Goal: Navigation & Orientation: Find specific page/section

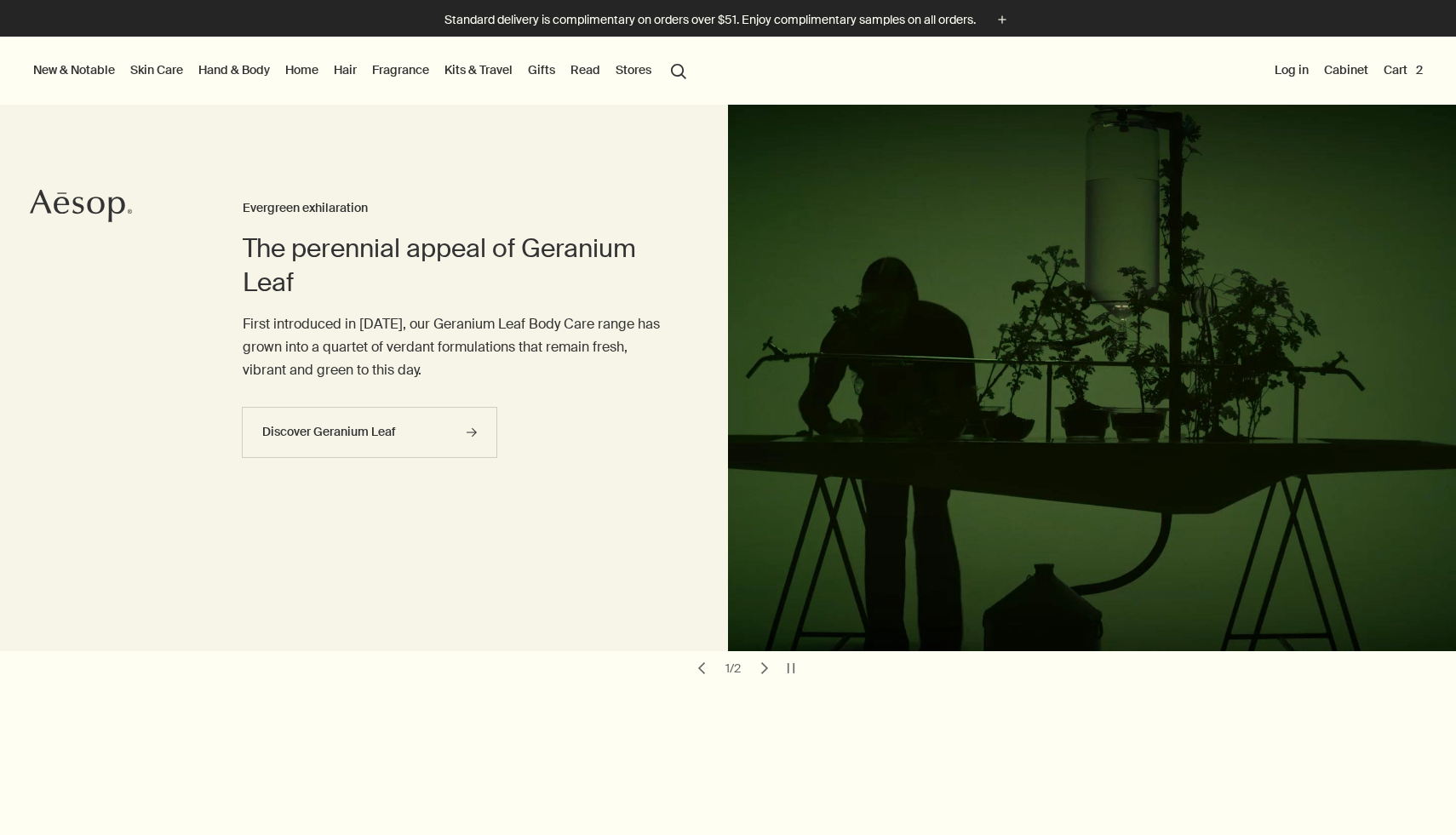
click at [162, 67] on link "Skin Care" at bounding box center [156, 70] width 60 height 22
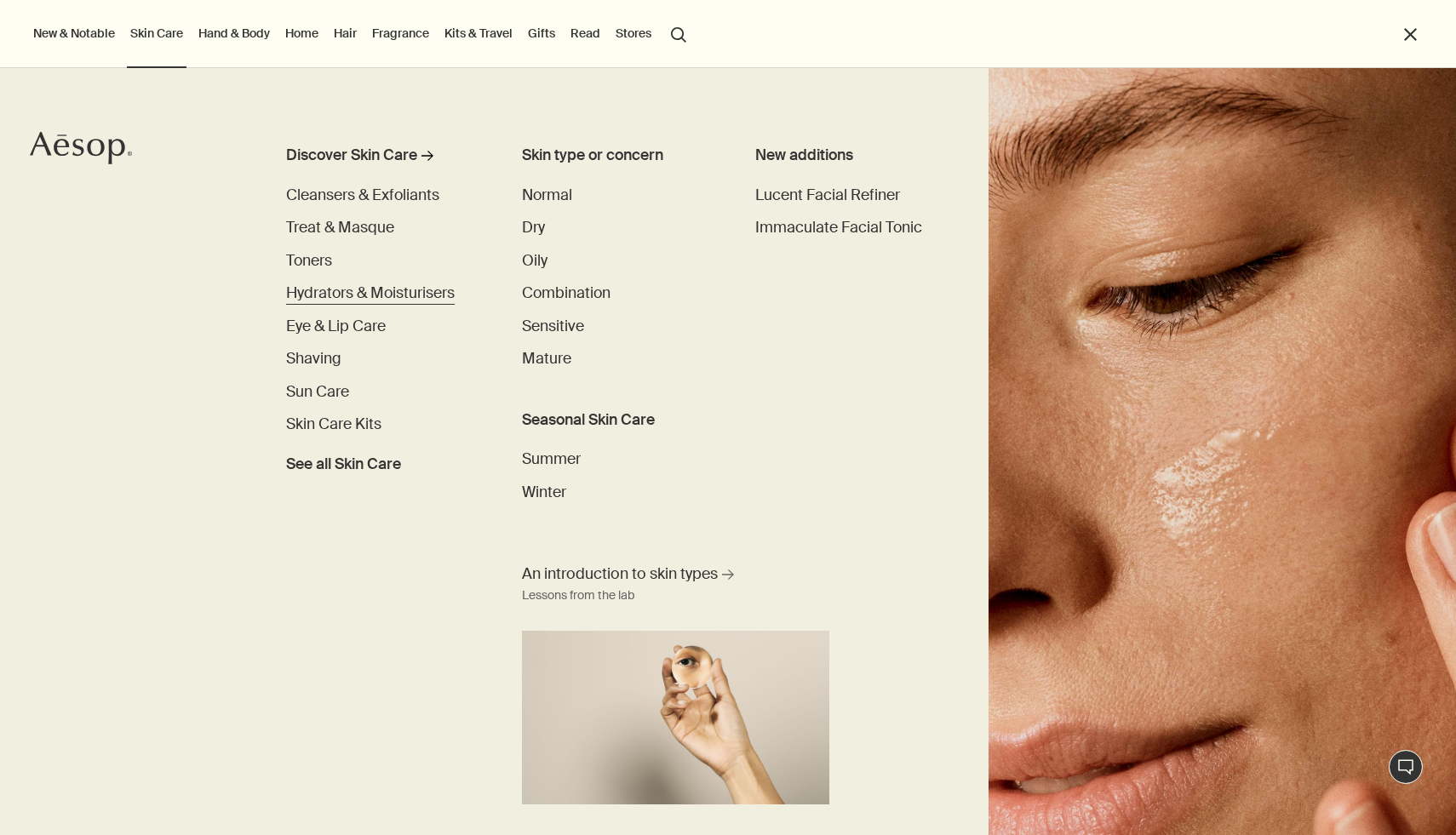
click at [340, 295] on span "Hydrators & Moisturisers" at bounding box center [370, 292] width 168 height 19
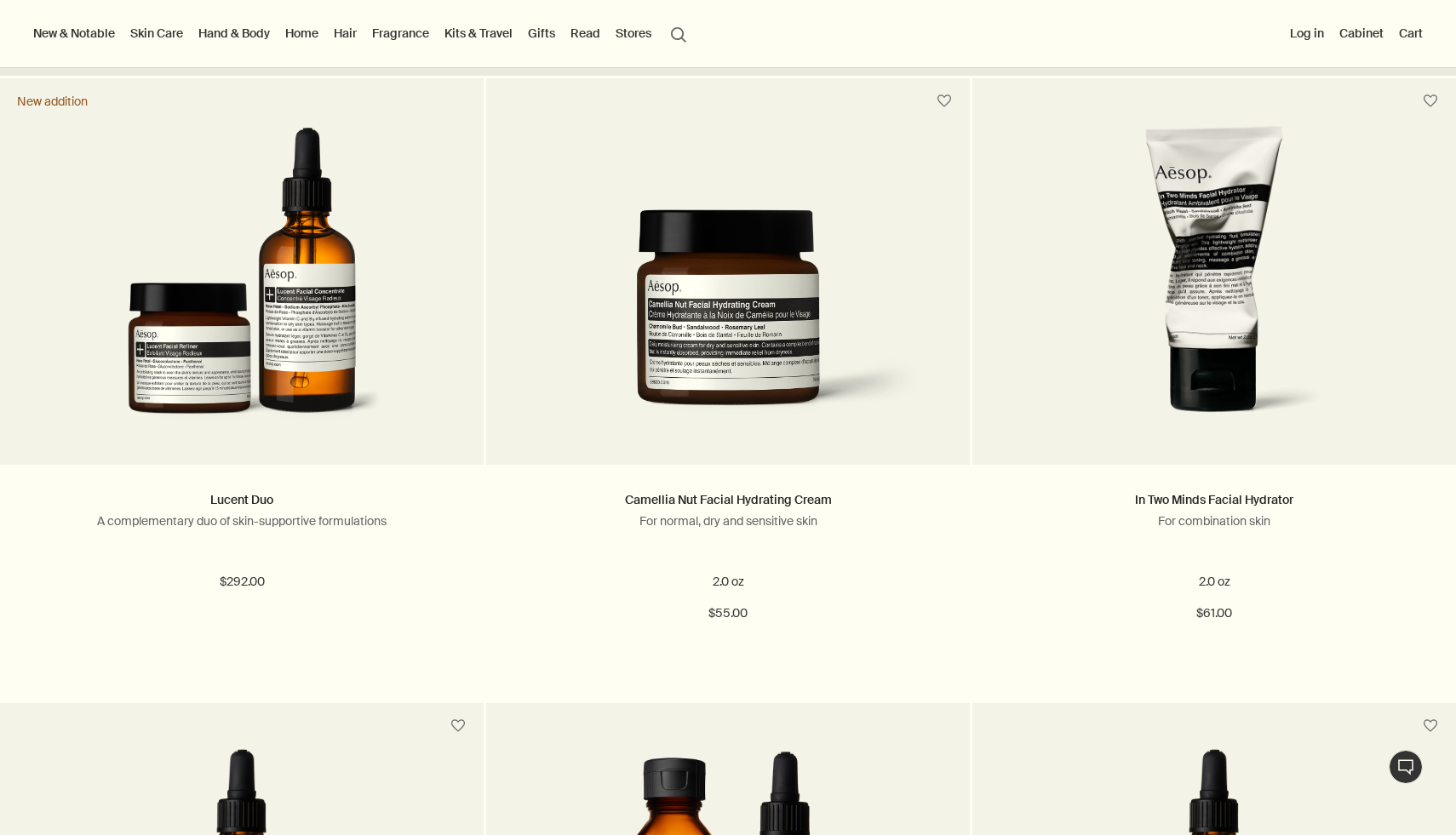
scroll to position [463, 0]
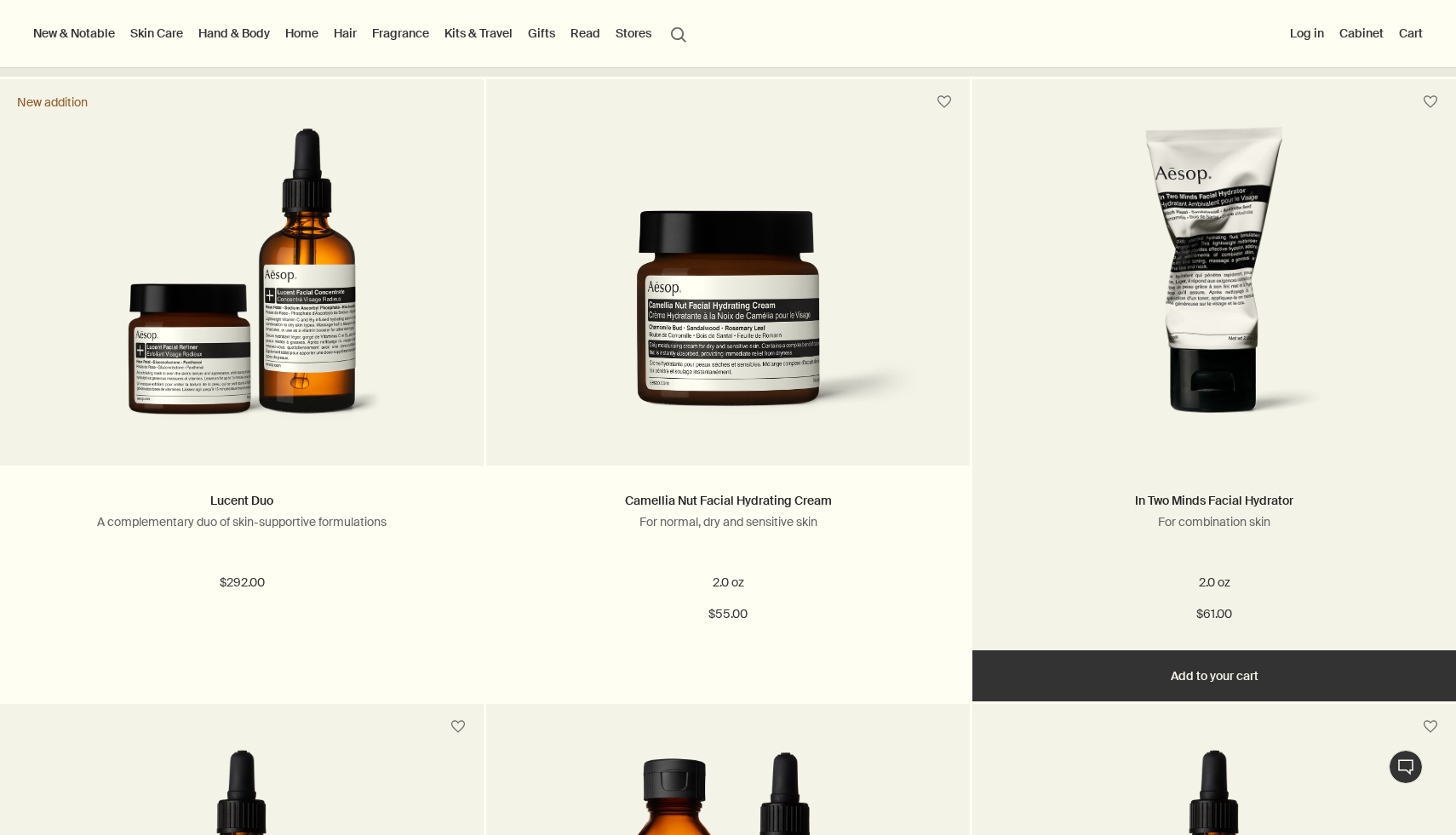
click at [1180, 323] on img at bounding box center [1213, 282] width 309 height 315
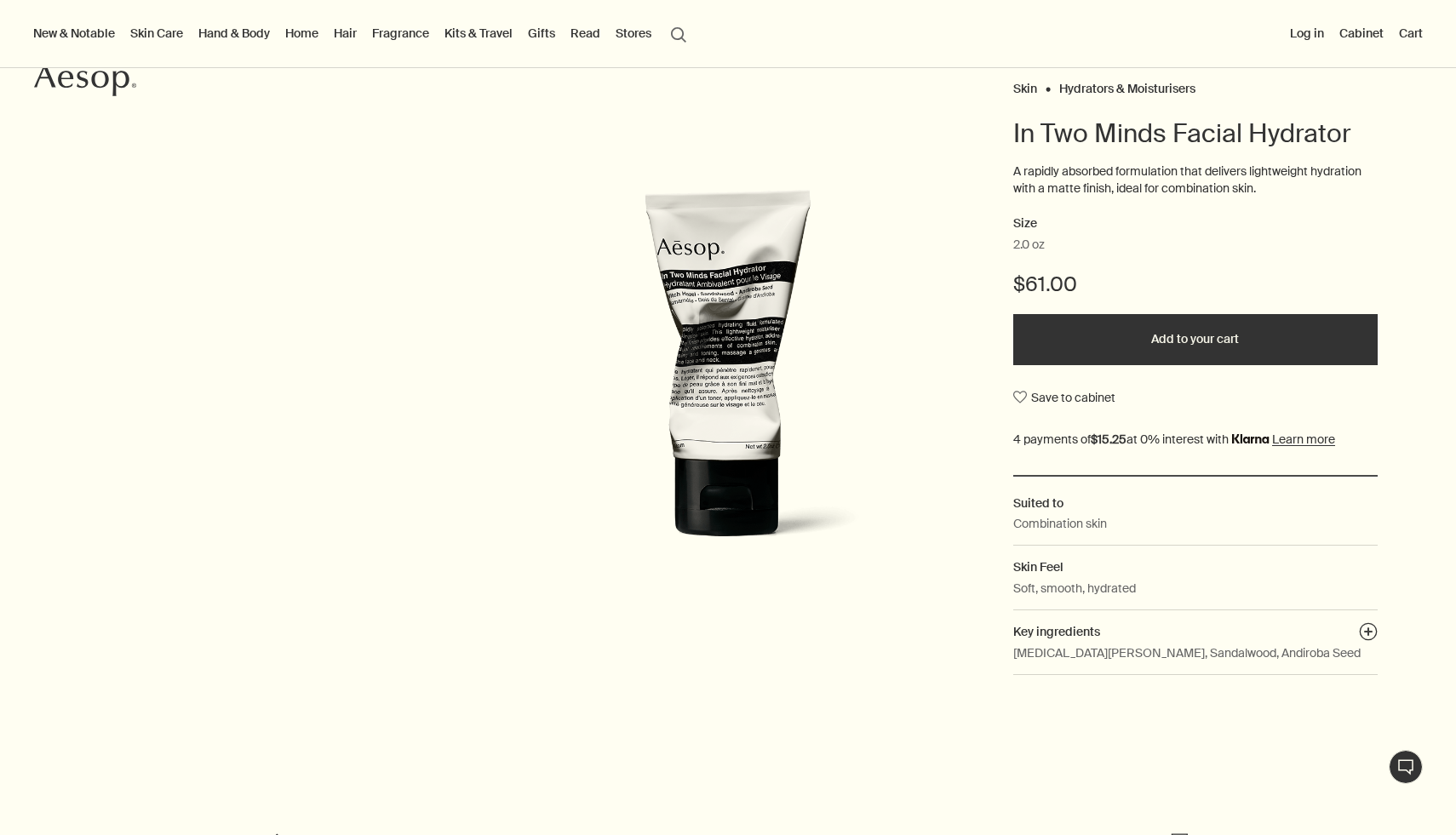
scroll to position [38, 0]
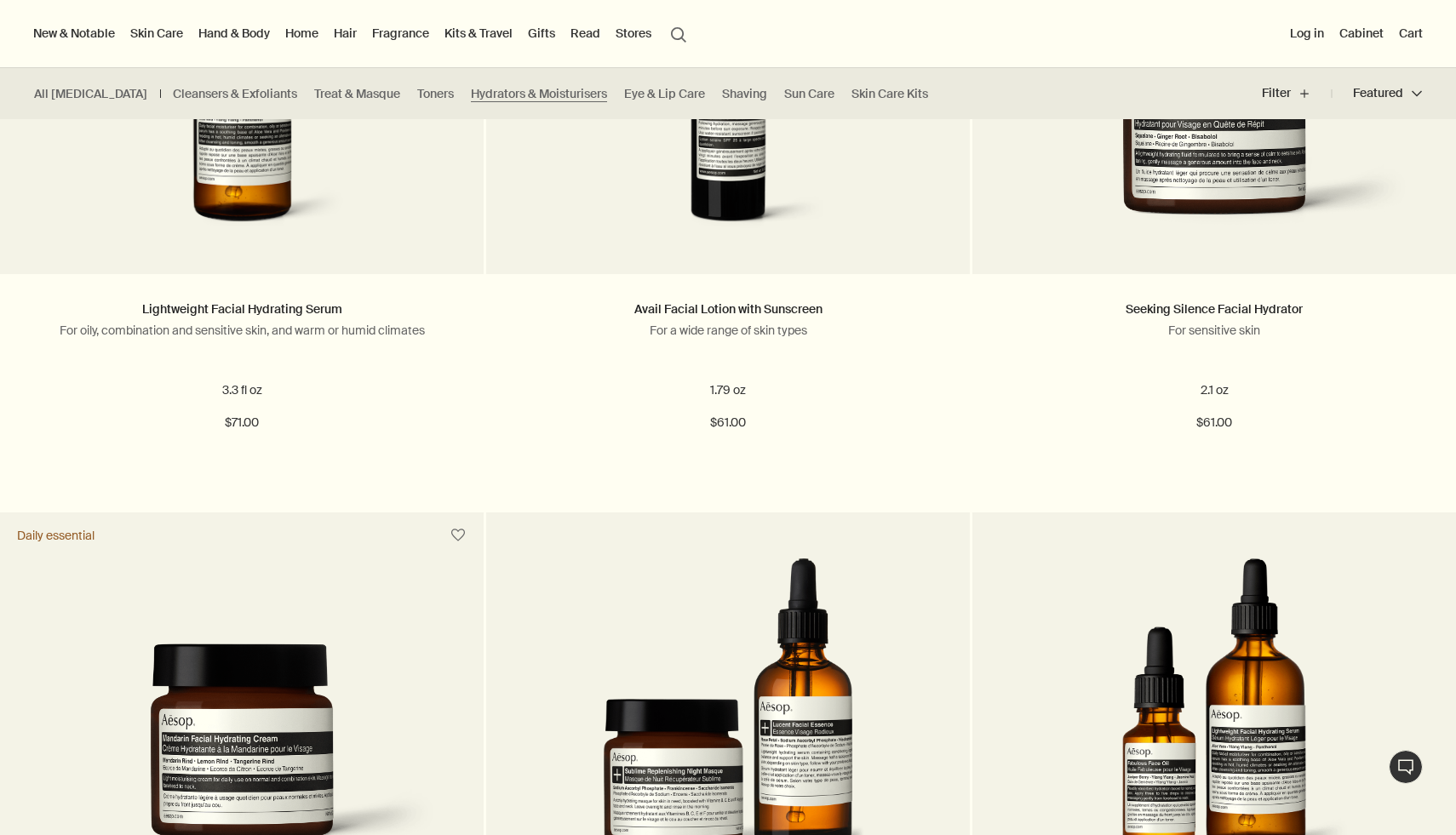
scroll to position [2909, 0]
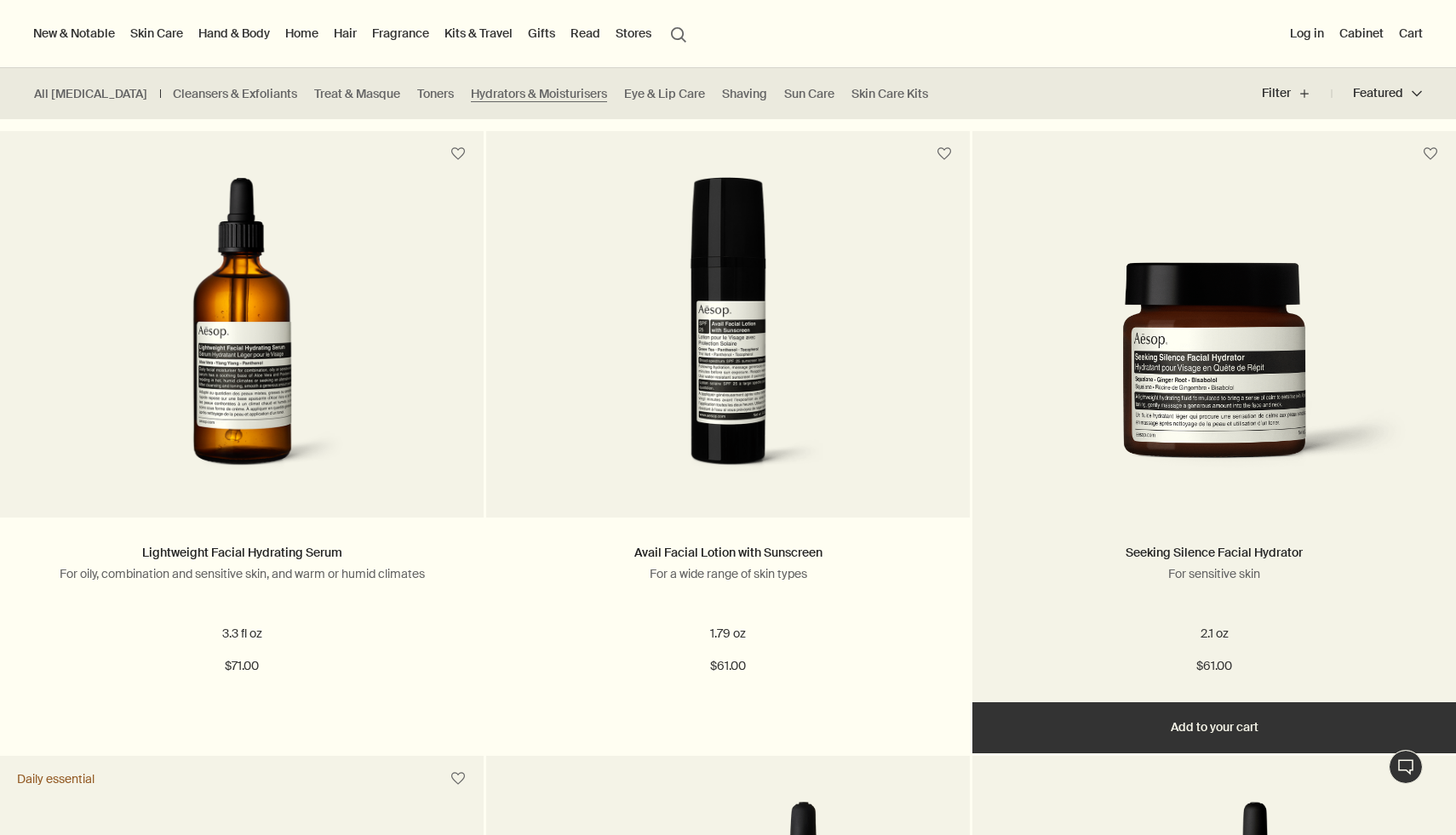
click at [1256, 430] on img at bounding box center [1214, 377] width 432 height 230
click at [1290, 431] on img at bounding box center [1214, 377] width 432 height 230
click at [1350, 424] on img at bounding box center [1214, 377] width 432 height 230
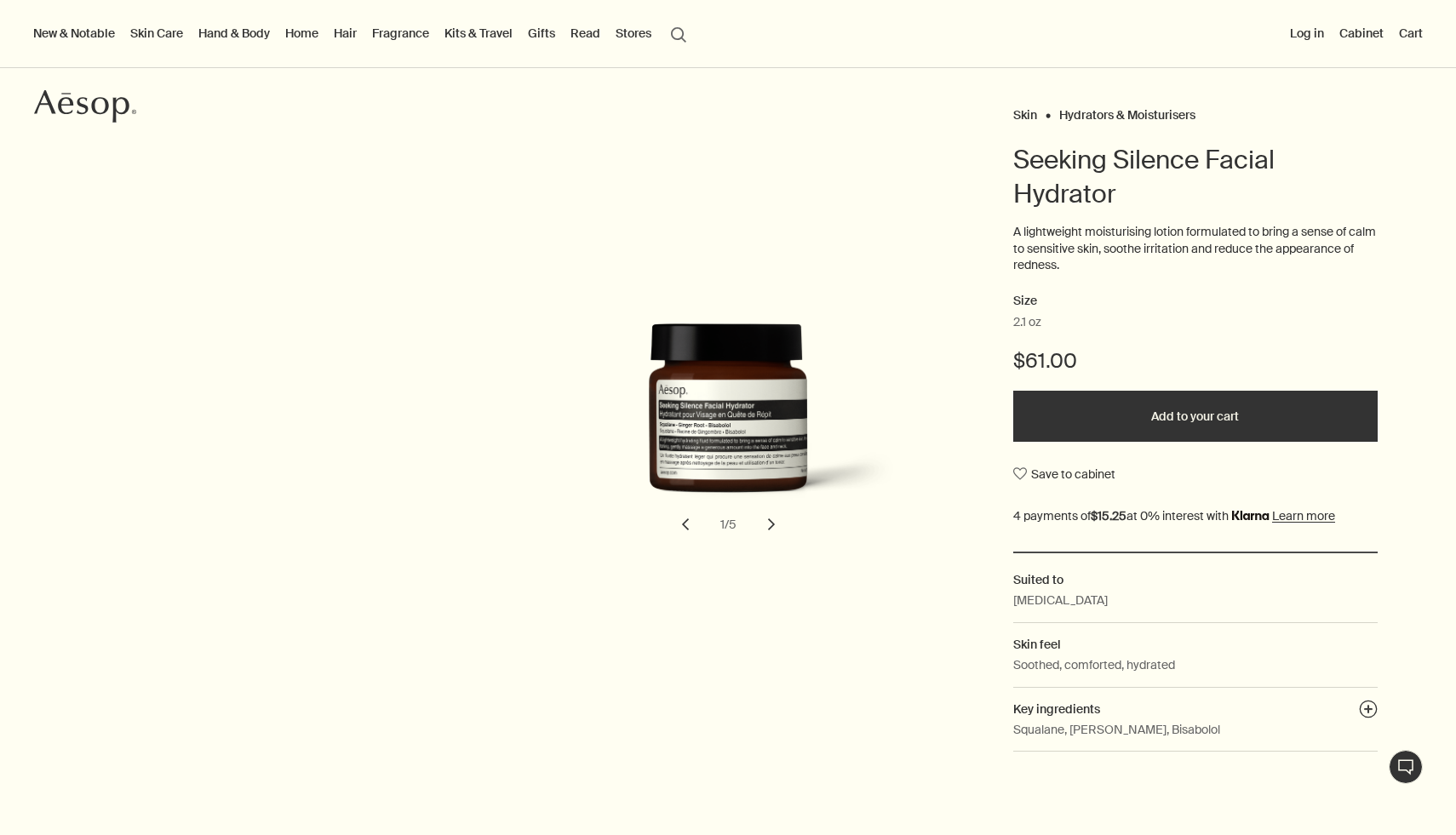
scroll to position [108, 0]
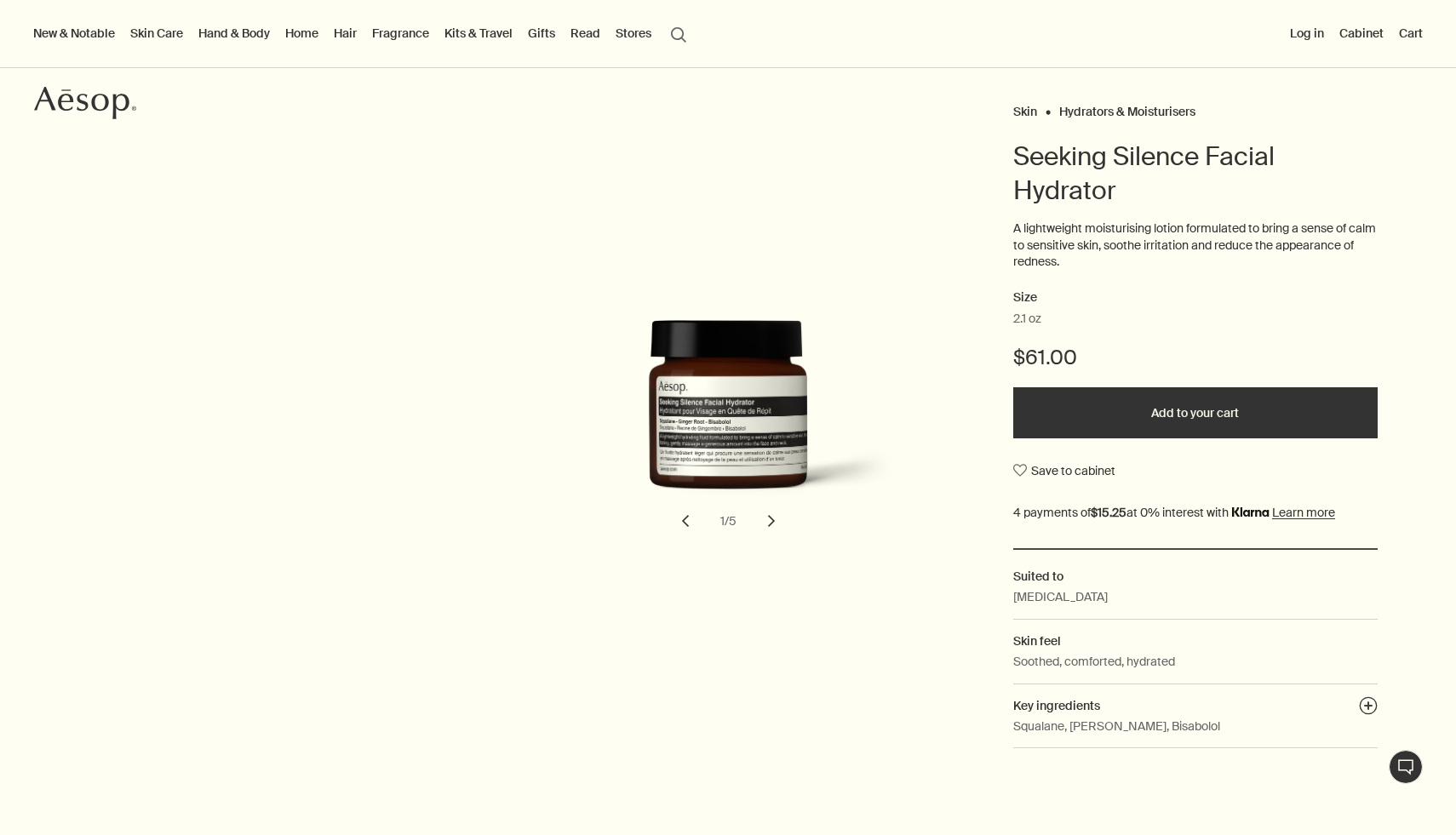
click at [766, 524] on button "chevron" at bounding box center [771, 520] width 38 height 38
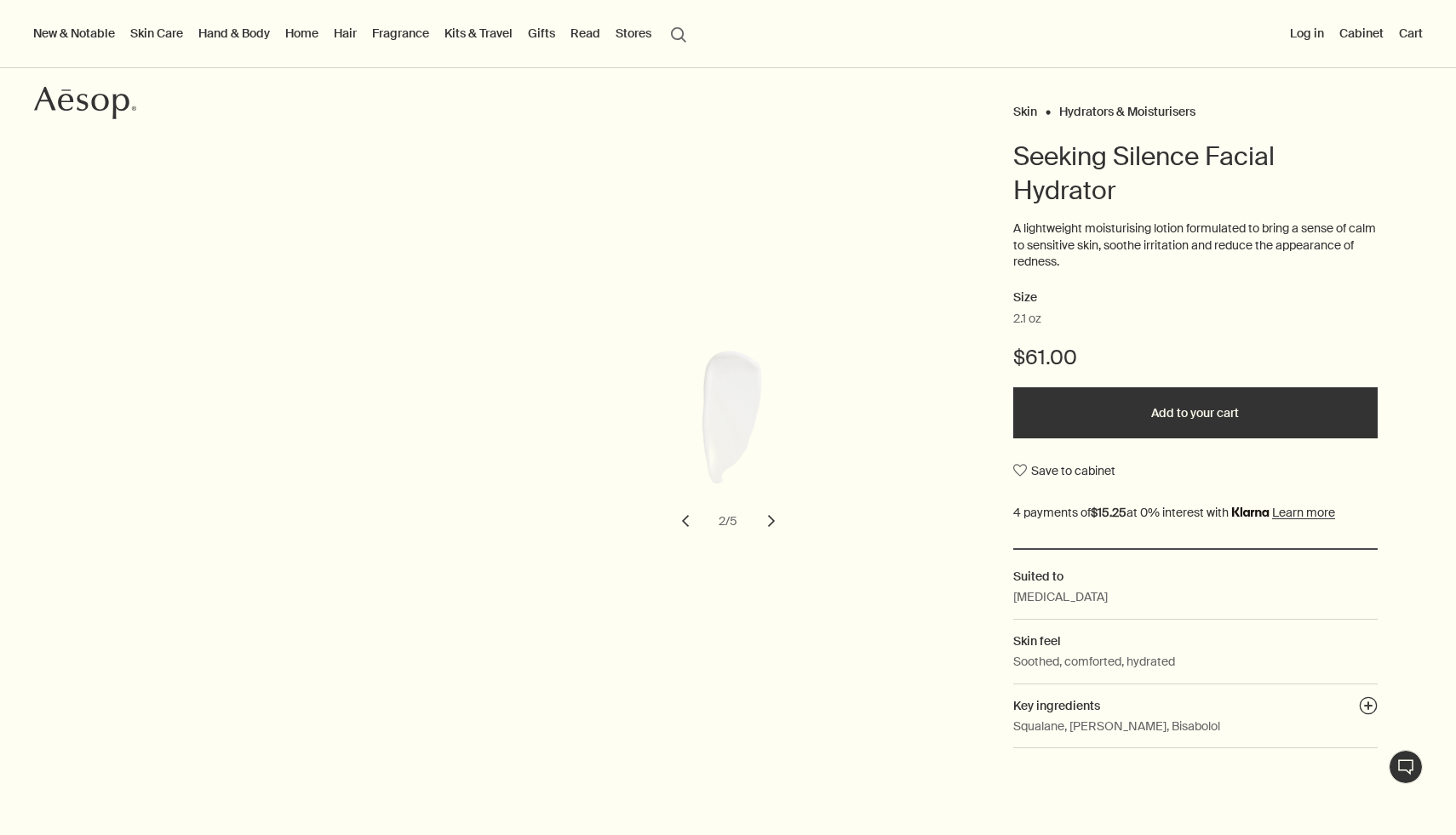
click at [766, 524] on button "chevron" at bounding box center [771, 520] width 38 height 38
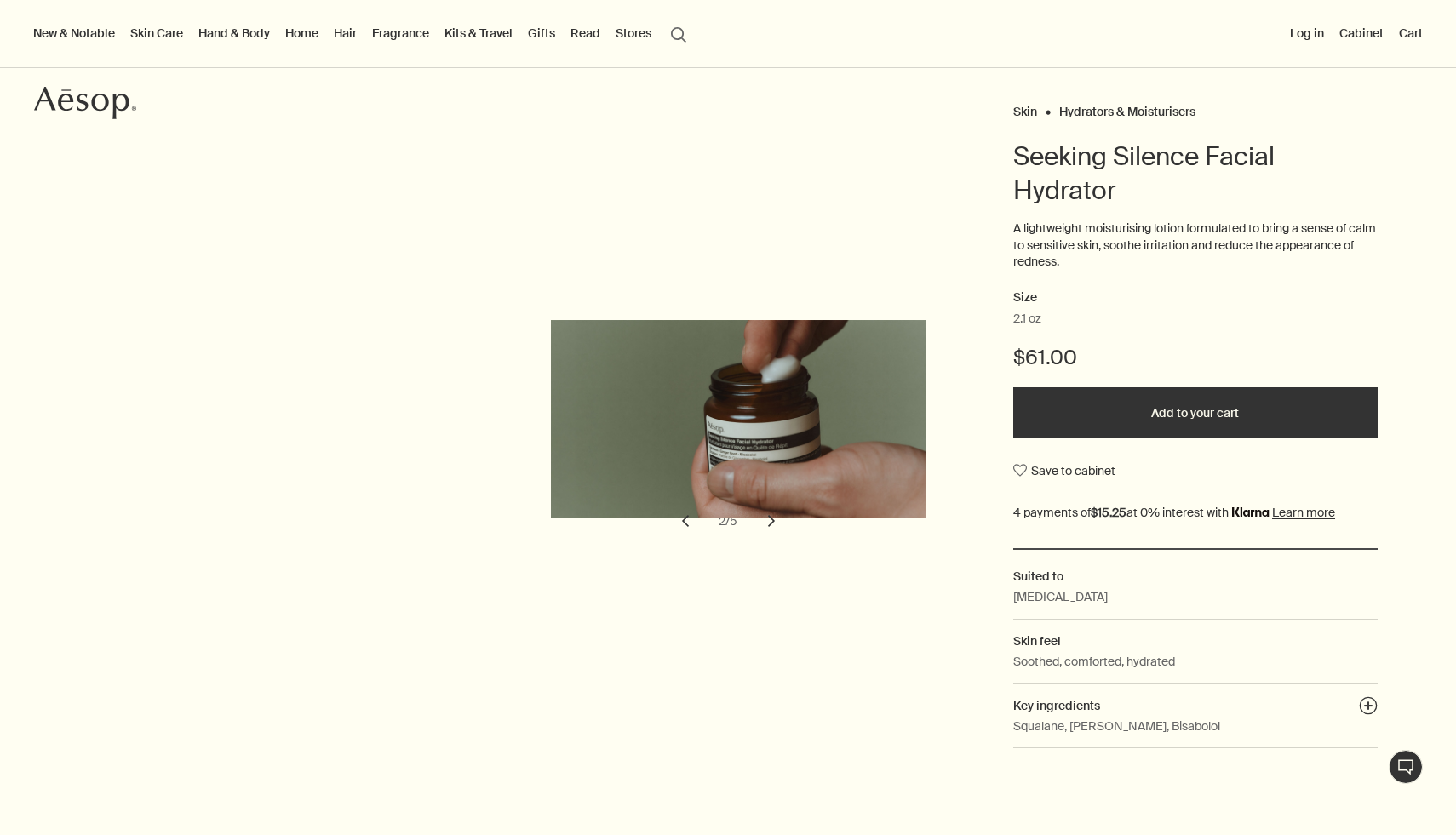
click at [766, 524] on button "chevron" at bounding box center [771, 520] width 38 height 38
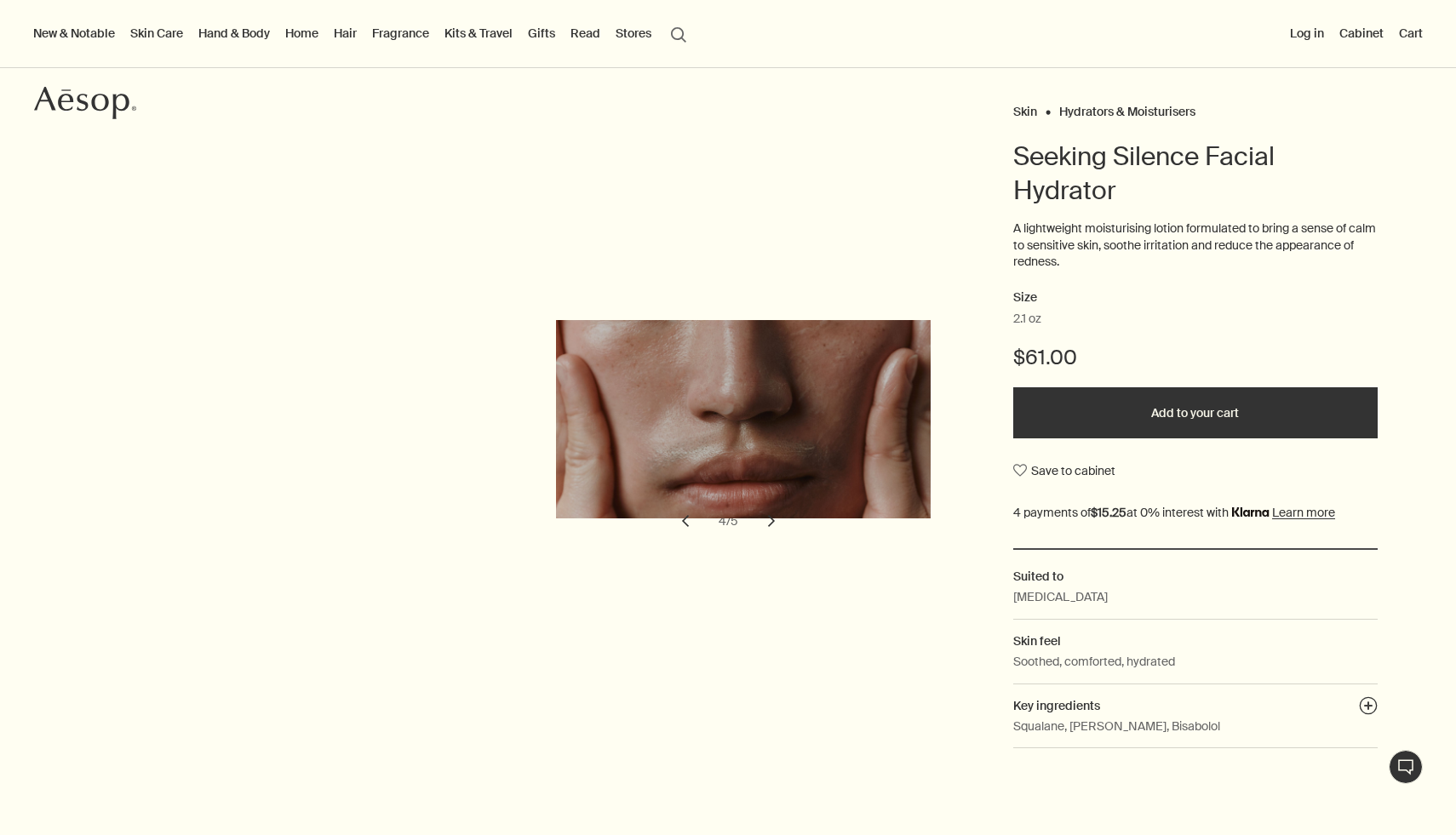
click at [767, 524] on button "chevron" at bounding box center [771, 520] width 38 height 38
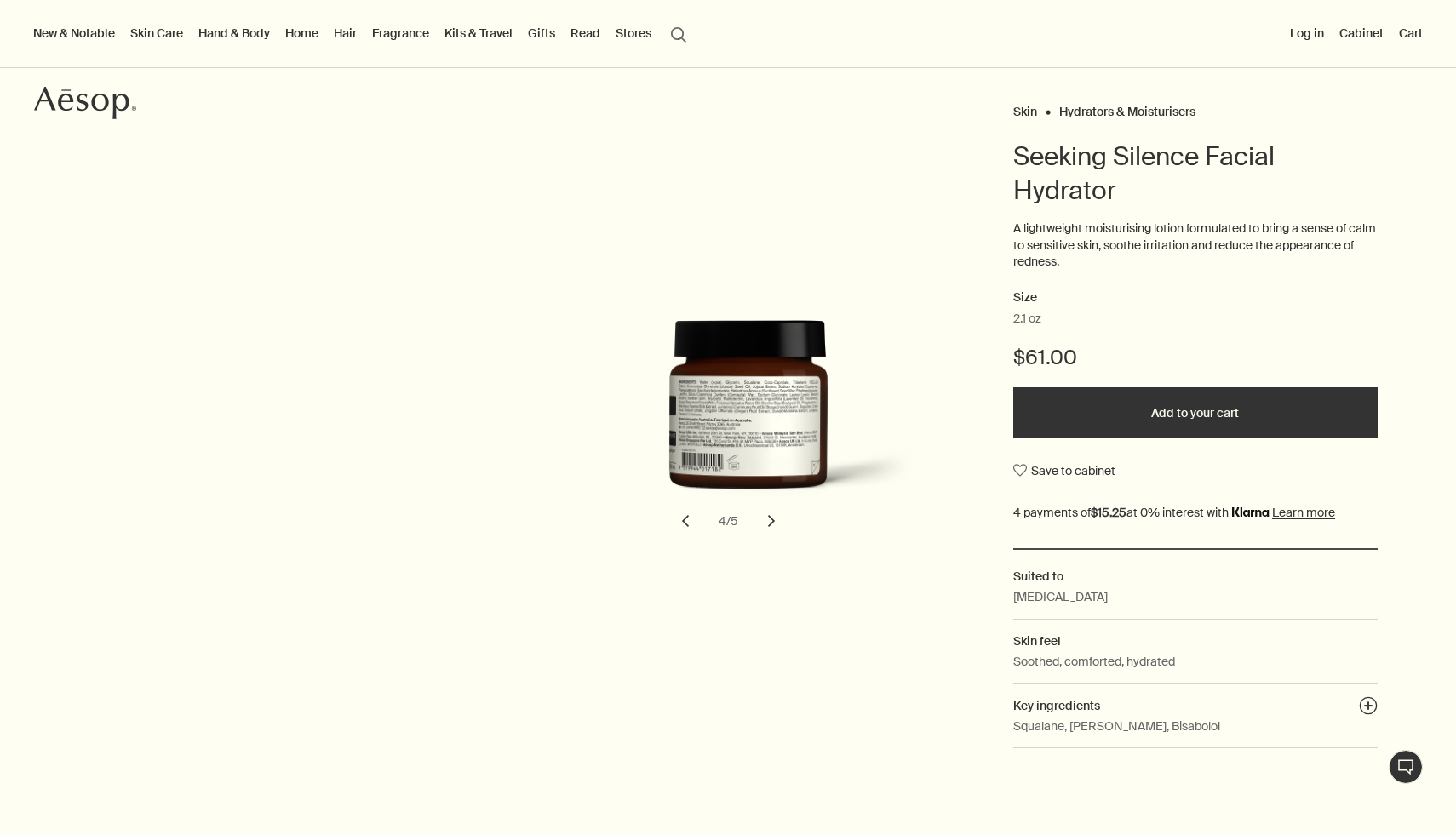
click at [767, 524] on button "chevron" at bounding box center [771, 520] width 38 height 38
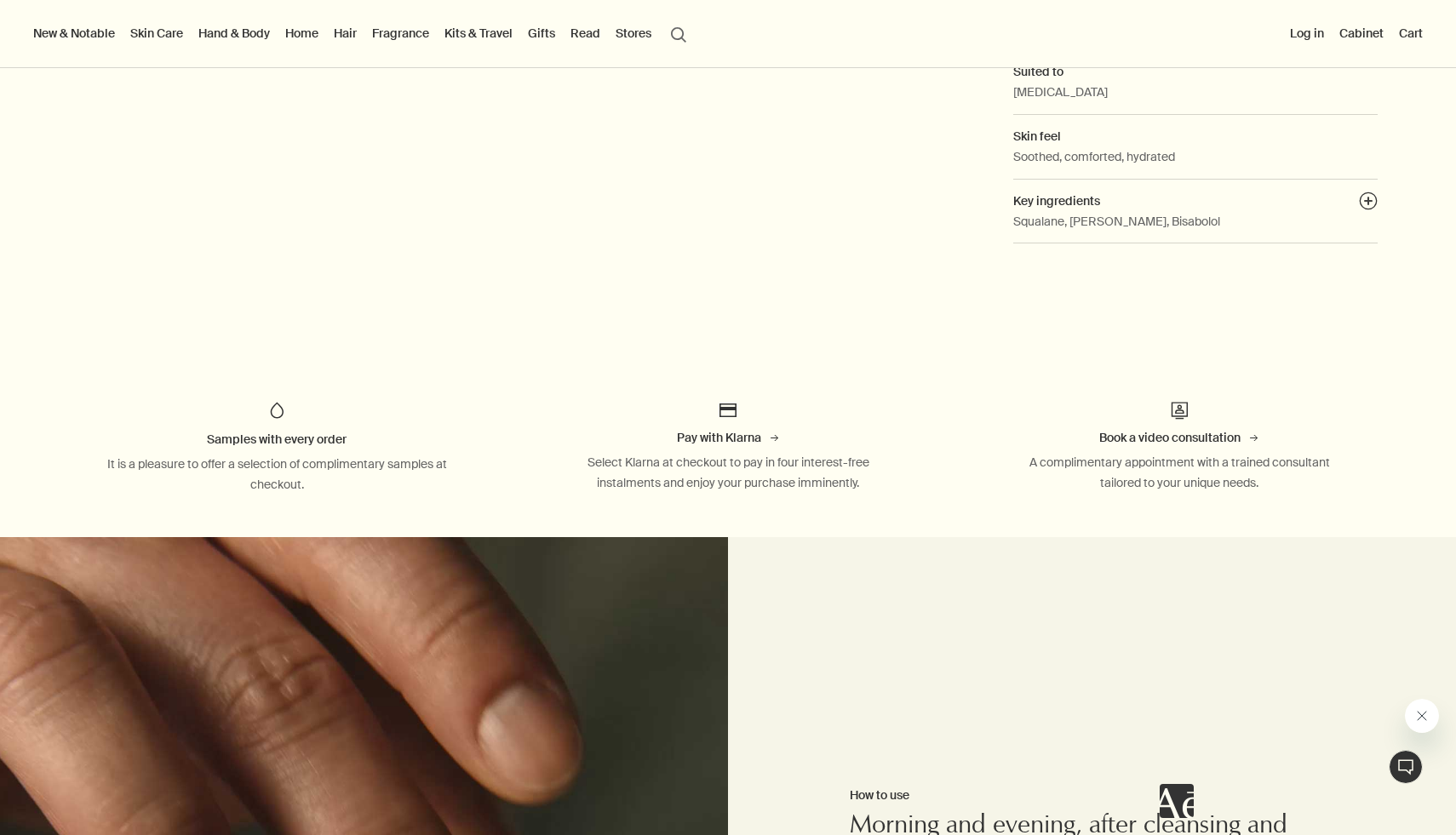
scroll to position [0, 0]
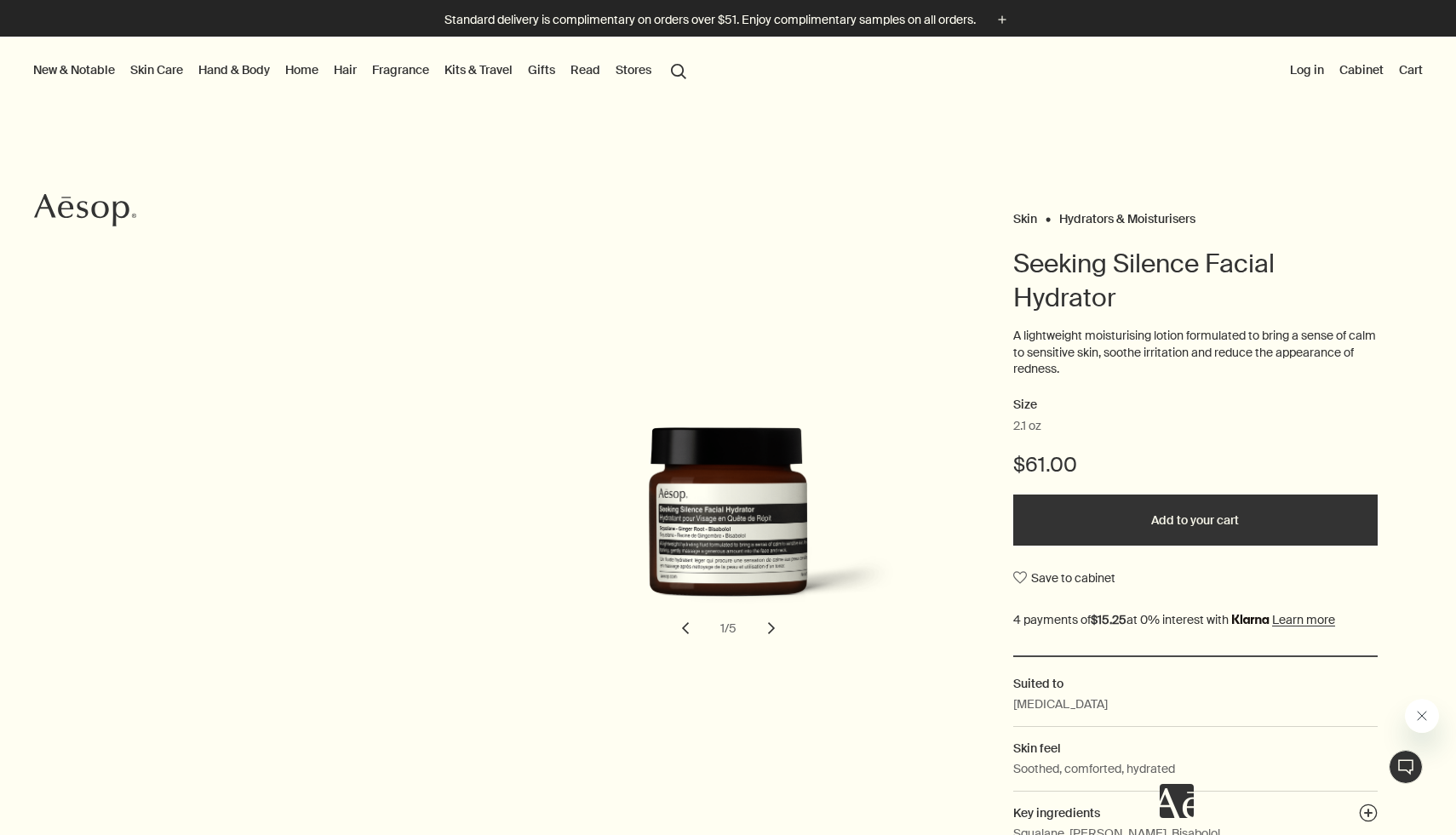
click at [106, 70] on button "New & Notable" at bounding box center [74, 70] width 88 height 22
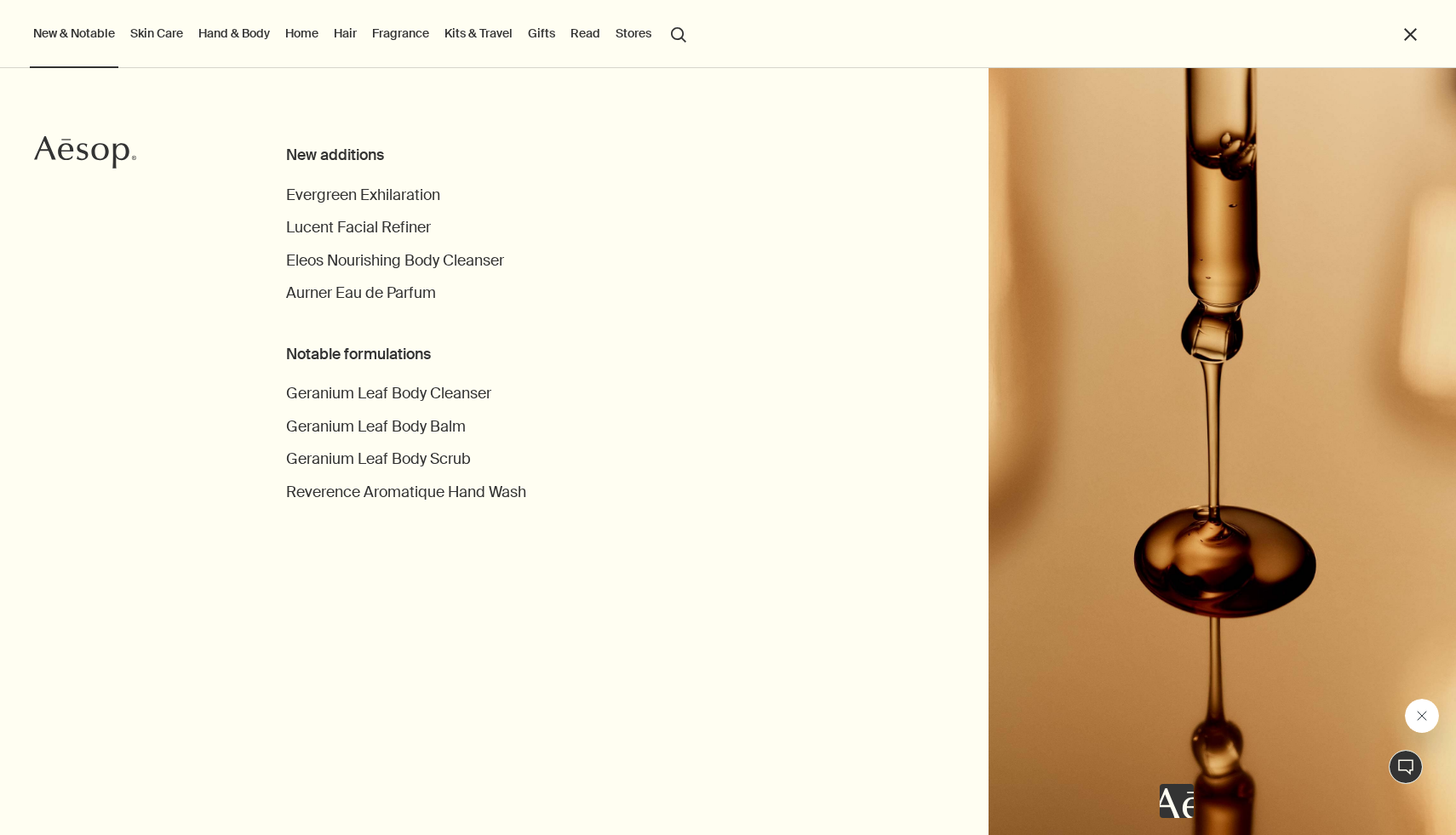
click at [1410, 27] on button "close" at bounding box center [1410, 34] width 19 height 19
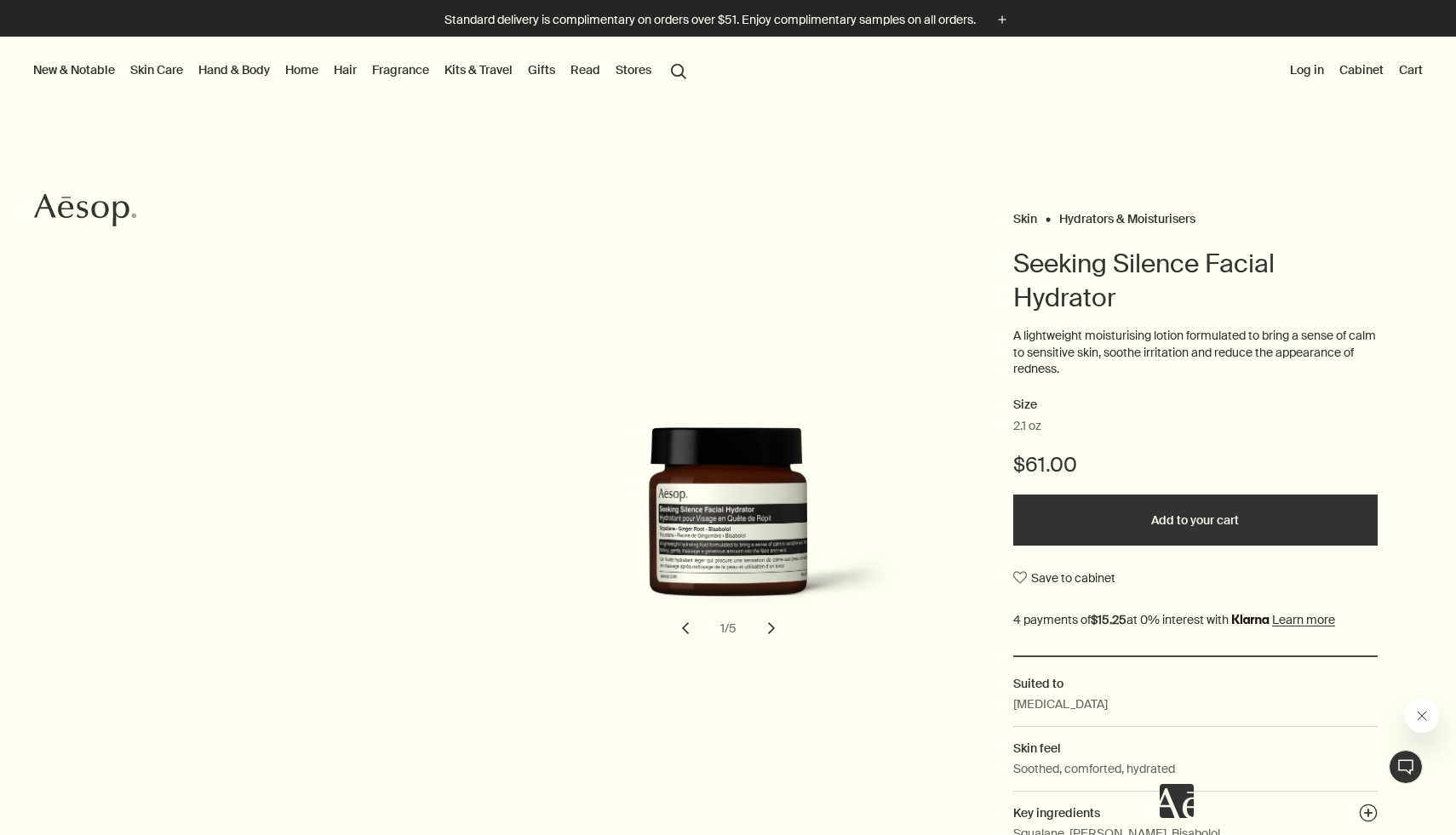
click at [1356, 70] on link "Cabinet" at bounding box center [1361, 70] width 52 height 22
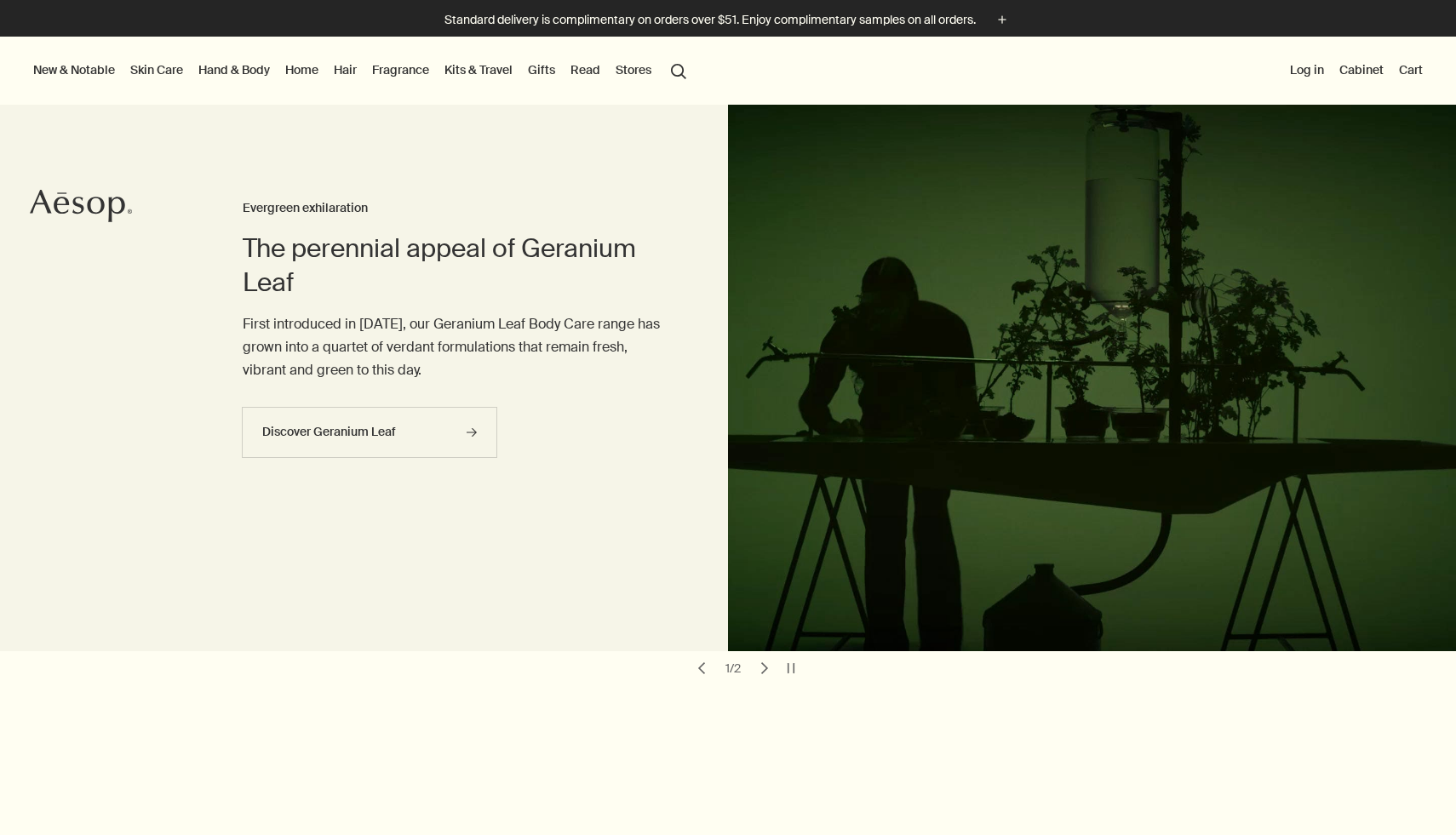
click at [173, 71] on link "Skin Care" at bounding box center [156, 70] width 60 height 22
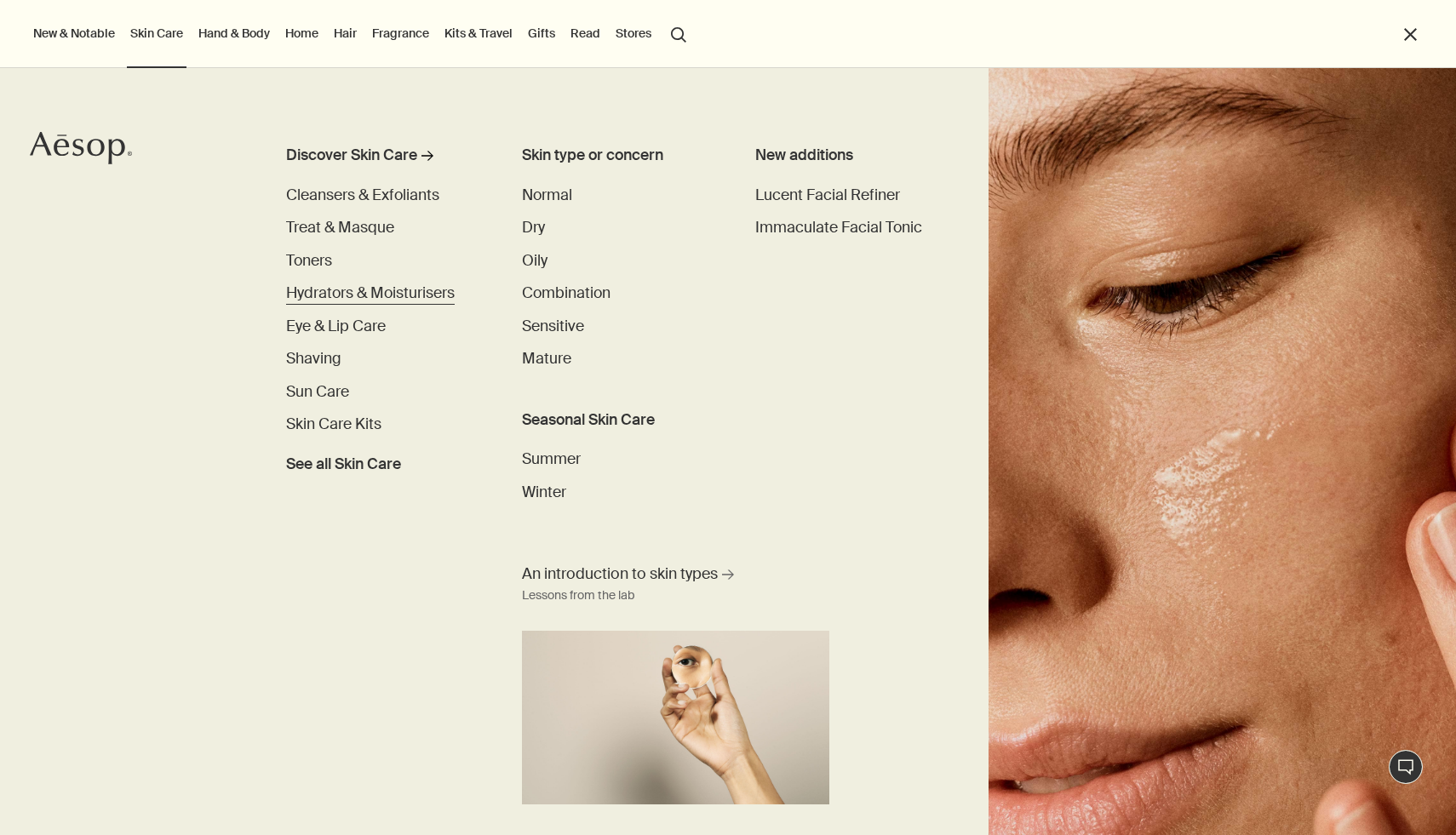
click at [383, 297] on span "Hydrators & Moisturisers" at bounding box center [370, 292] width 168 height 19
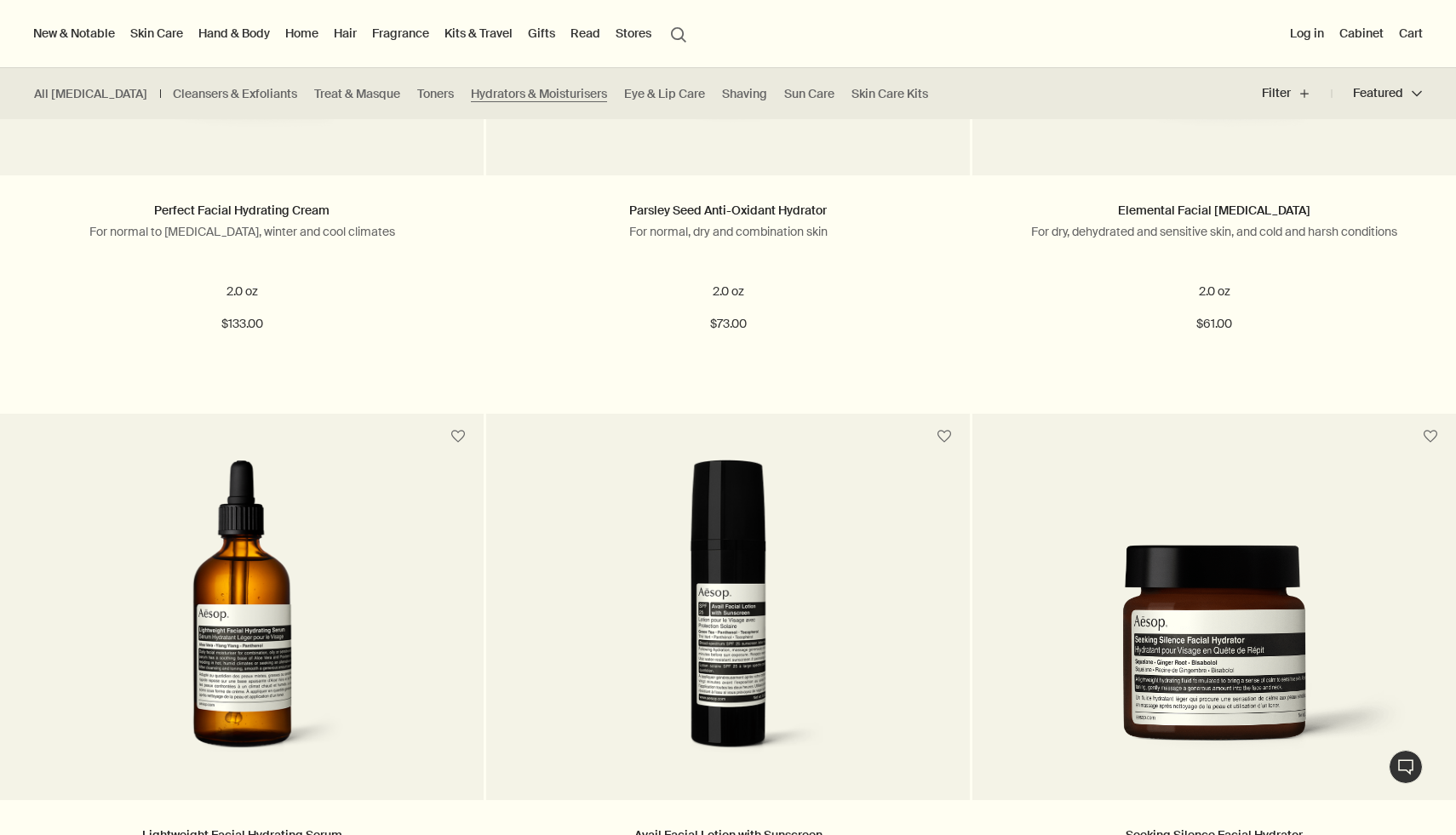
scroll to position [2335, 0]
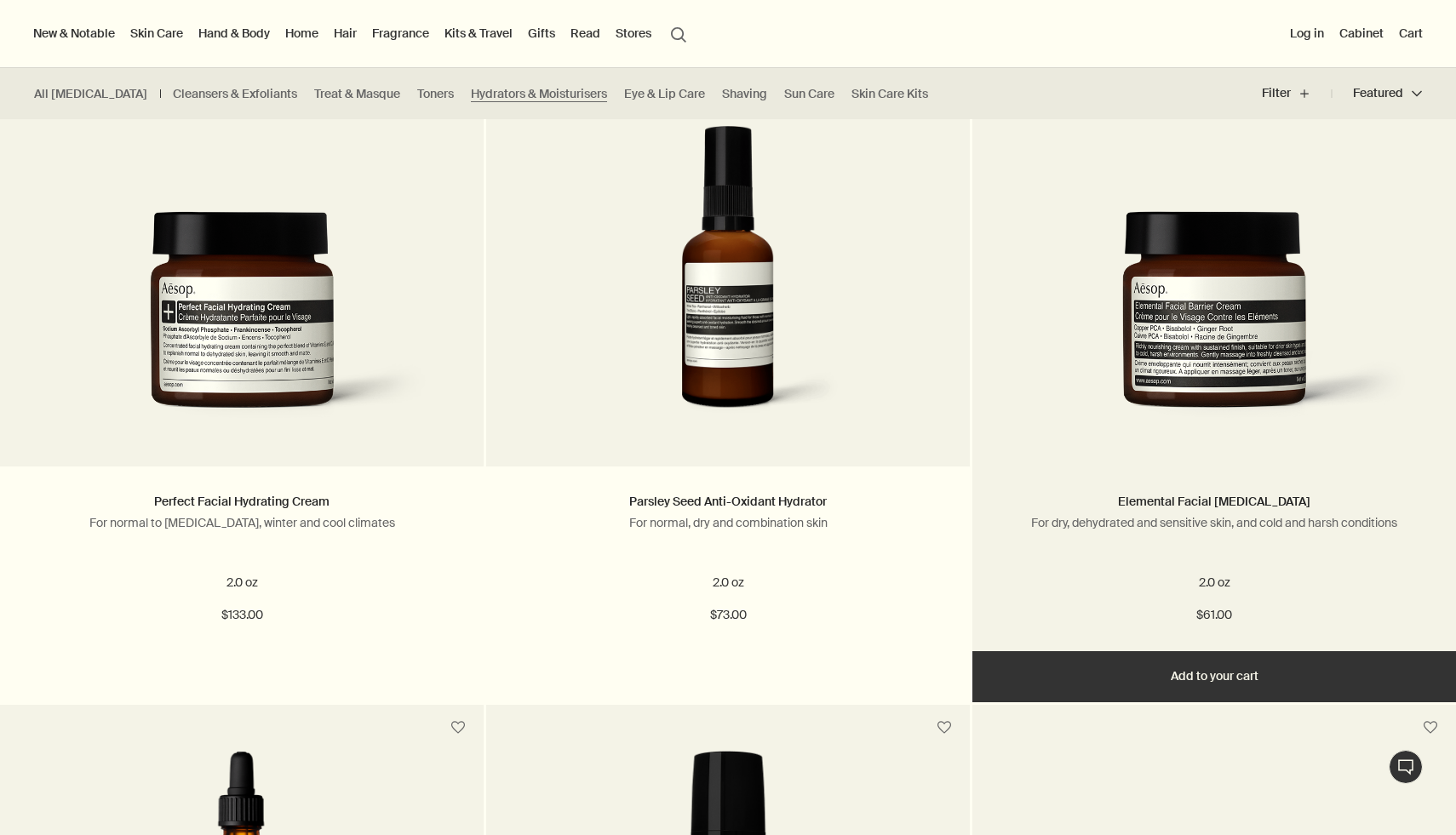
click at [1244, 675] on button "Add Add to your cart" at bounding box center [1214, 677] width 484 height 51
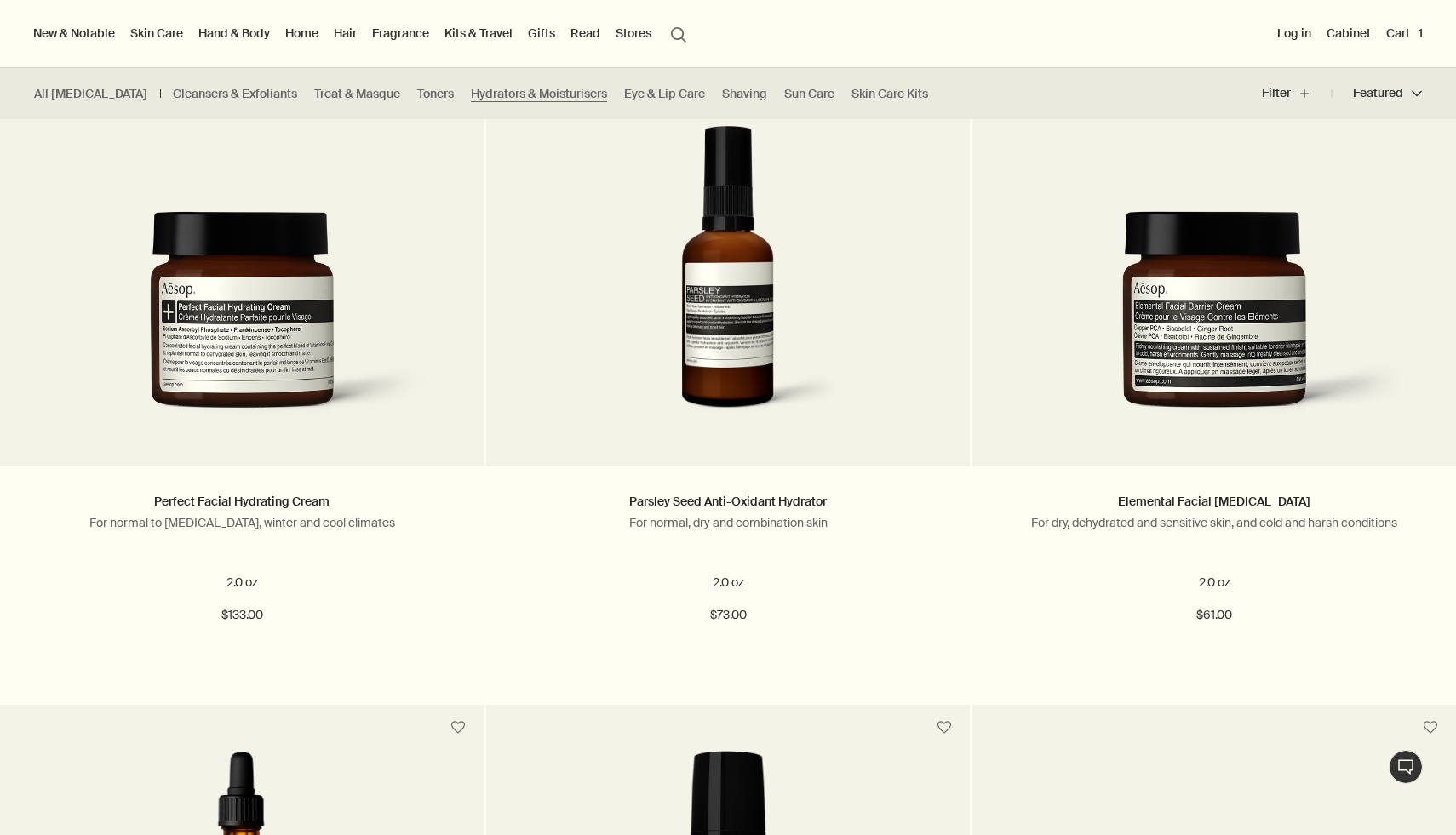
click at [1394, 35] on button "Cart 1" at bounding box center [1404, 33] width 43 height 22
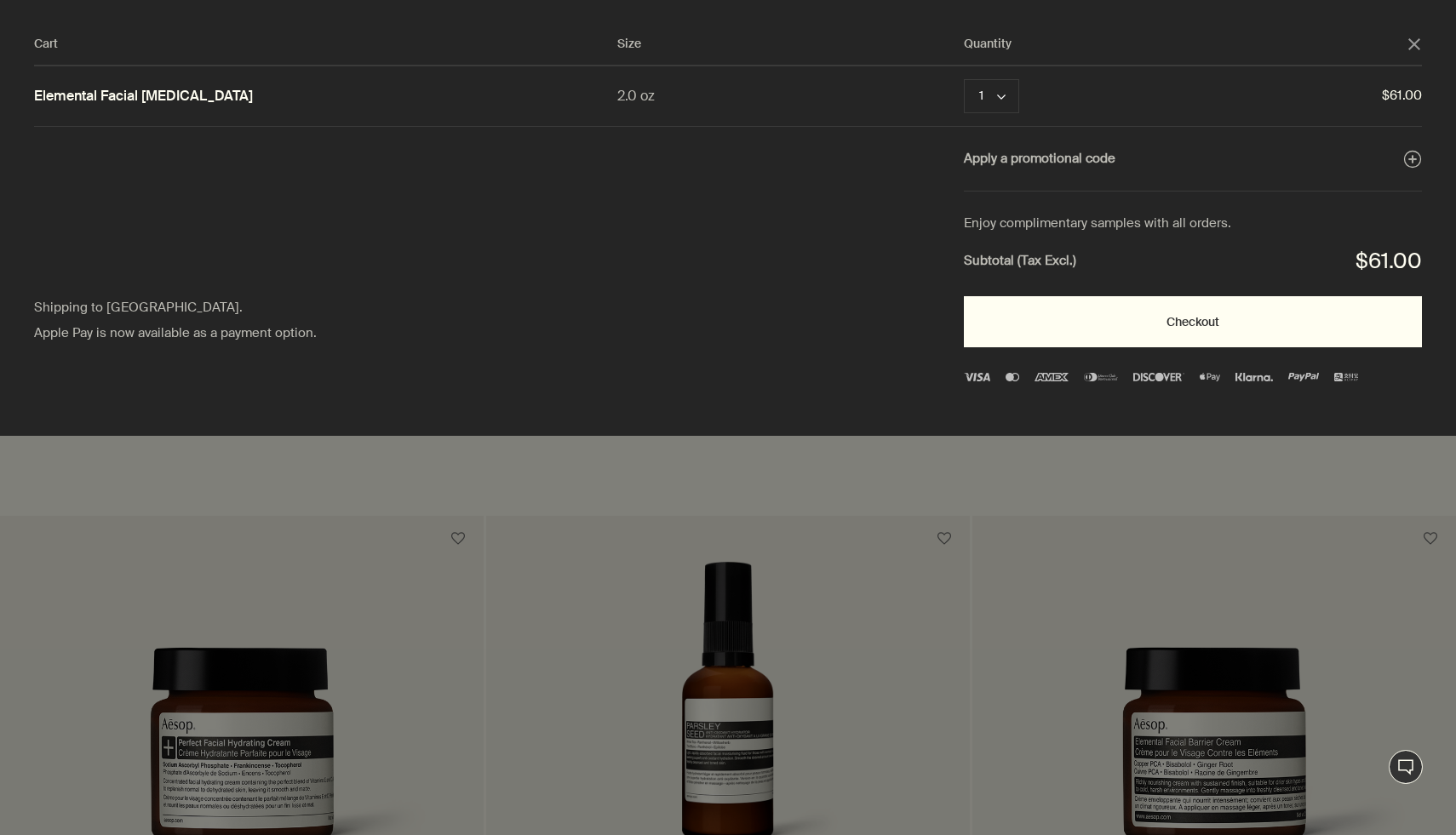
click at [1151, 322] on button "Checkout" at bounding box center [1193, 322] width 458 height 51
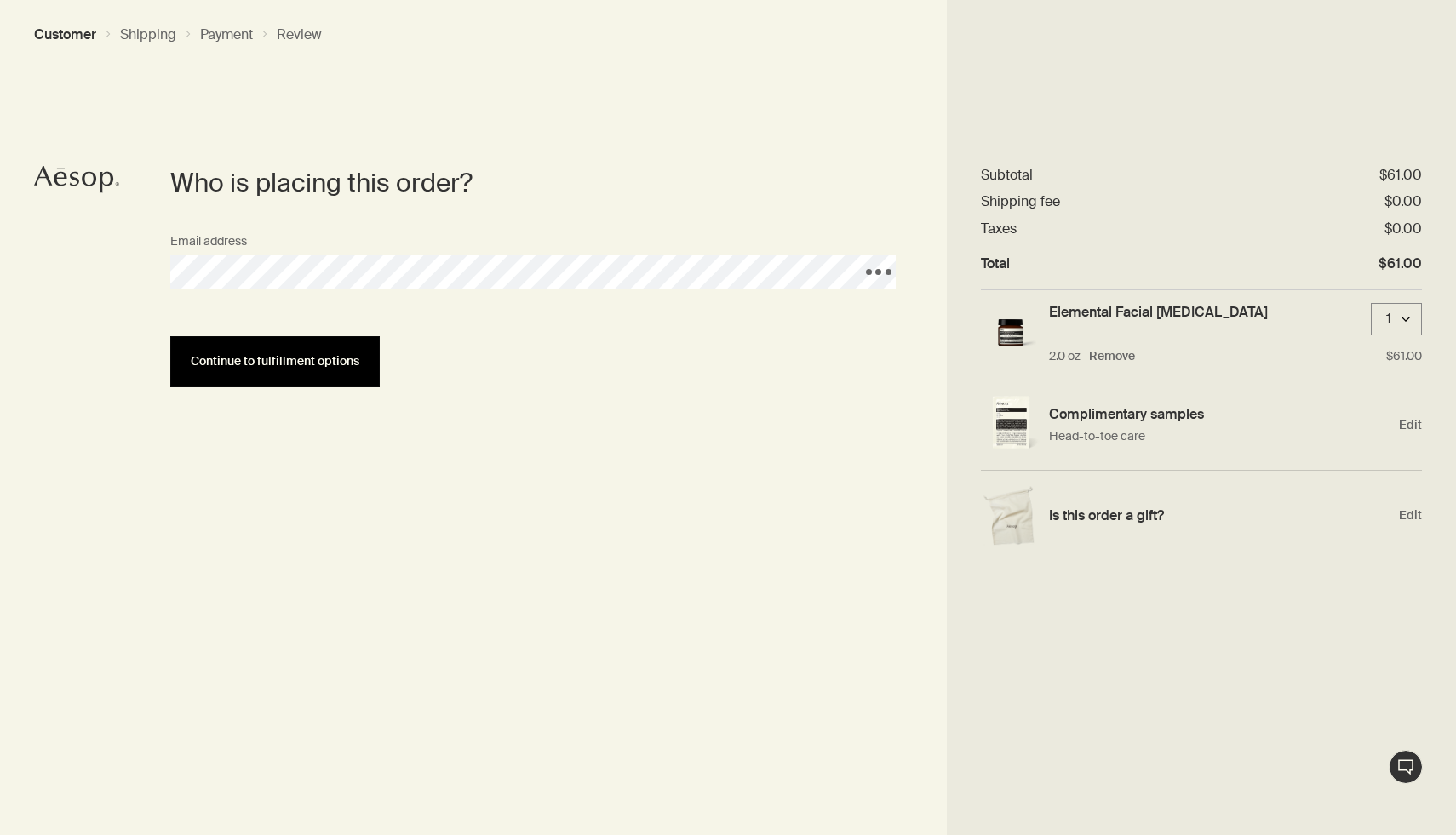
click at [315, 353] on button "Continue to fulfillment options" at bounding box center [275, 362] width 210 height 51
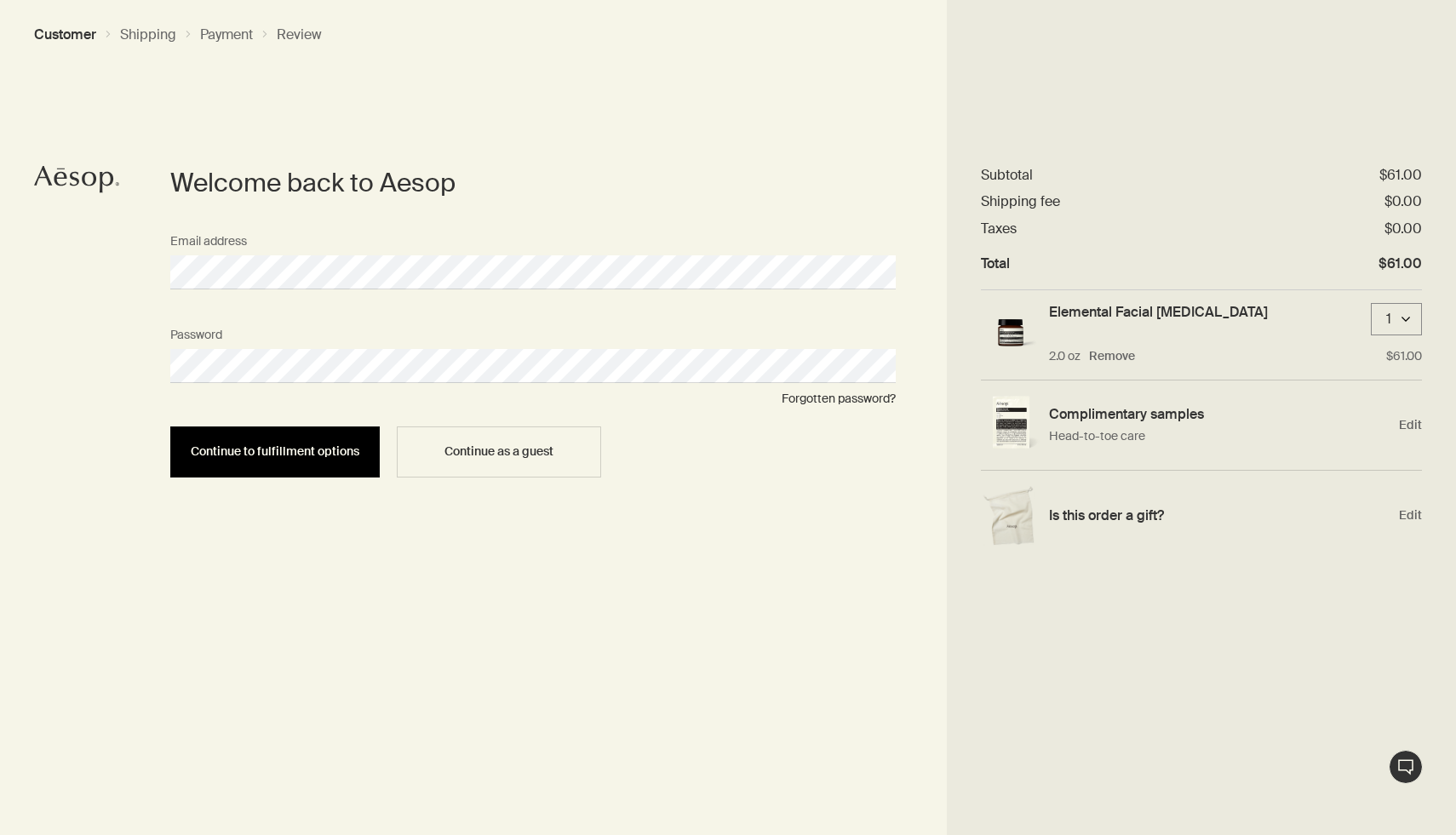
click at [216, 440] on button "Continue to fulfillment options" at bounding box center [275, 452] width 210 height 51
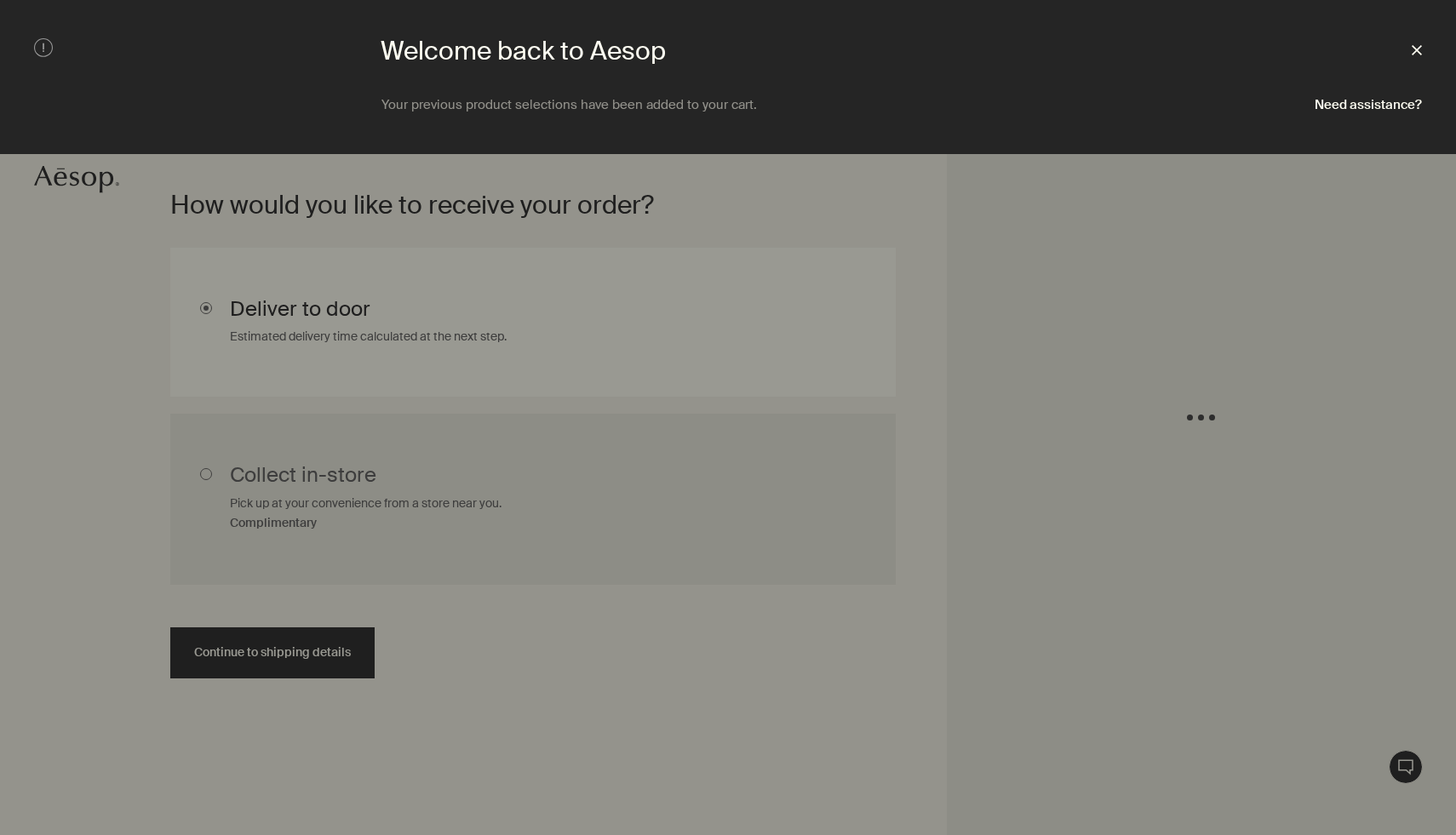
click at [1416, 50] on polygon at bounding box center [1416, 50] width 10 height 10
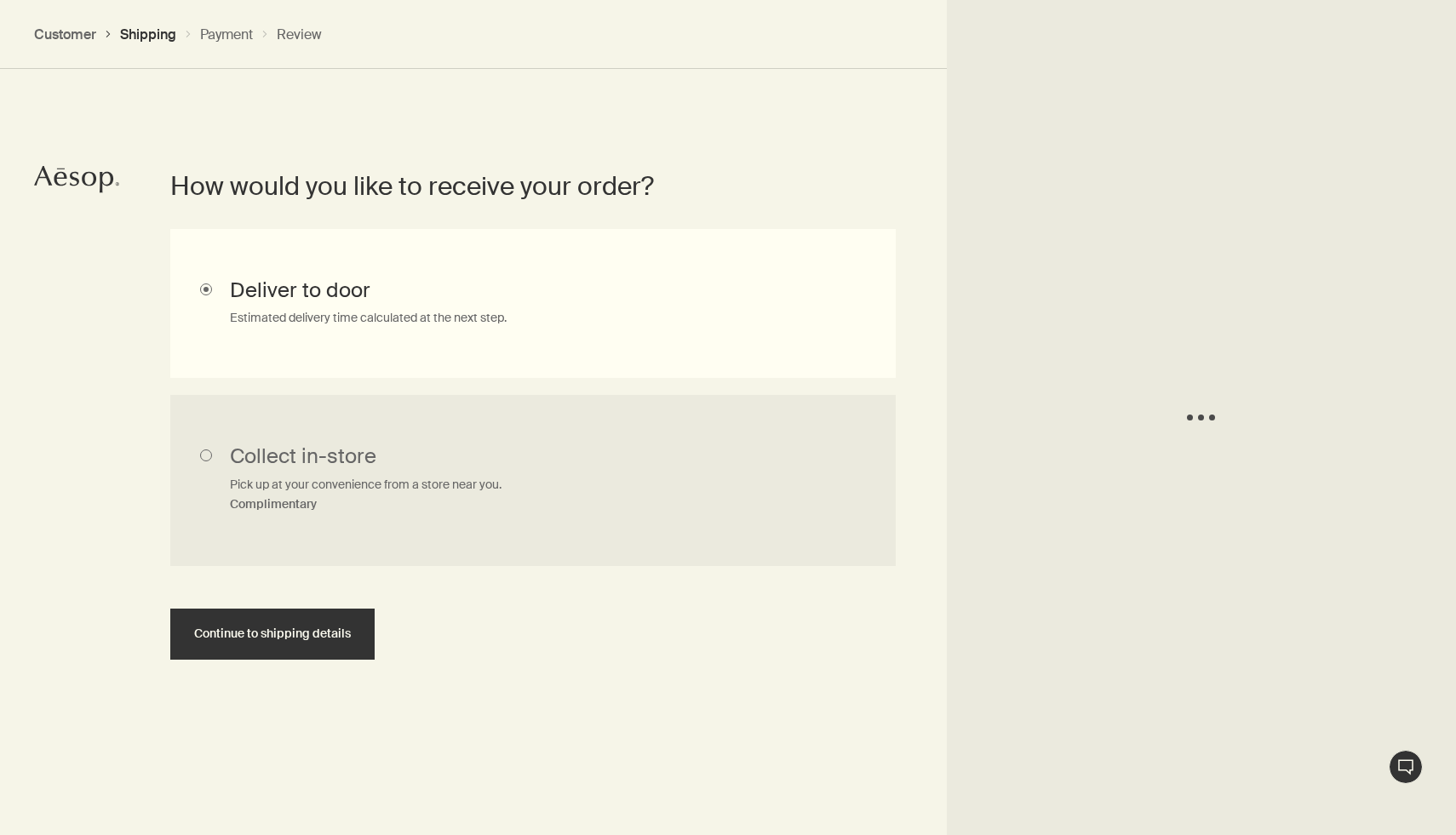
scroll to position [394, 0]
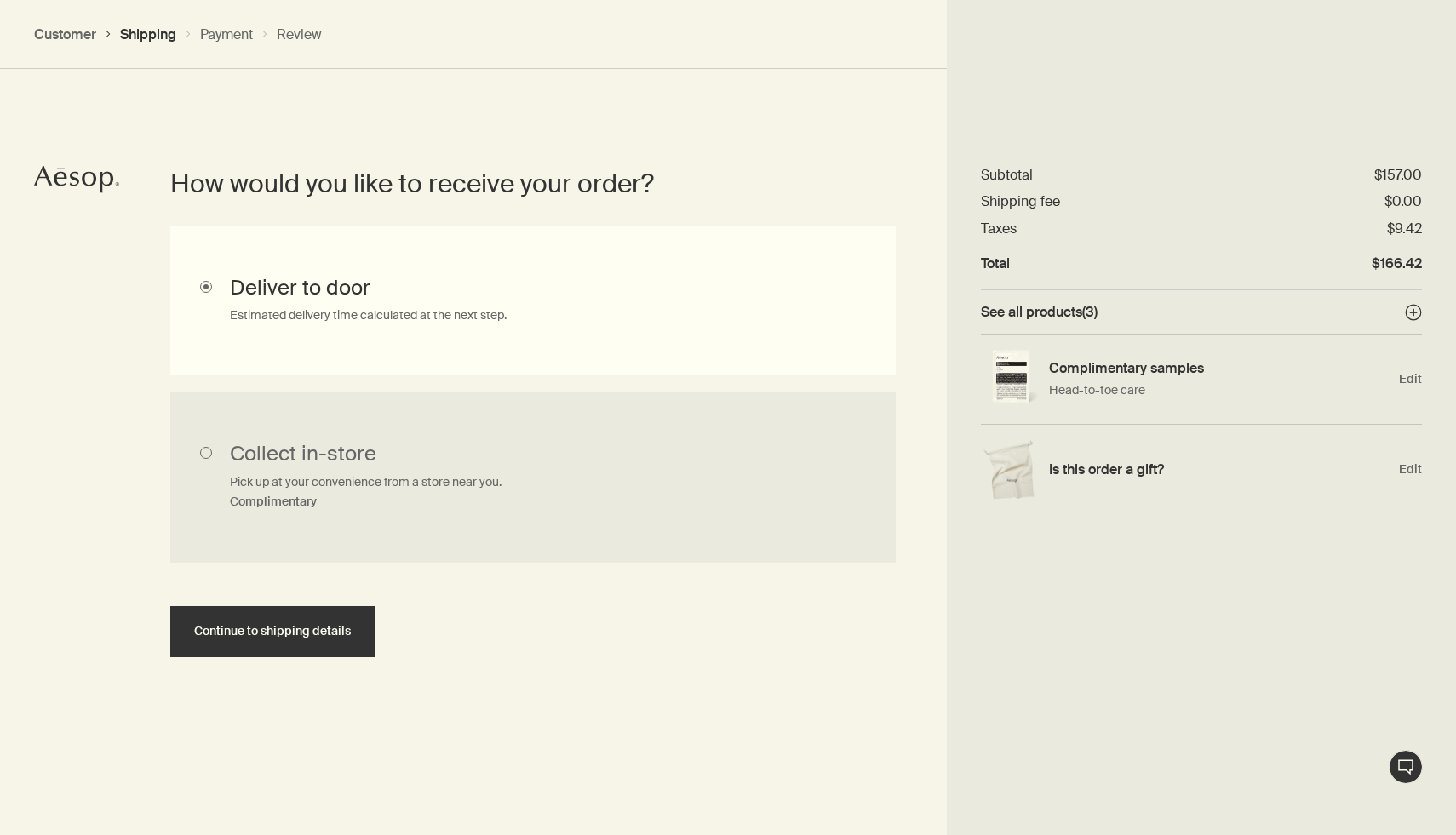
click at [1314, 307] on button "See all products ( 3 ) plusAndCloseWithCircle" at bounding box center [1201, 312] width 441 height 17
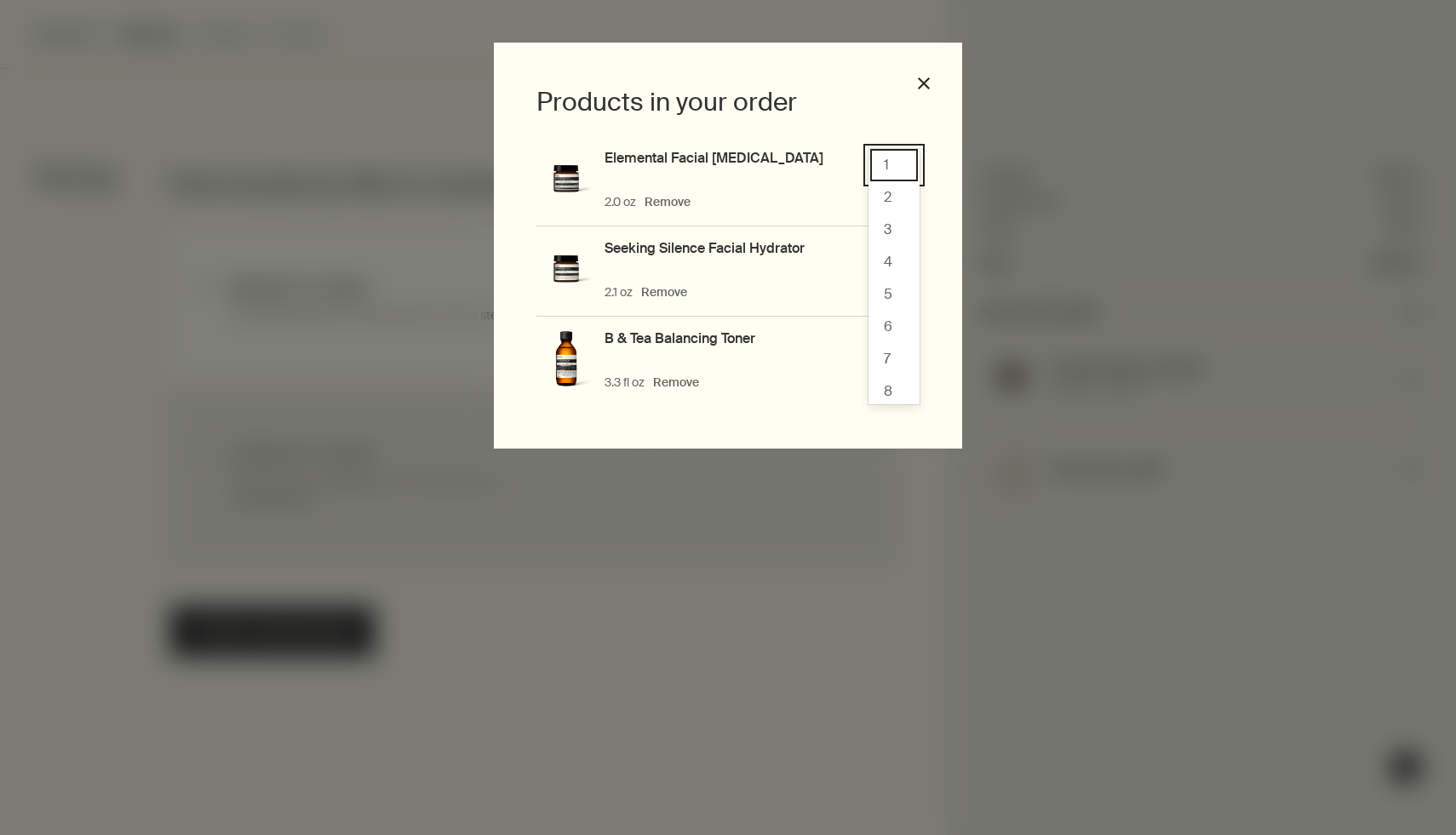
click at [906, 164] on div "1, 1 of 10. 10 results available. Use Up and Down to choose options, press Ente…" at bounding box center [894, 165] width 52 height 32
click at [906, 164] on div "1" at bounding box center [894, 165] width 48 height 32
click at [675, 200] on div "2.0 oz Remove $61.00" at bounding box center [762, 202] width 315 height 17
click at [662, 200] on div "2.0 oz Remove $61.00" at bounding box center [762, 202] width 315 height 17
click at [660, 200] on div "2.0 oz Remove $61.00" at bounding box center [762, 202] width 315 height 17
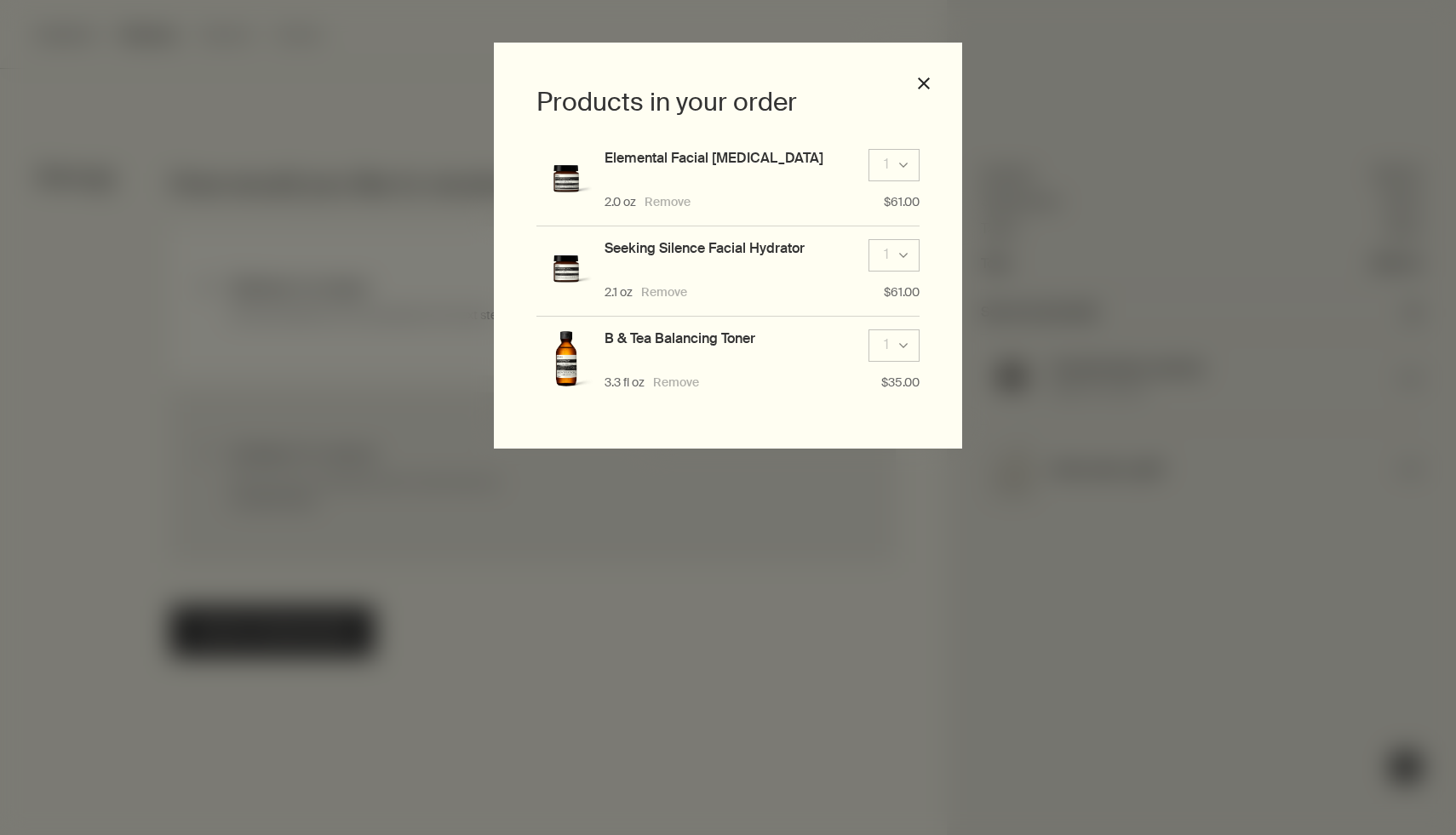
click at [660, 200] on button "Remove" at bounding box center [668, 202] width 46 height 17
click at [661, 200] on div "2.0 oz Remove $61.00" at bounding box center [762, 202] width 315 height 17
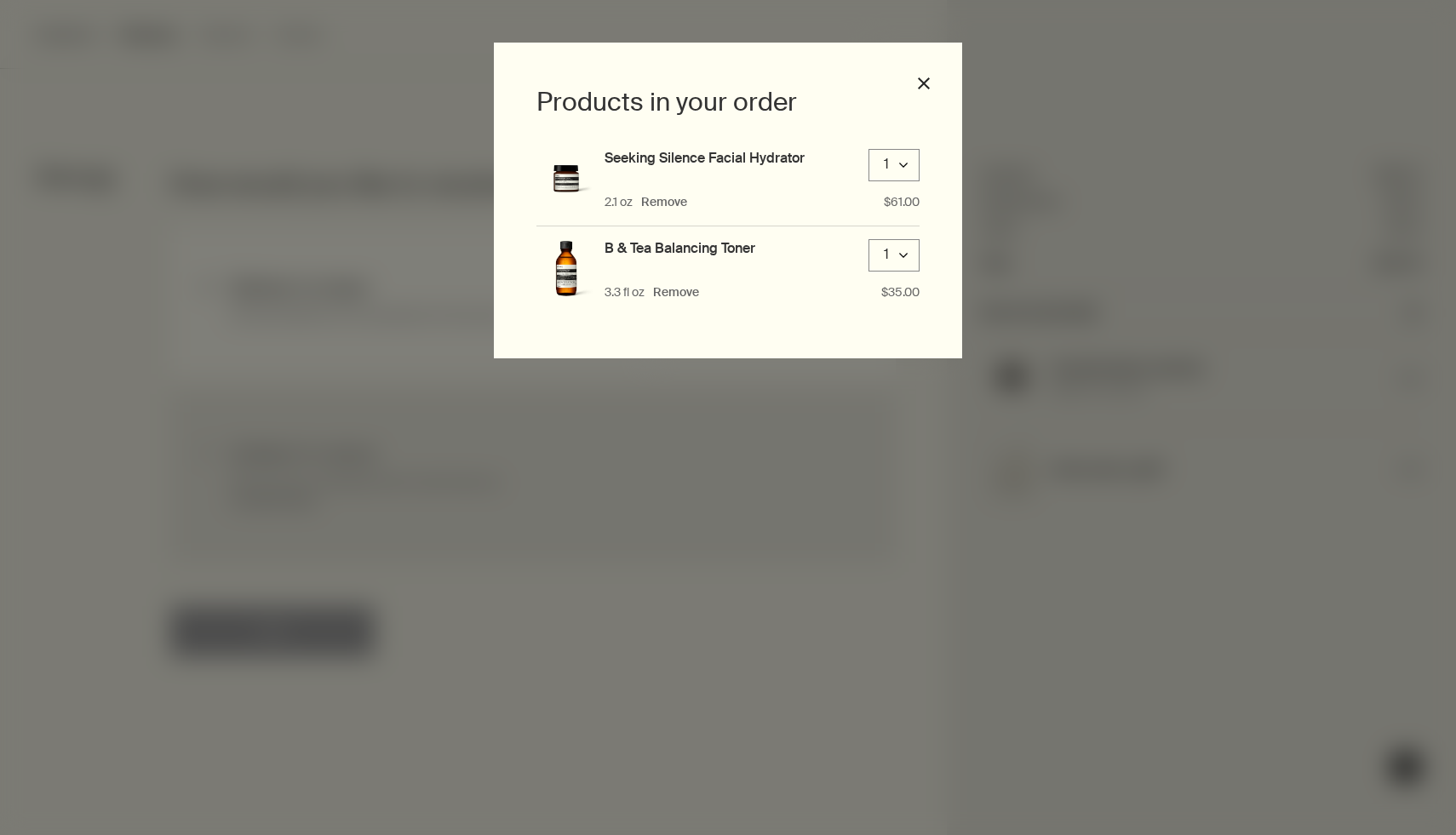
click at [932, 80] on div "Products in your order Seeking Silence Facial Hydrator 1 downArrow 2.1 oz Remov…" at bounding box center [728, 200] width 468 height 315
click at [920, 83] on button "close" at bounding box center [923, 83] width 16 height 16
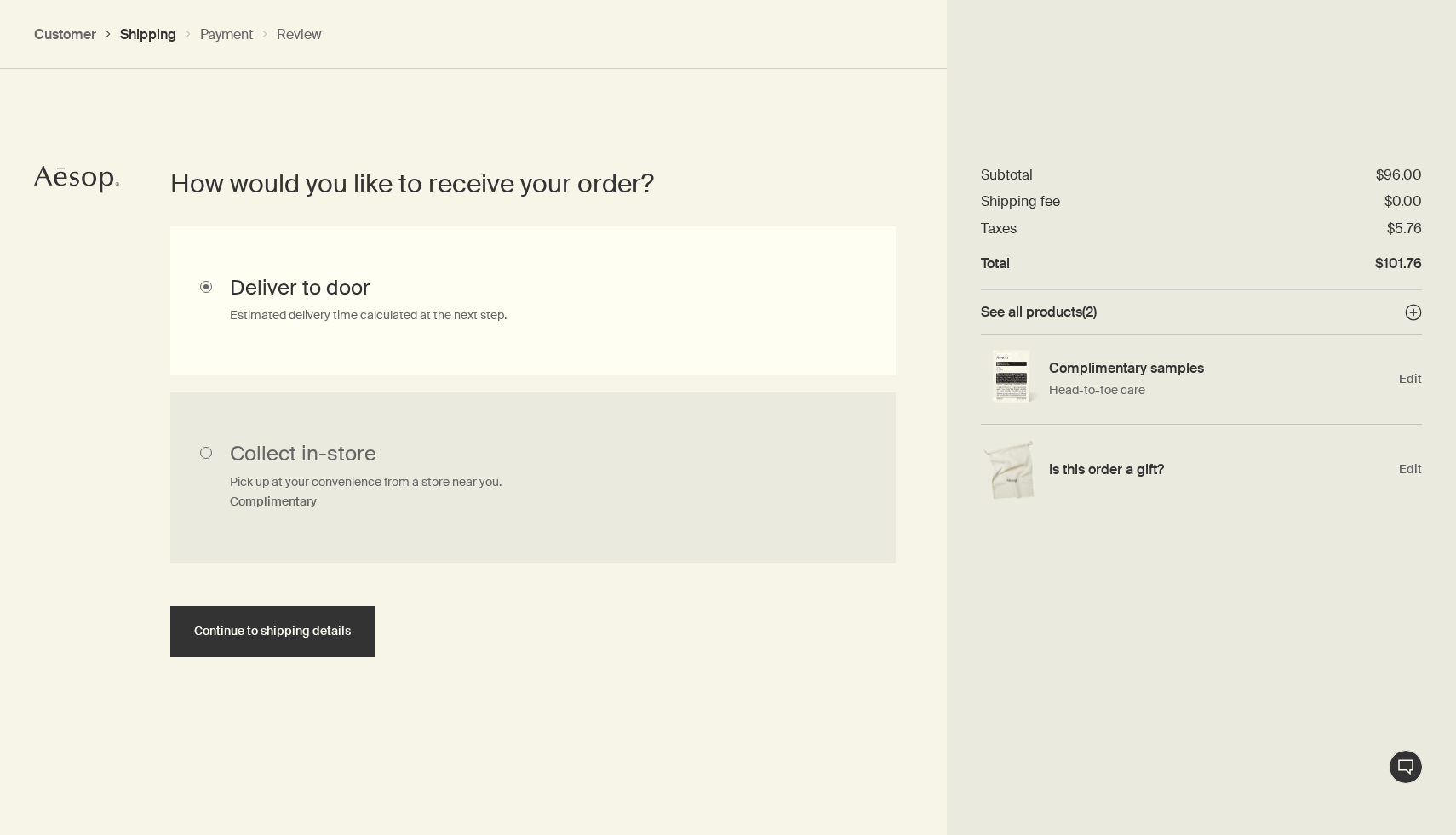
click at [1058, 315] on span "See all products ( 2 )" at bounding box center [1038, 312] width 116 height 17
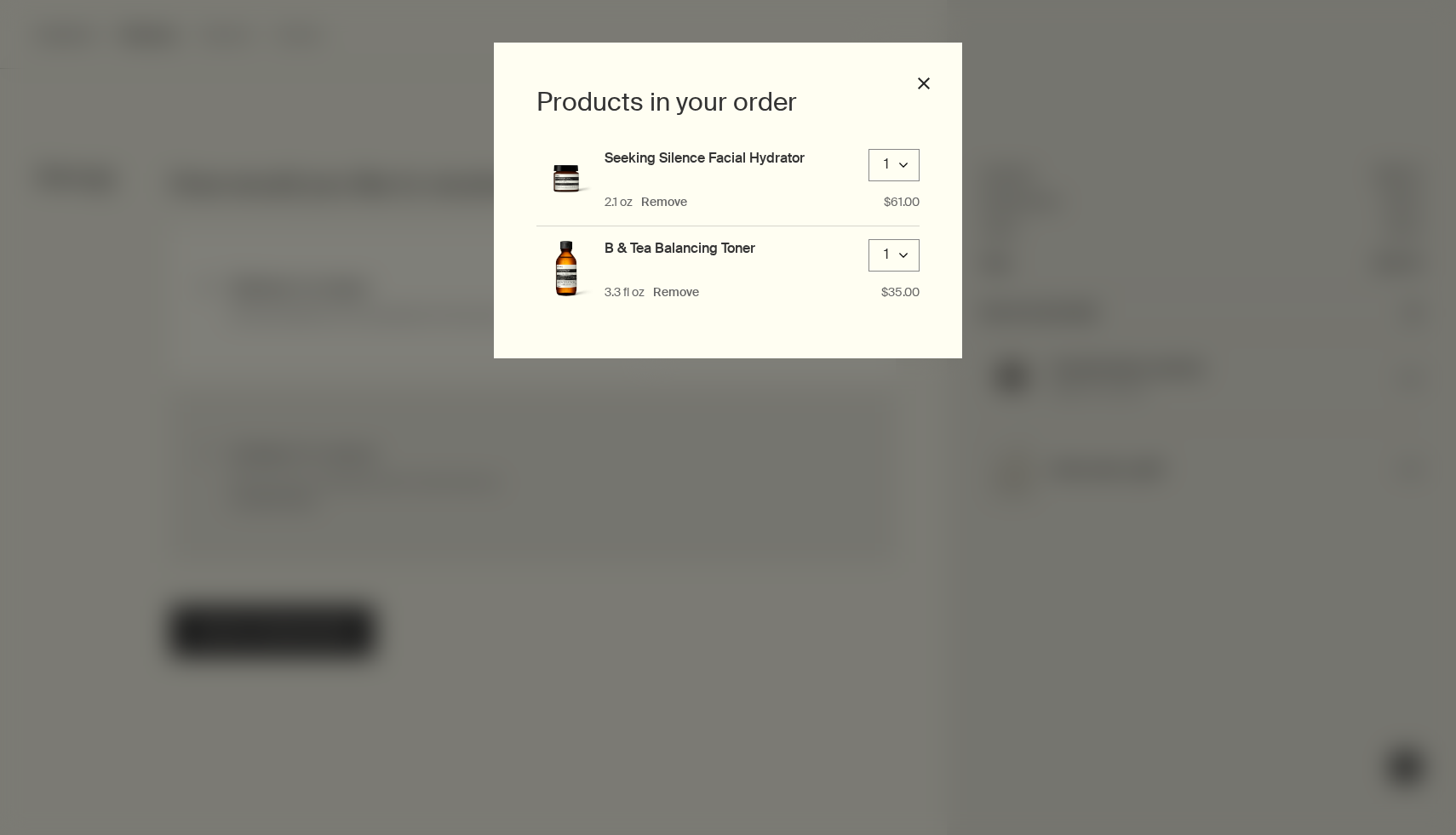
click at [1053, 257] on div "Products in your order Seeking Silence Facial Hydrator 1 downArrow 2.1 oz Remov…" at bounding box center [728, 418] width 1456 height 835
click at [926, 76] on button "close" at bounding box center [923, 83] width 16 height 16
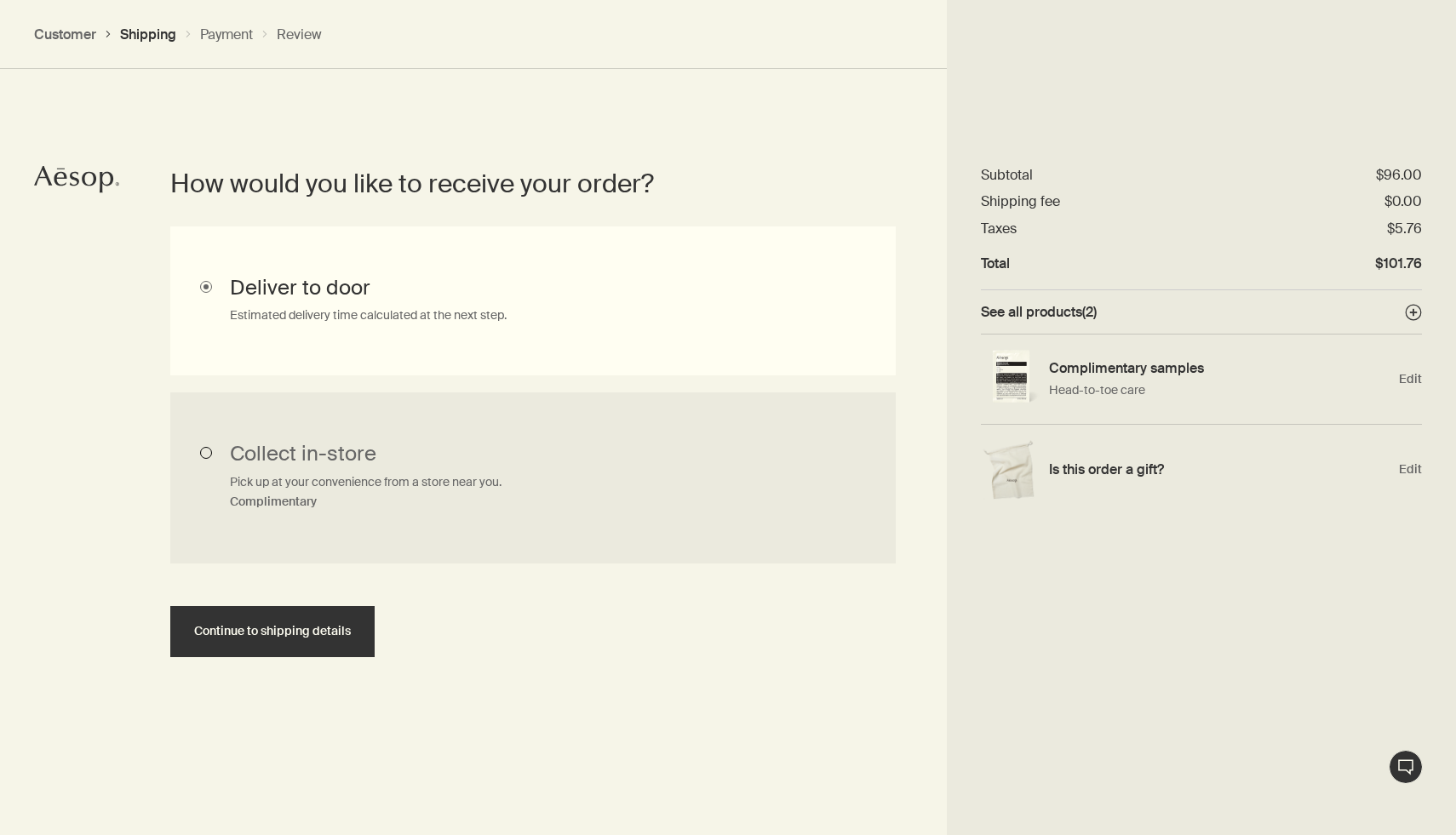
click at [325, 474] on input "Collect in-store Pick up at your convenience from a store near you. Complimenta…" at bounding box center [533, 478] width 726 height 172
radio input "true"
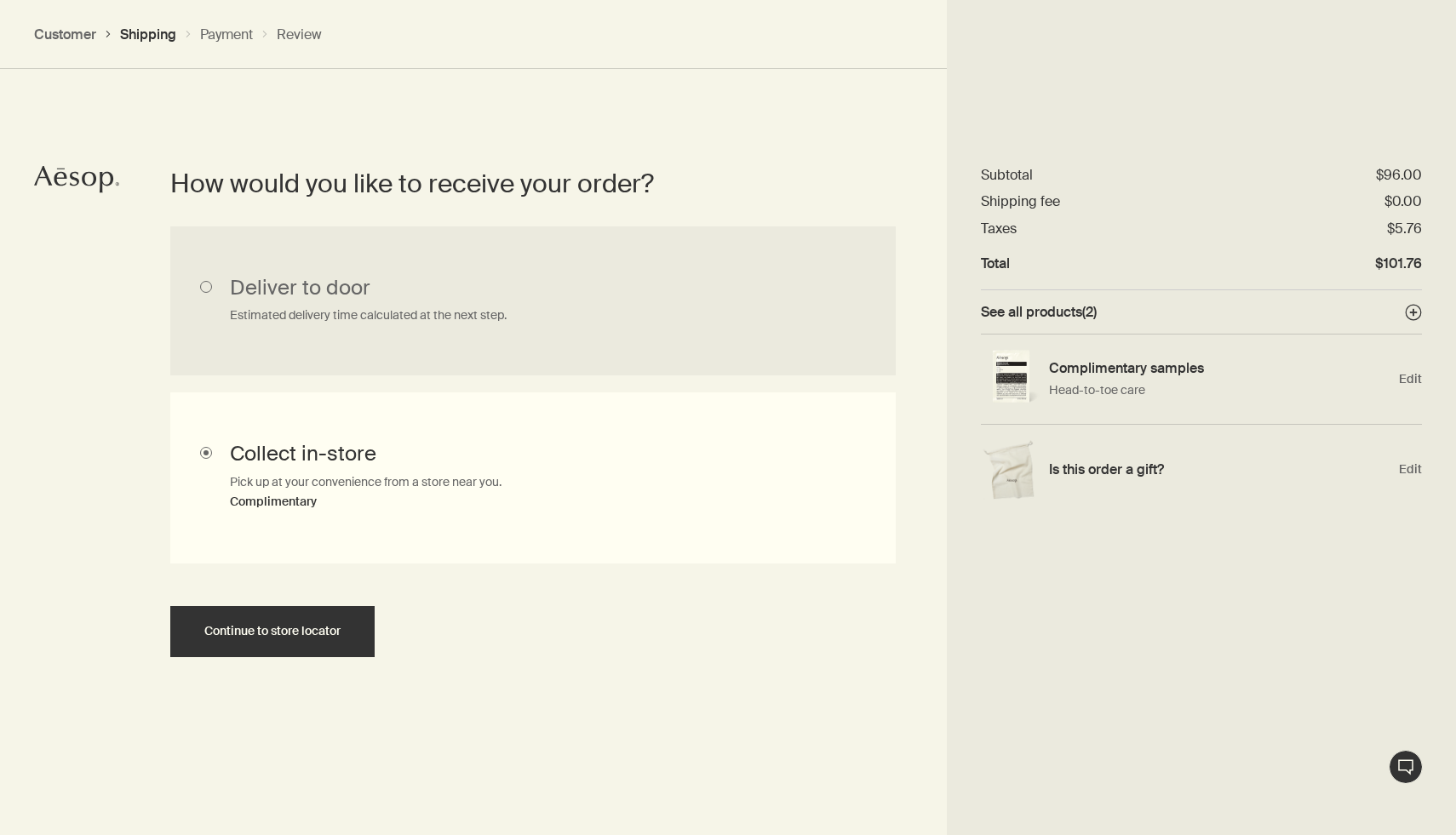
scroll to position [446, 0]
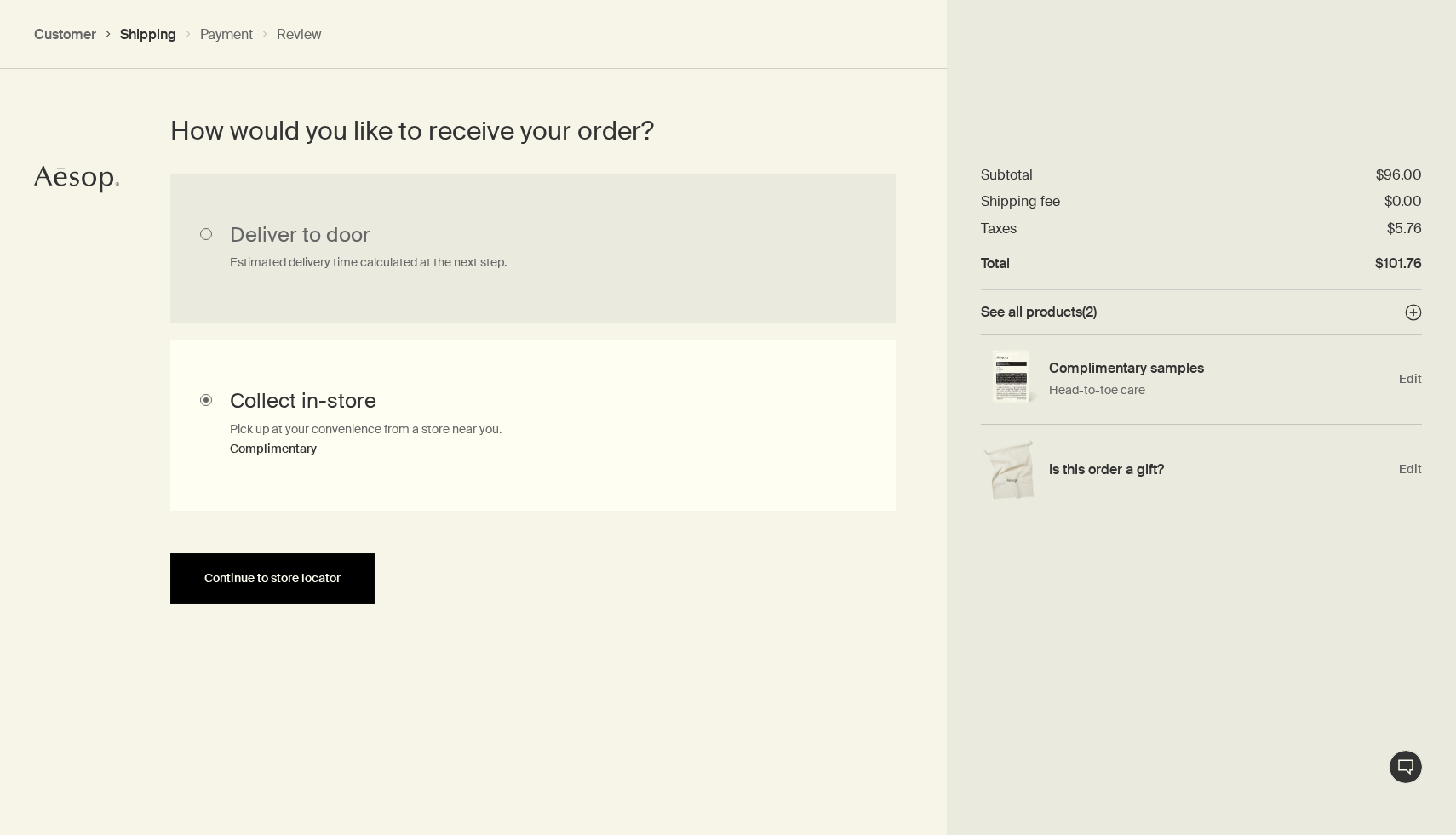
click at [324, 579] on span "Continue to store locator" at bounding box center [272, 578] width 136 height 13
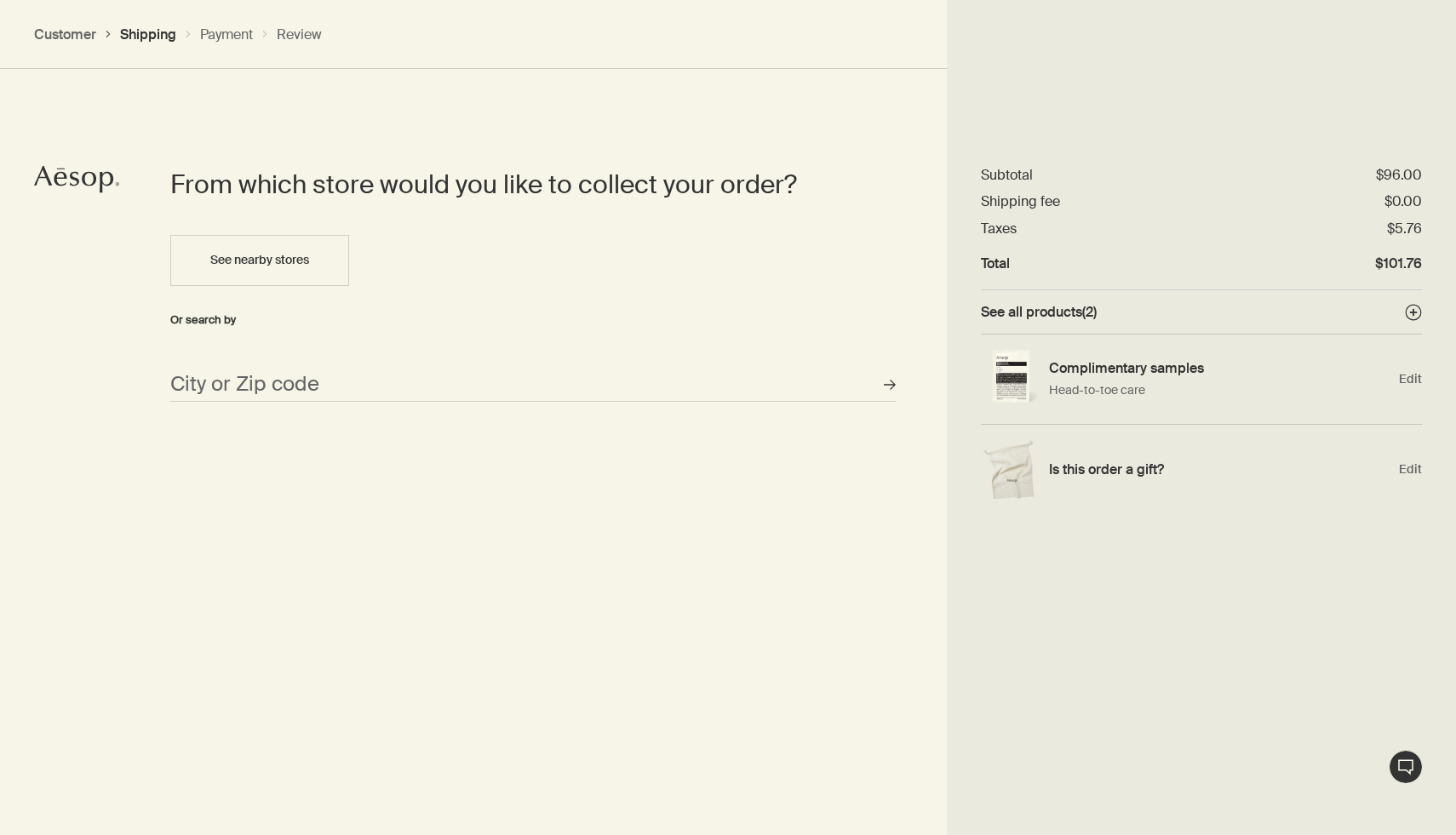
scroll to position [754, 0]
click at [316, 377] on input "City or Zip code" at bounding box center [533, 383] width 726 height 34
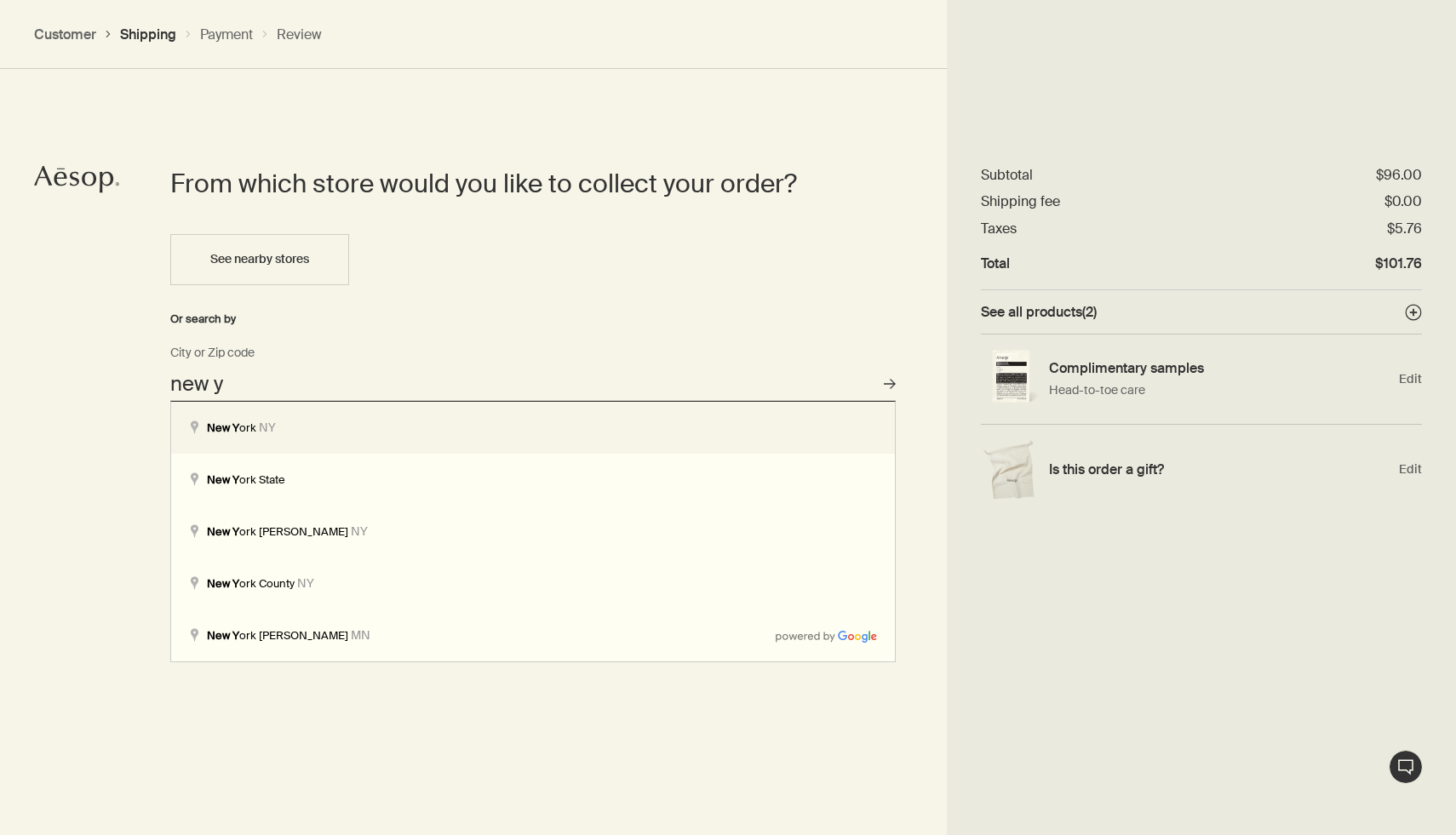
type input "New York, NY"
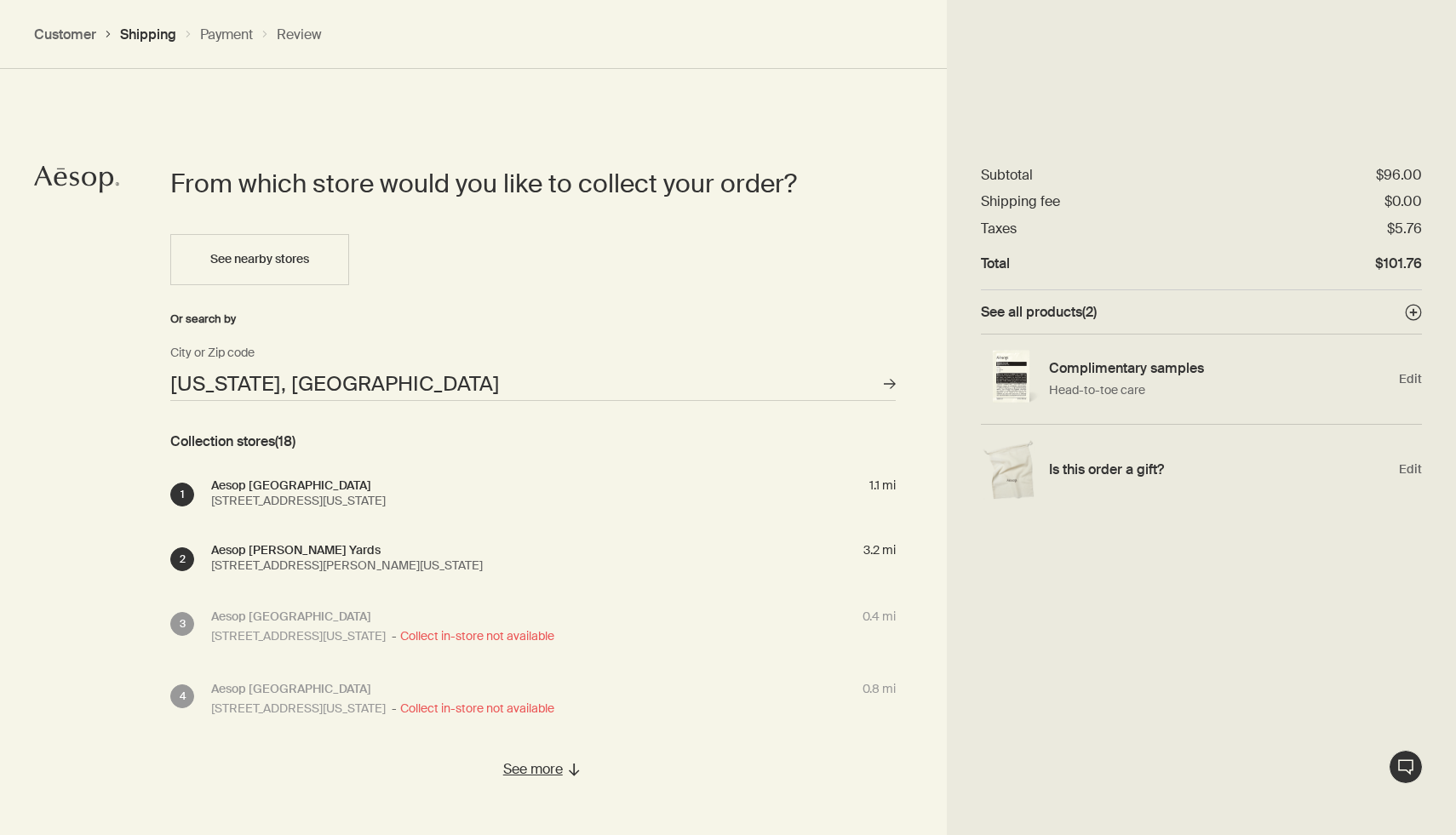
click at [395, 385] on input "New York, NY" at bounding box center [533, 383] width 726 height 34
drag, startPoint x: 384, startPoint y: 389, endPoint x: 0, endPoint y: 380, distance: 384.1
click at [0, 383] on div "From which store would you like to collect your order? See nearby stores Or sea…" at bounding box center [728, 493] width 1456 height 880
type input "Washington, DC"
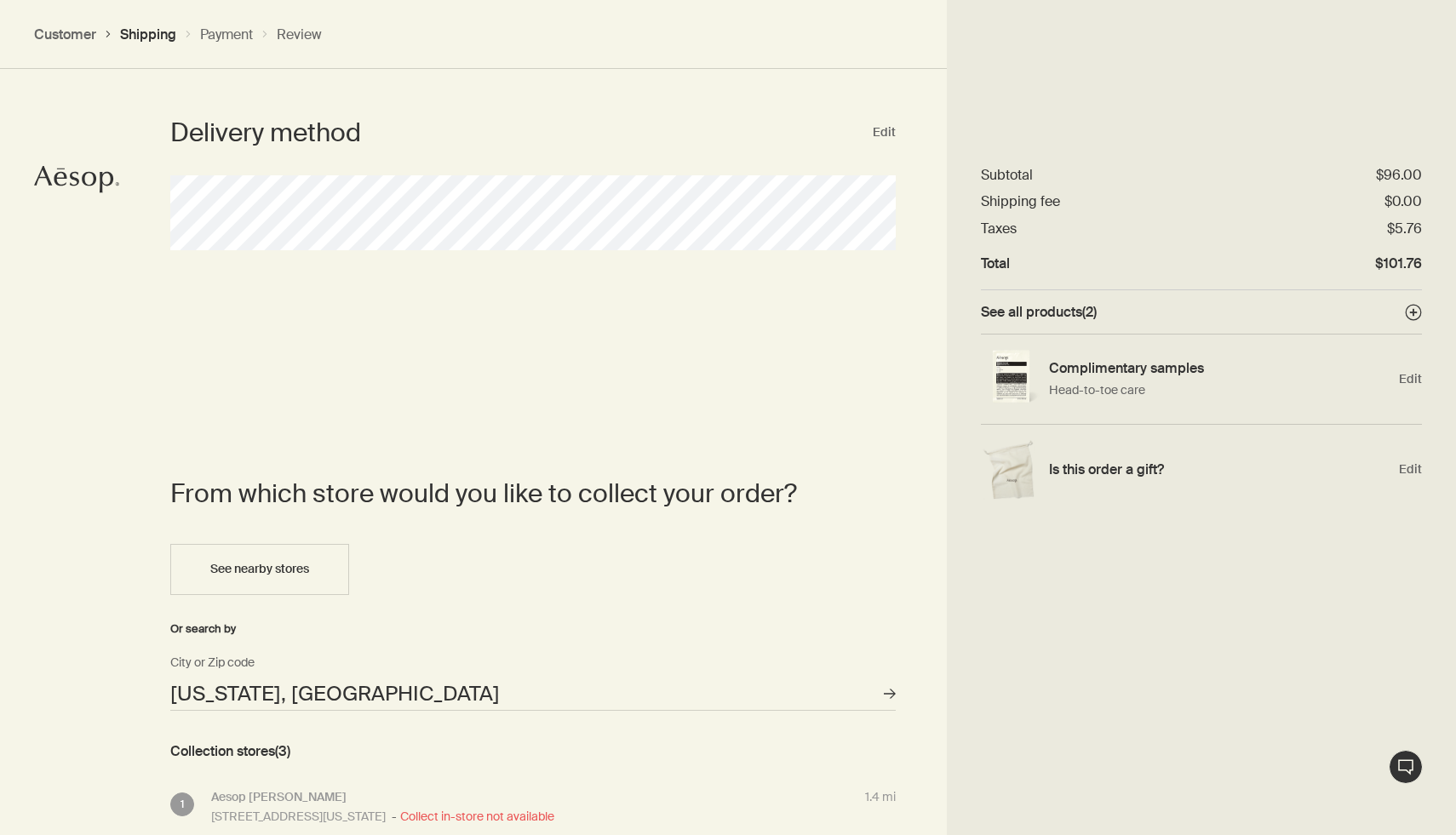
scroll to position [224, 0]
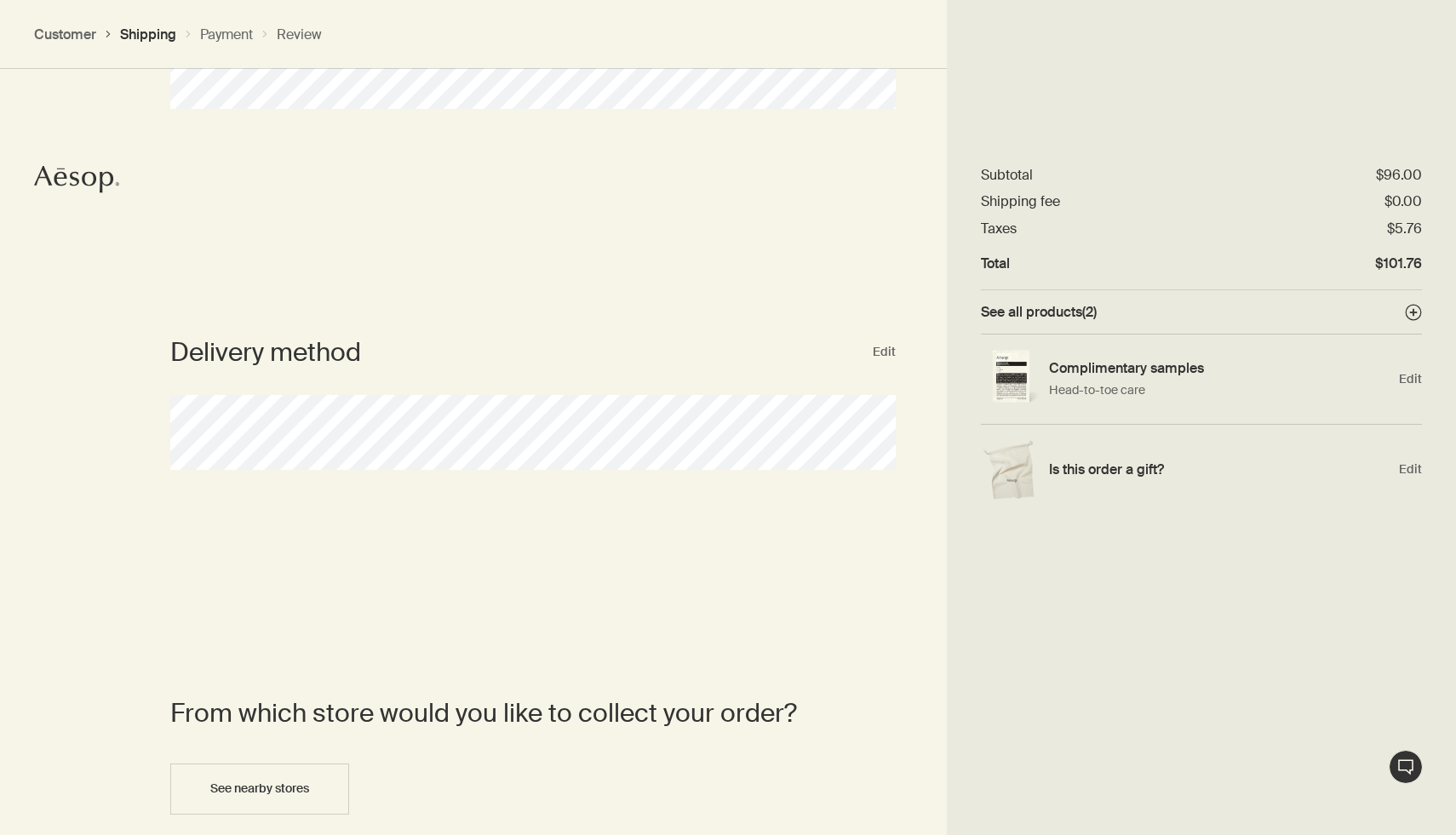
click at [291, 337] on h2 "Delivery method" at bounding box center [520, 352] width 700 height 34
click at [881, 355] on button "Edit" at bounding box center [884, 352] width 23 height 20
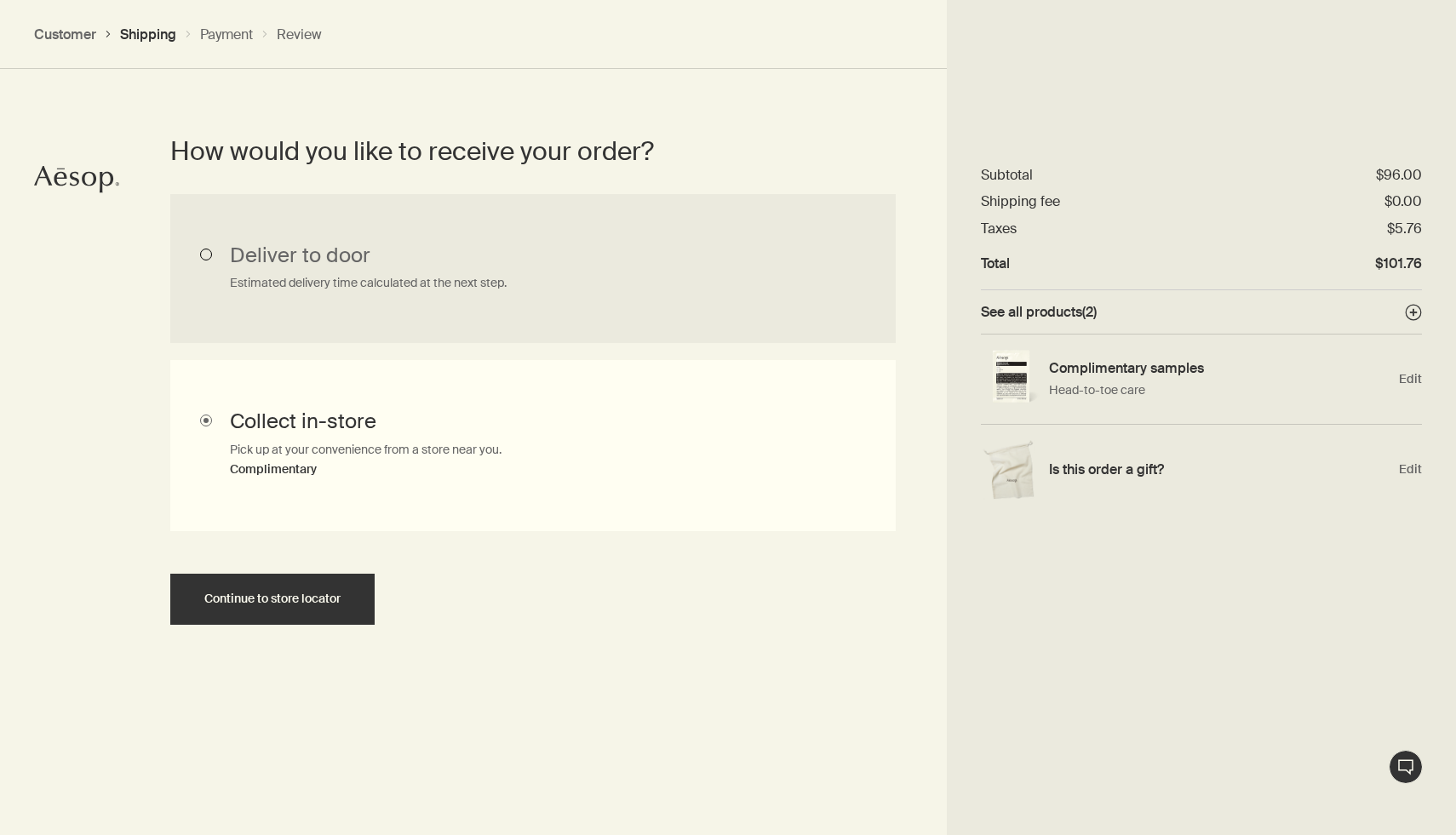
click at [377, 220] on input "Deliver to door Estimated delivery time calculated at the next step." at bounding box center [533, 269] width 726 height 149
radio input "true"
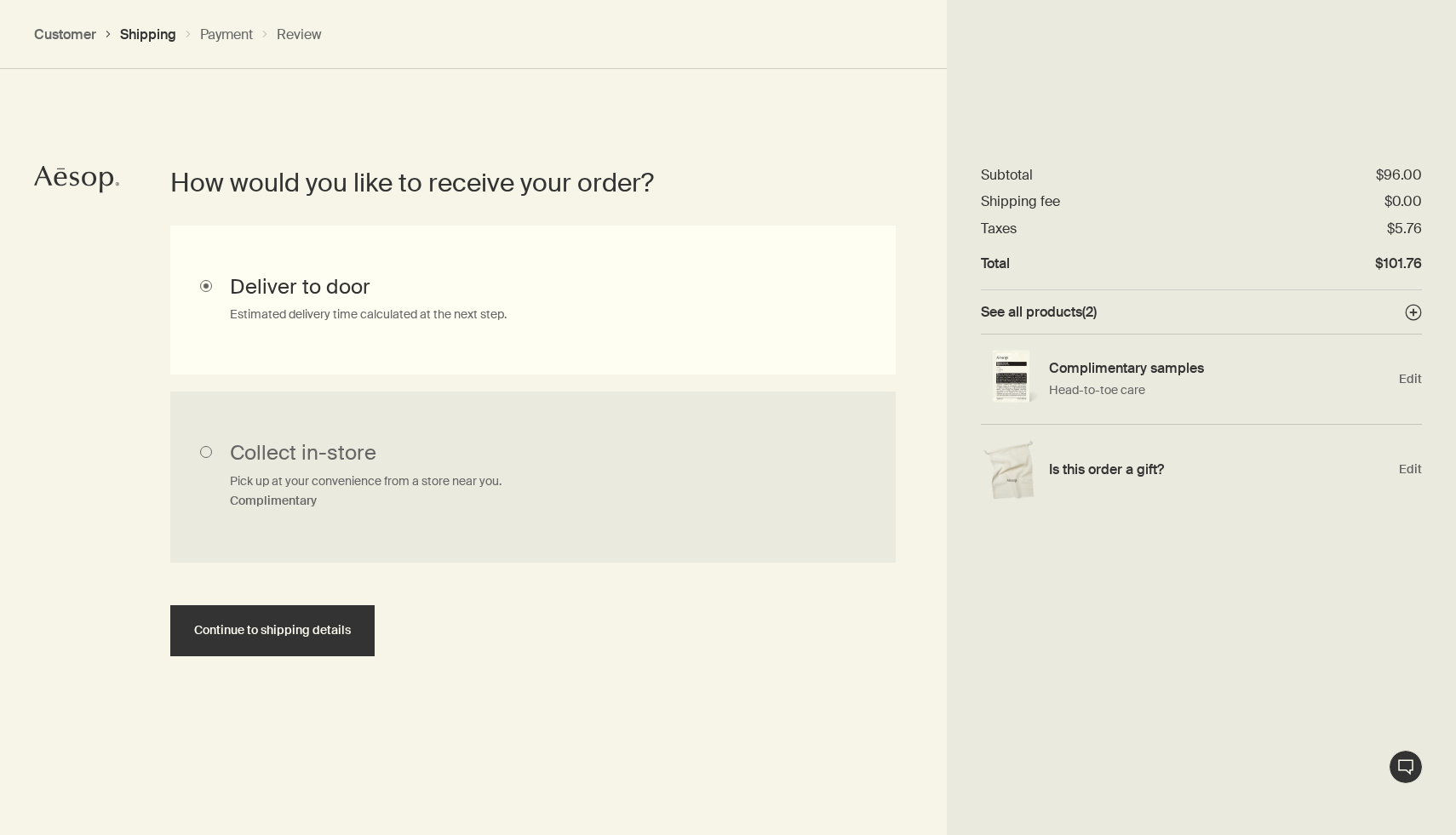
scroll to position [394, 0]
click at [358, 627] on button "Continue to shipping details" at bounding box center [272, 632] width 204 height 51
select select "US"
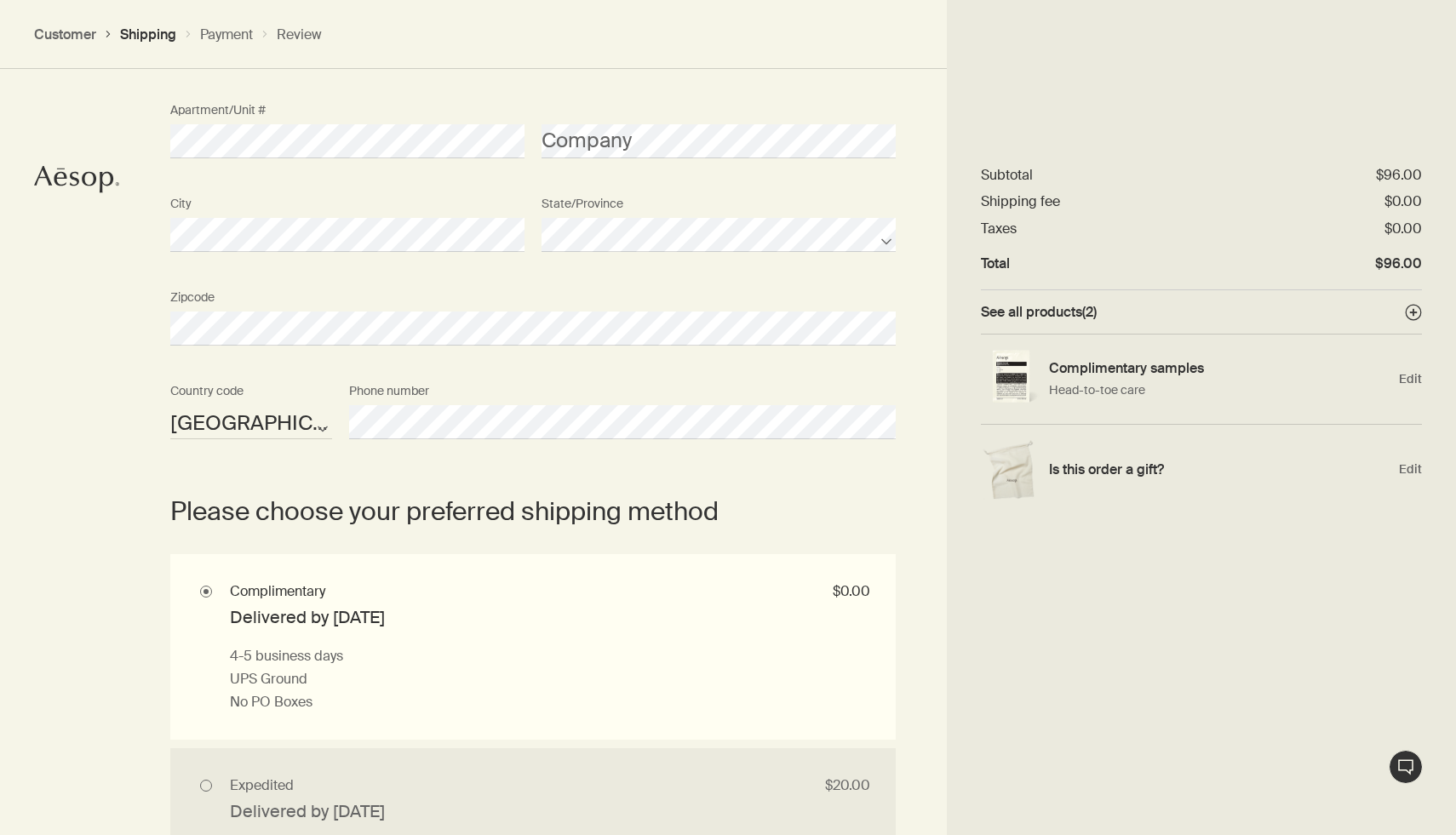
scroll to position [924, 0]
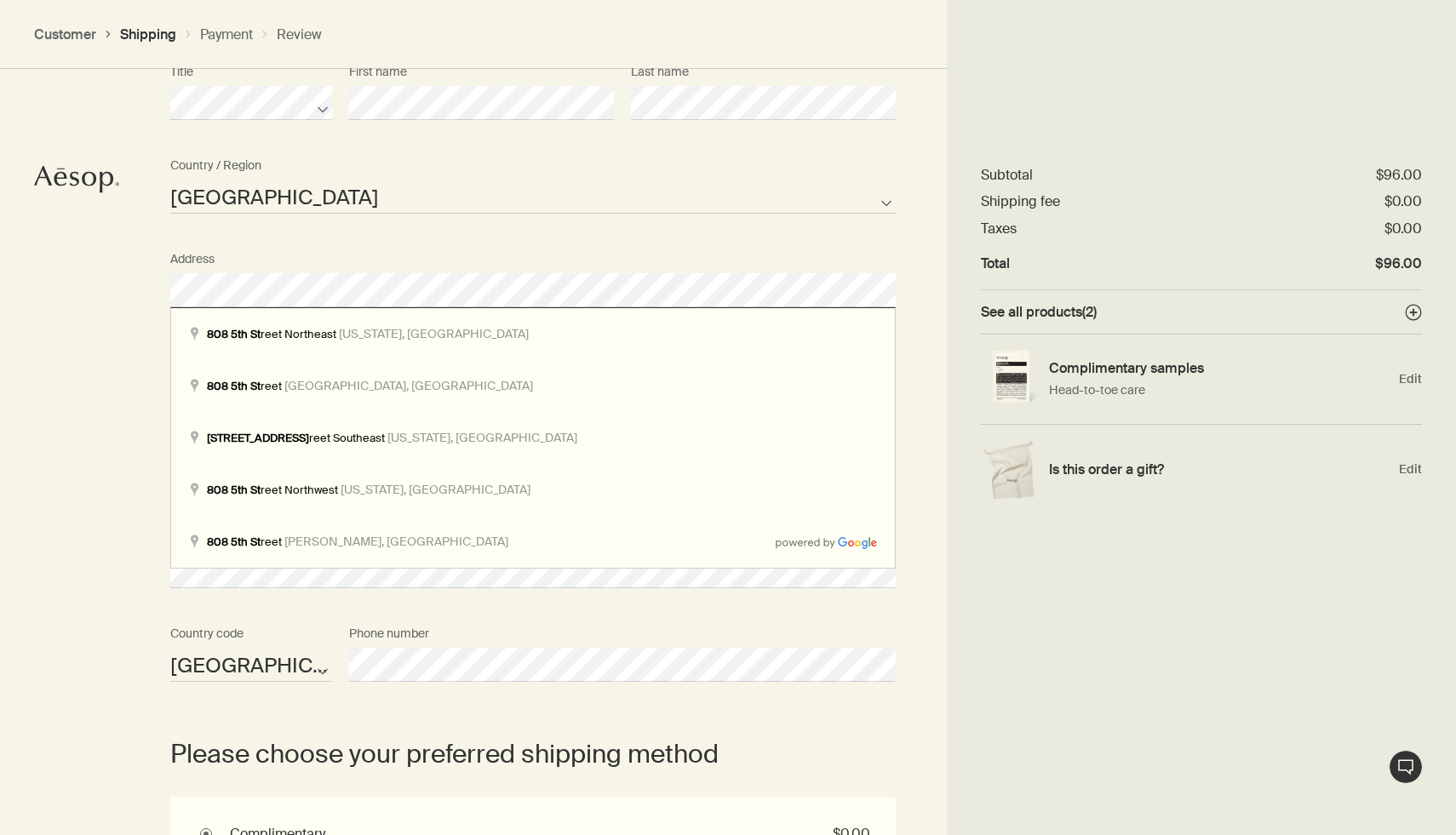
click at [0, 281] on div "Where would you like your order sent? Title First name Last name United States …" at bounding box center [728, 772] width 1456 height 1777
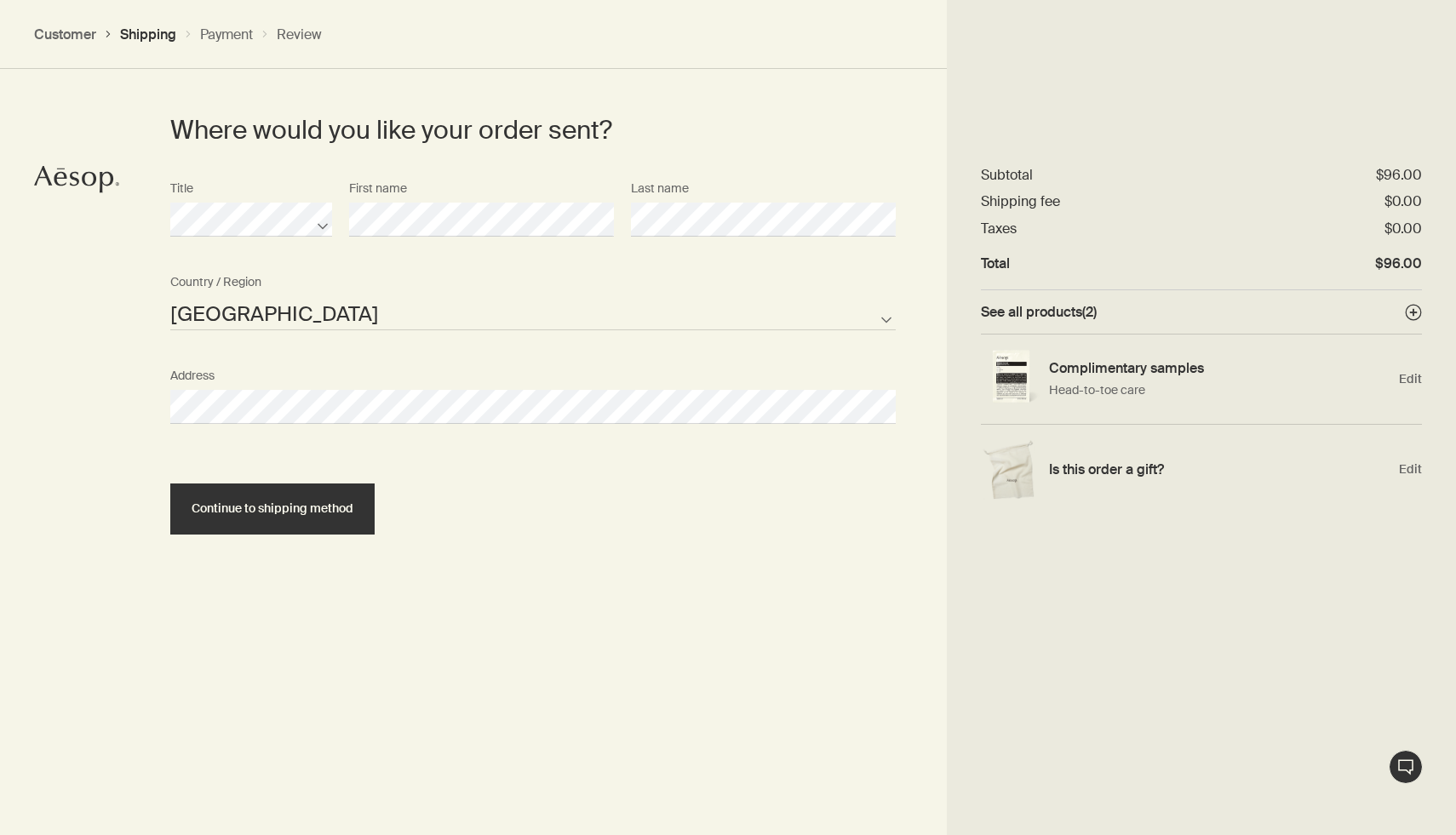
select select "US"
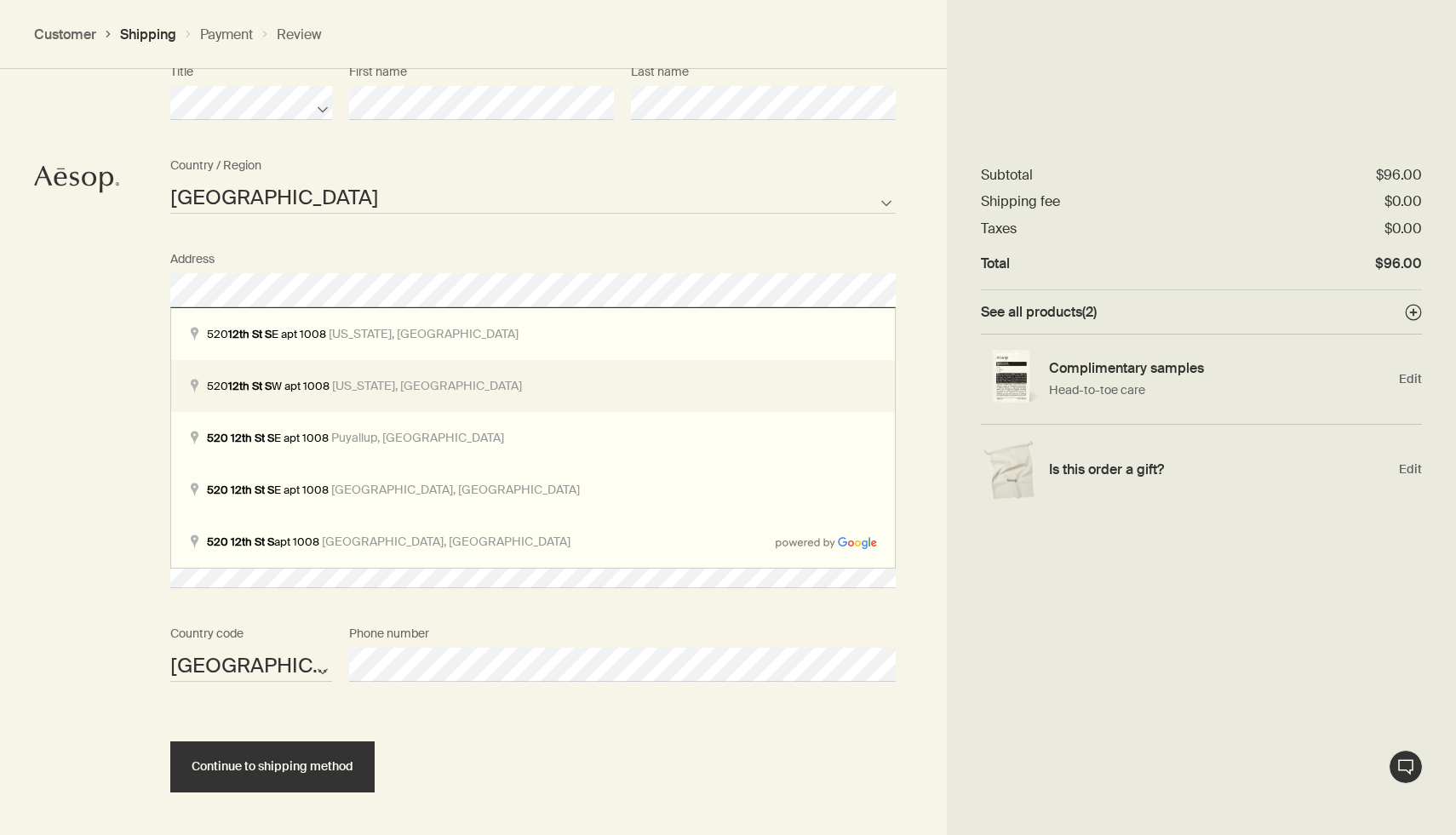
scroll to position [995, 0]
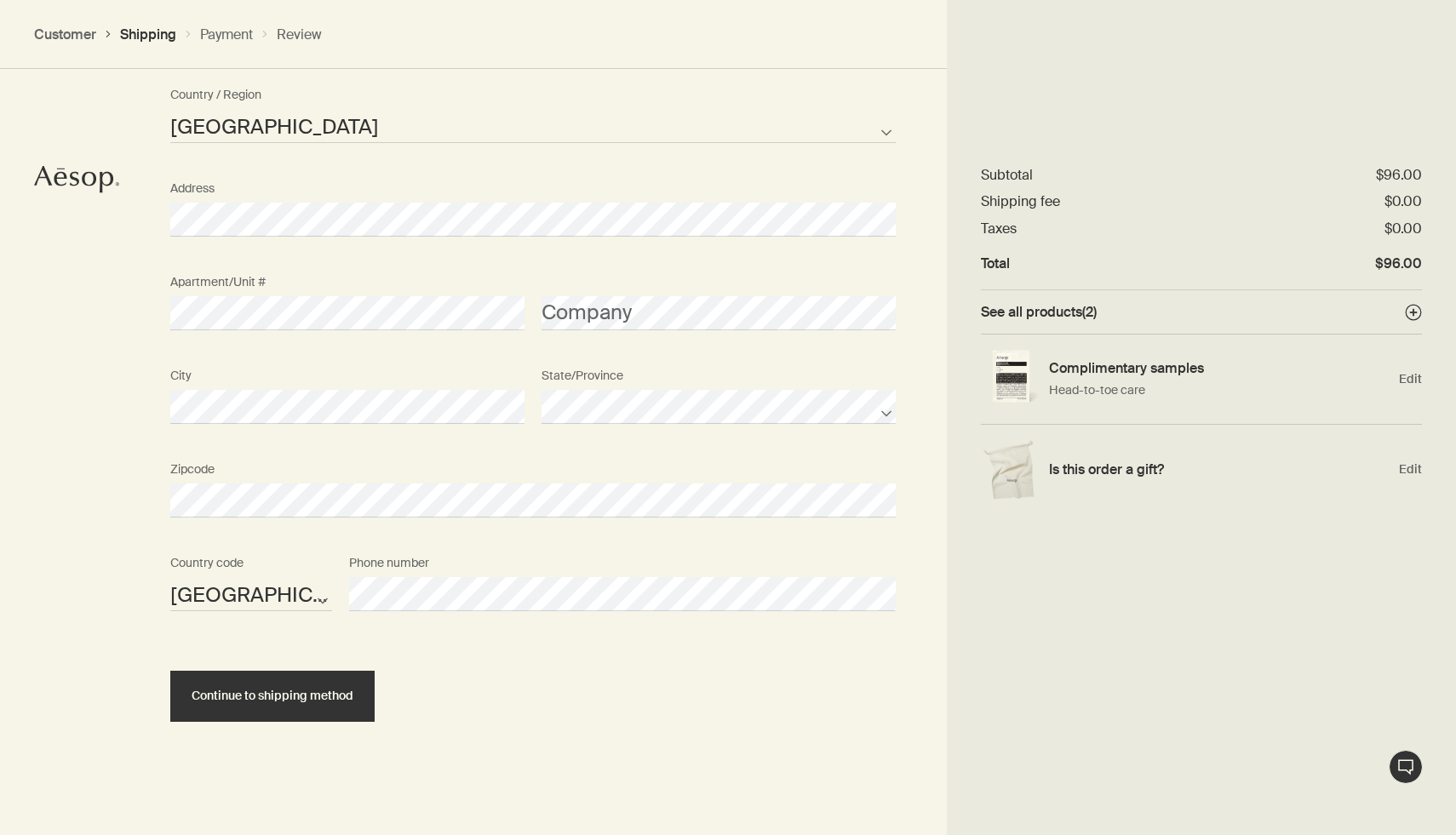
click at [41, 391] on div "Where would you like your order sent? Title First name Last name United States …" at bounding box center [728, 324] width 1456 height 1023
click at [74, 402] on div "Where would you like your order sent? Title First name Last name United States …" at bounding box center [728, 324] width 1456 height 1023
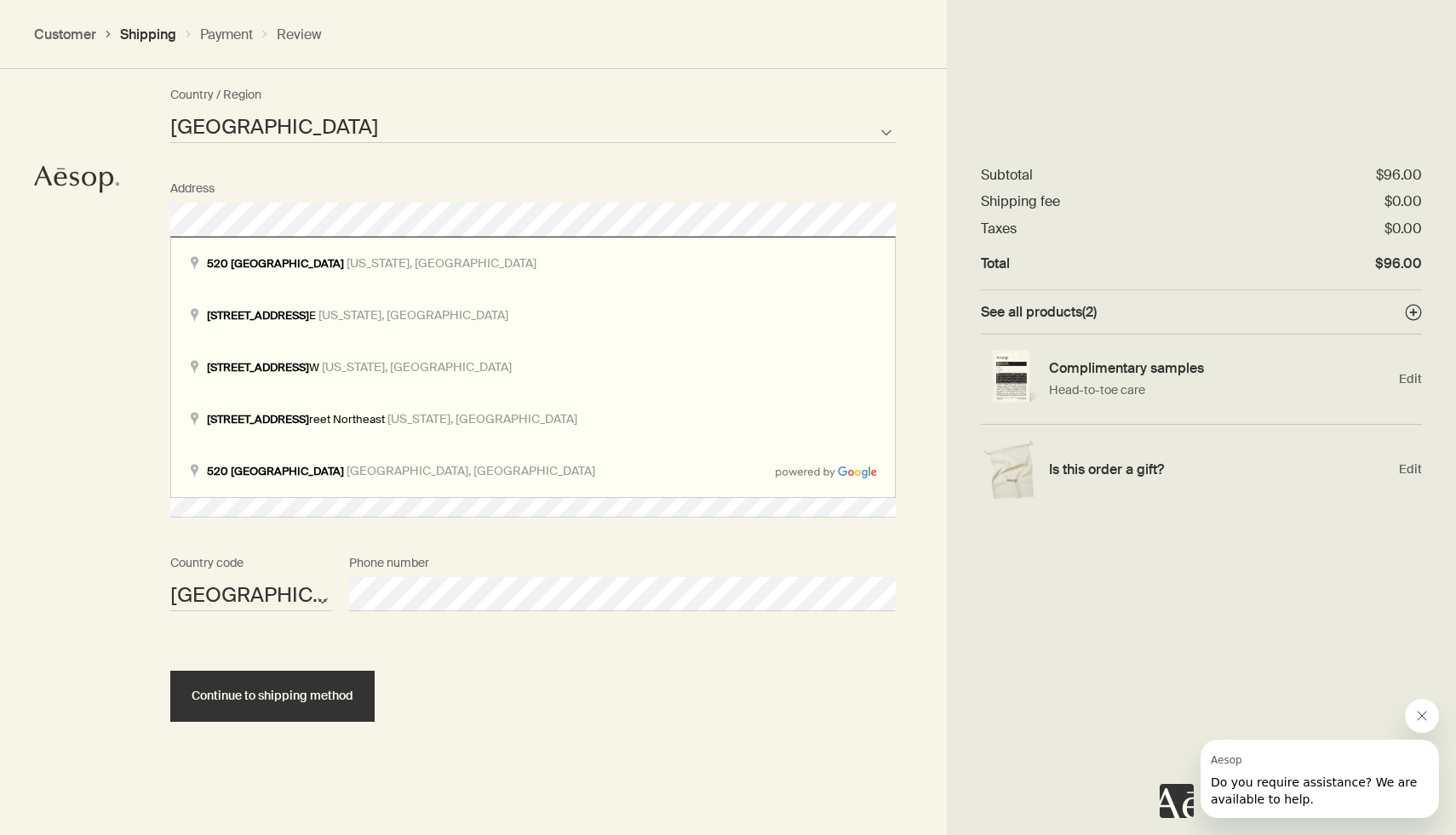
click at [107, 303] on div "Where would you like your order sent? Title First name Last name United States …" at bounding box center [728, 324] width 1456 height 1023
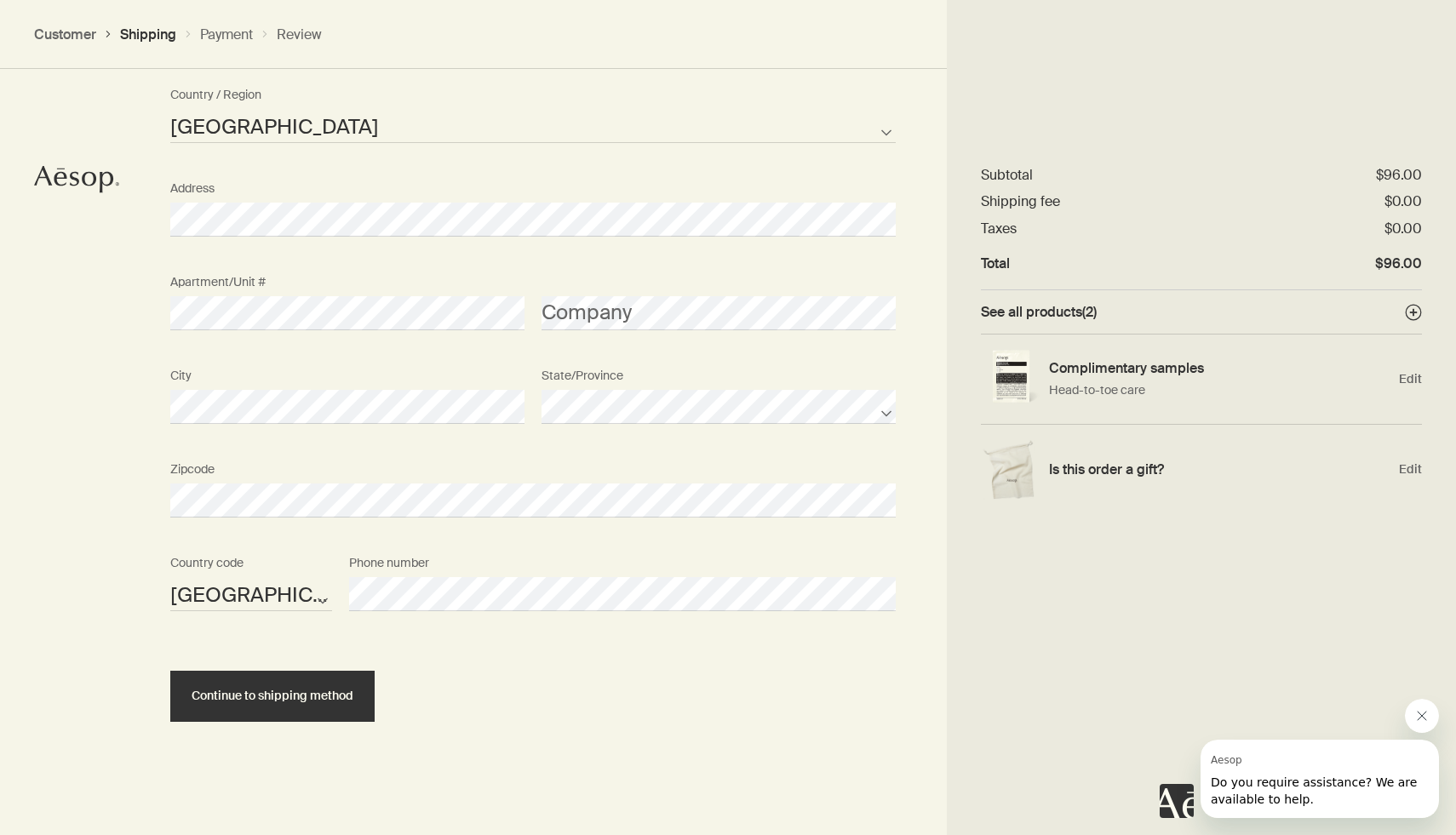
click at [647, 677] on div "Continue to shipping method" at bounding box center [533, 681] width 726 height 81
click at [320, 681] on button "Continue to shipping method" at bounding box center [272, 696] width 204 height 51
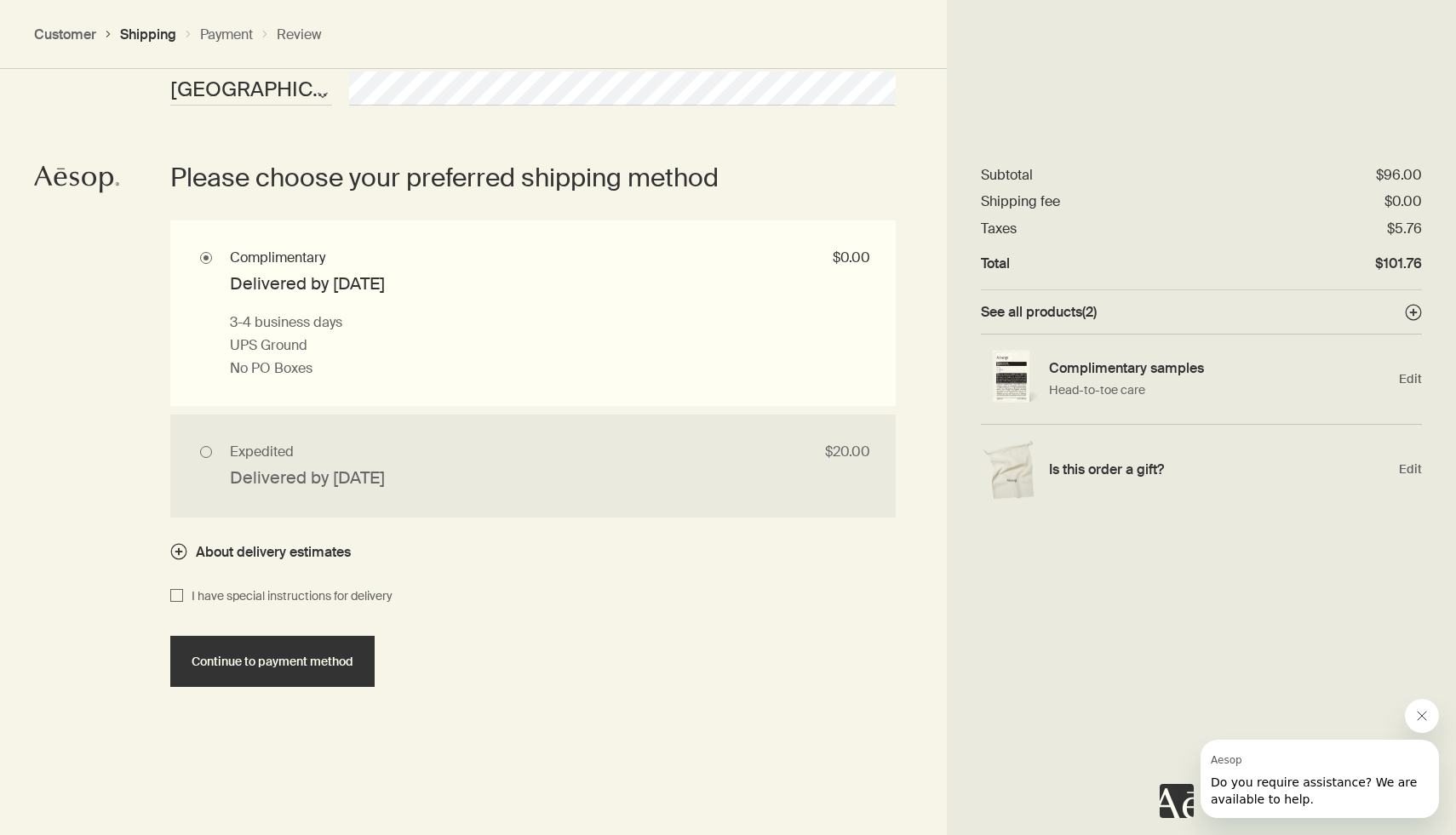
scroll to position [1502, 0]
click at [518, 349] on input "Complimentary $0.00 Delivered by Fri, Aug 15 3-4 business days UPS Ground No PO…" at bounding box center [533, 313] width 726 height 186
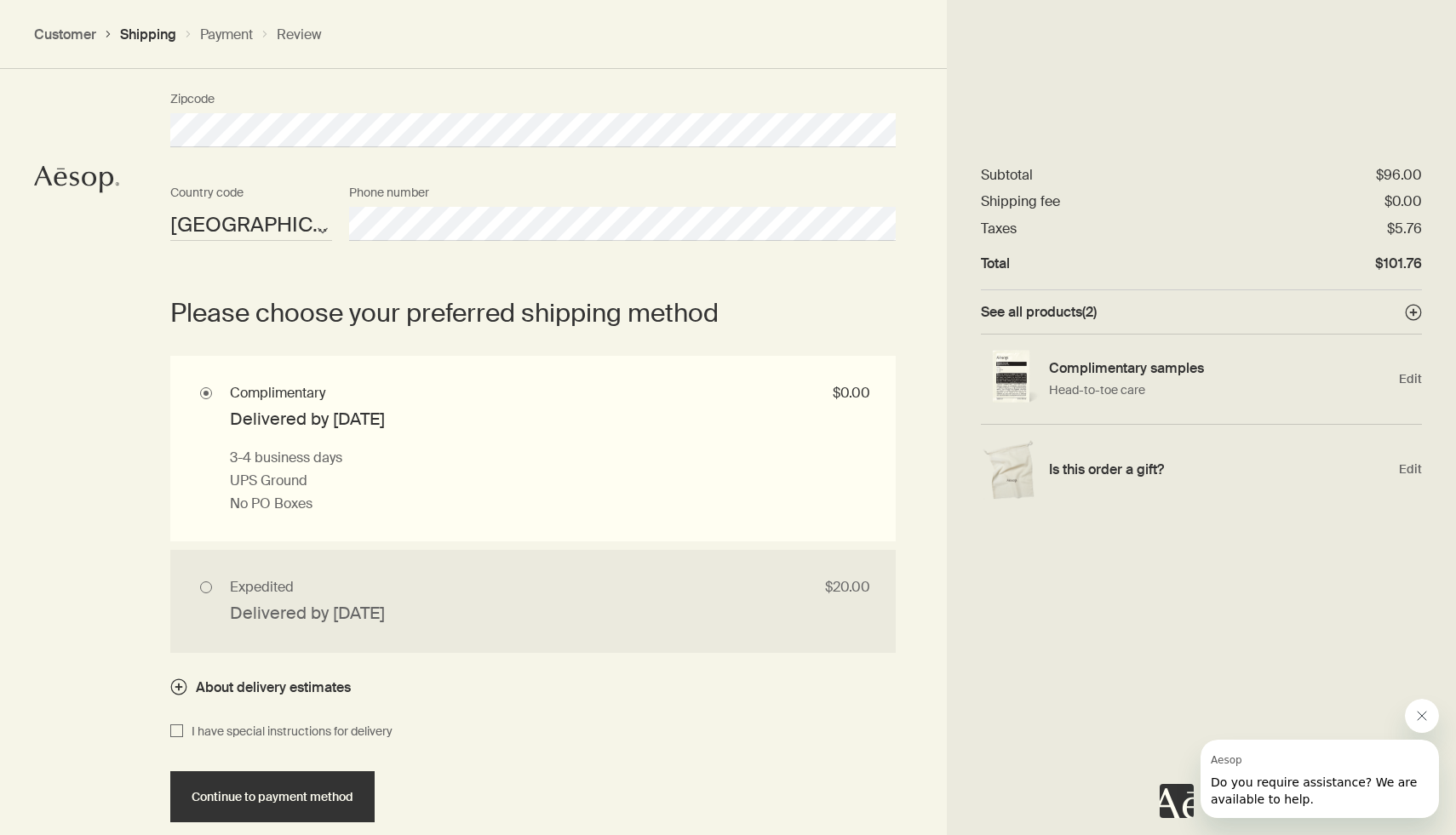
scroll to position [1481, 0]
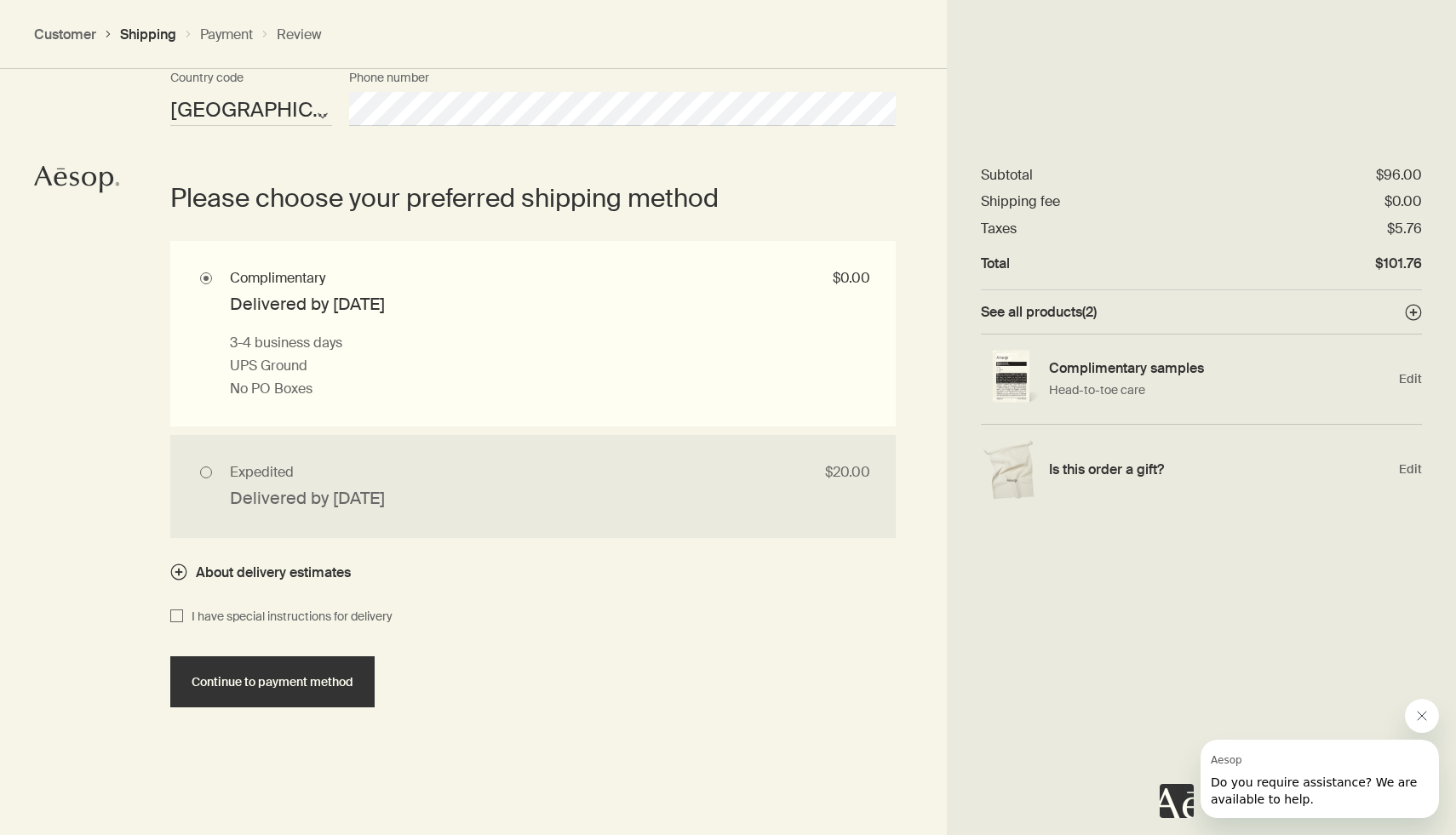
click at [1432, 708] on button "Close message from Aesop" at bounding box center [1421, 715] width 34 height 34
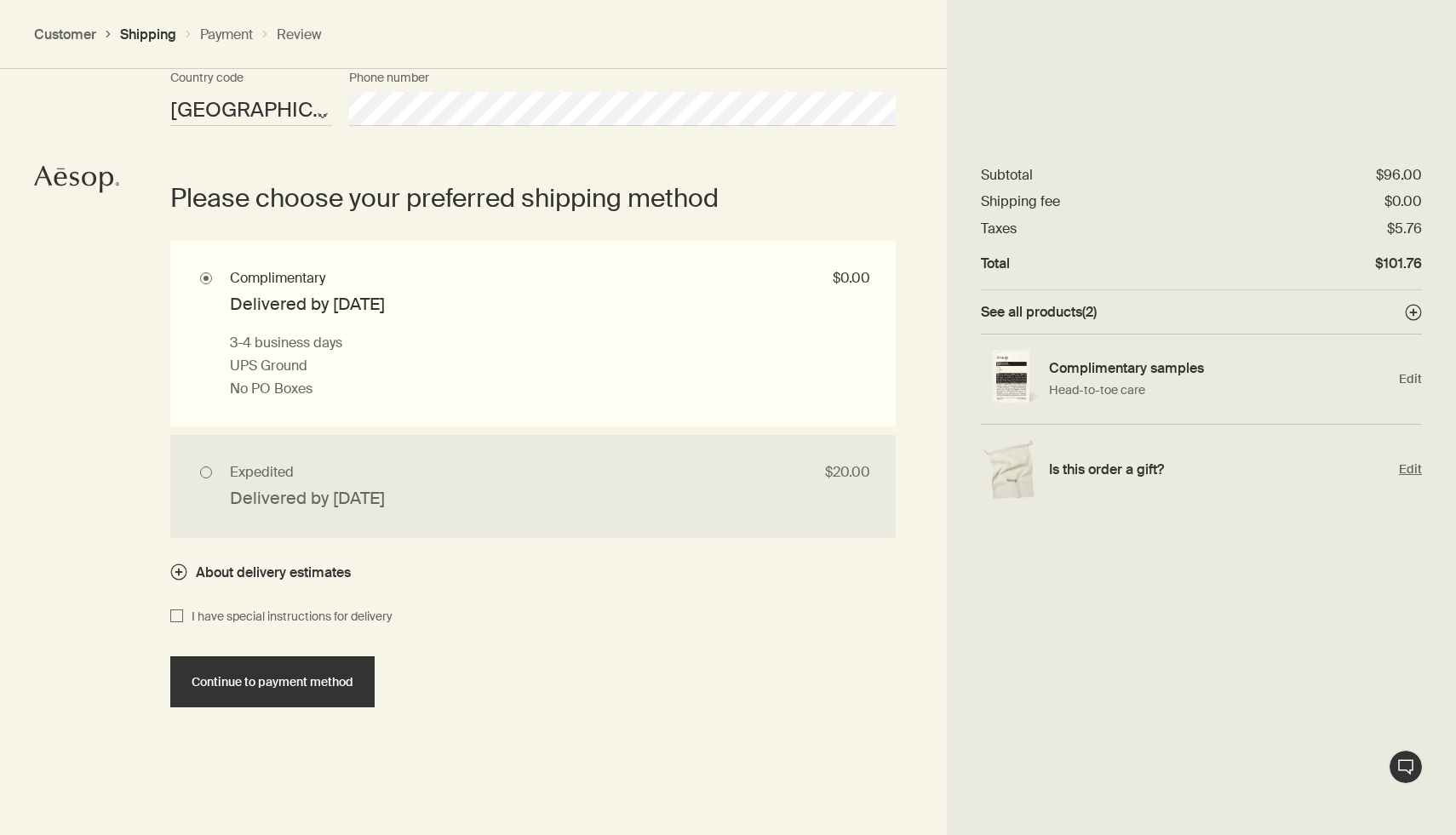
click at [1137, 466] on h4 "Is this order a gift?" at bounding box center [1220, 469] width 342 height 17
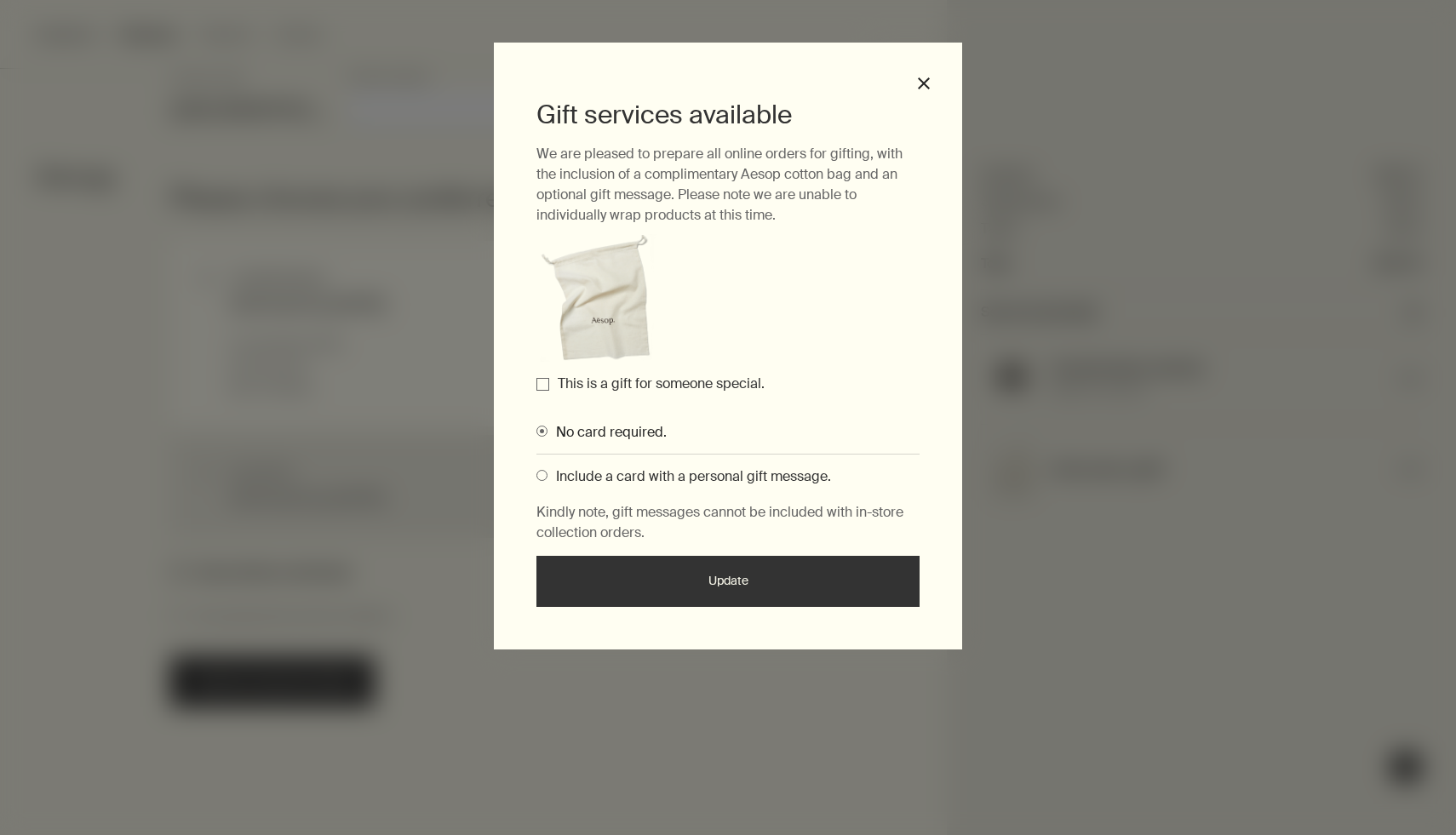
click at [789, 475] on span "Include a card with a personal gift message." at bounding box center [689, 475] width 283 height 17
click at [536, 475] on input "Include a card with a personal gift message." at bounding box center [536, 473] width 0 height 11
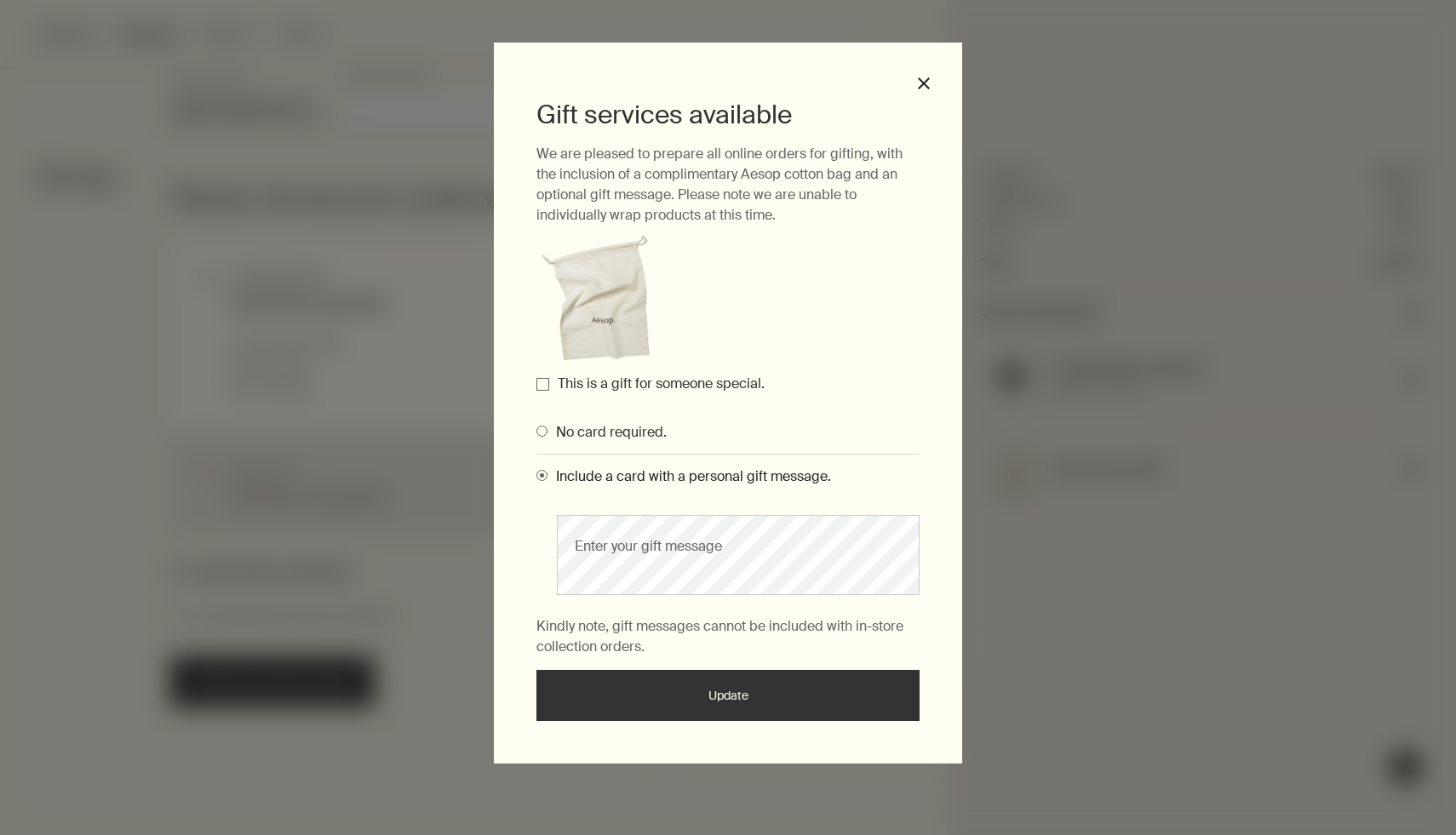
click at [635, 435] on span "No card required." at bounding box center [607, 431] width 120 height 17
click at [536, 434] on input "No card required." at bounding box center [536, 429] width 0 height 11
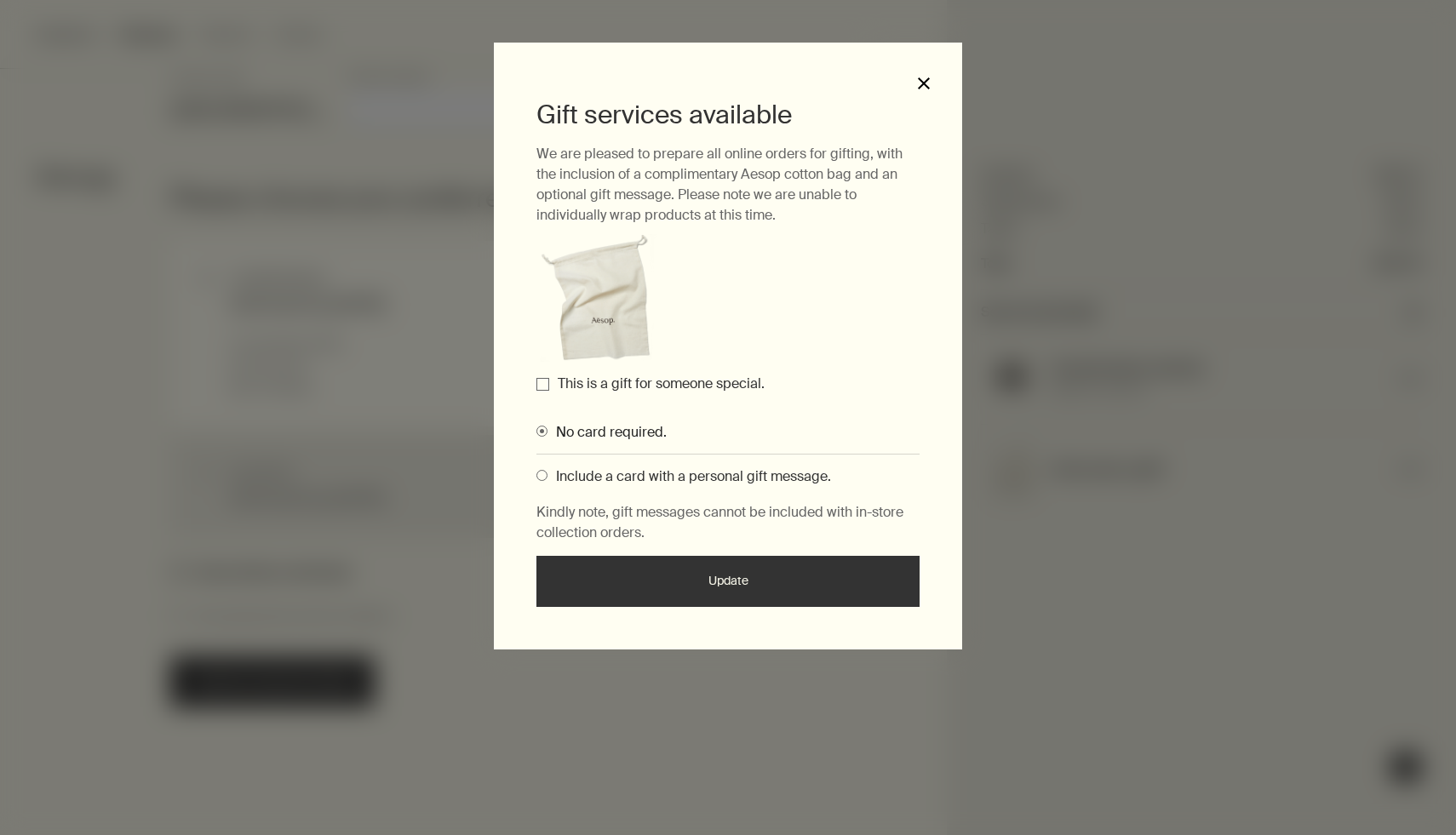
click at [924, 82] on button "close" at bounding box center [923, 83] width 16 height 16
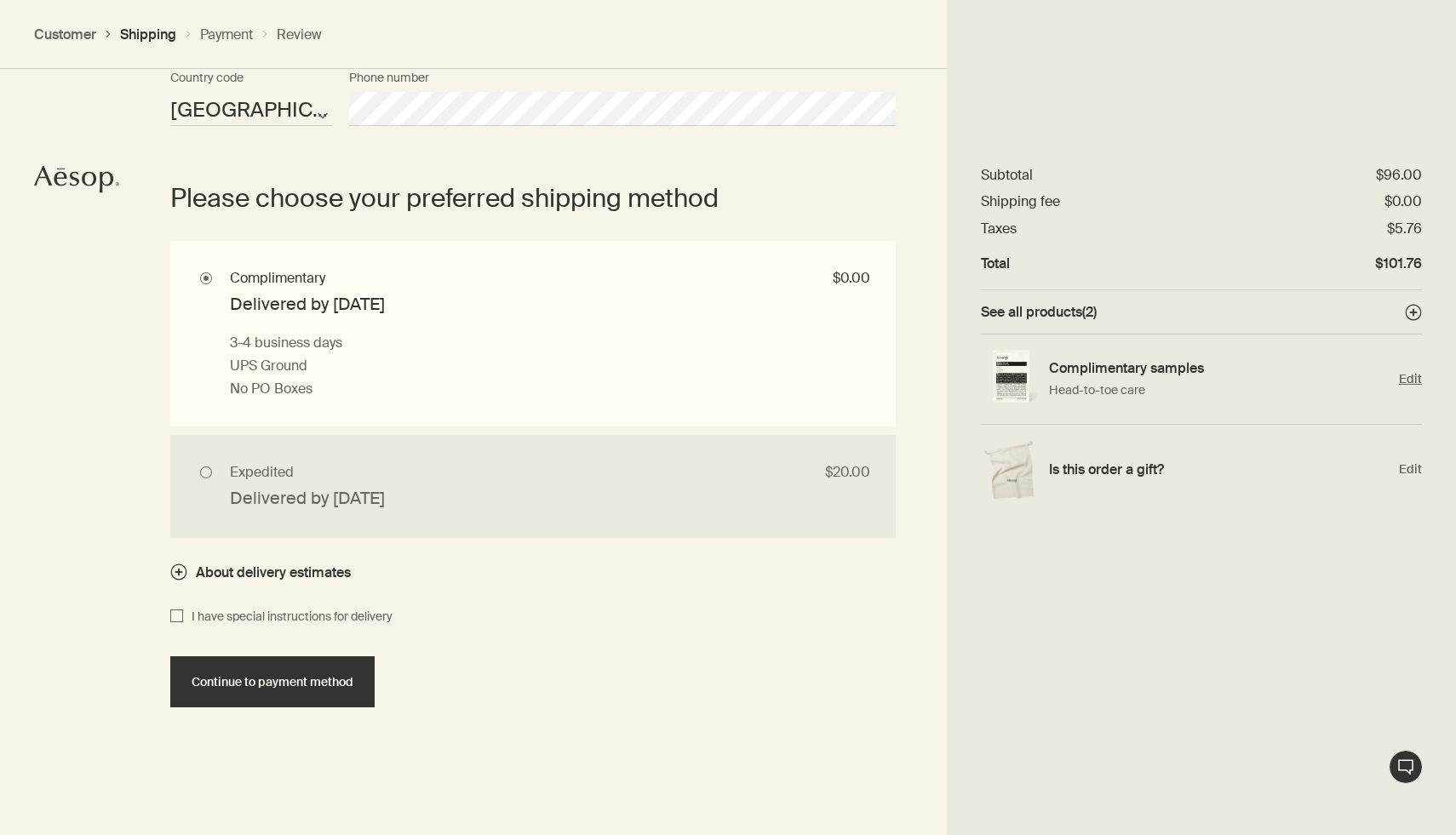
click at [1018, 382] on img "Edit" at bounding box center [1010, 378] width 60 height 58
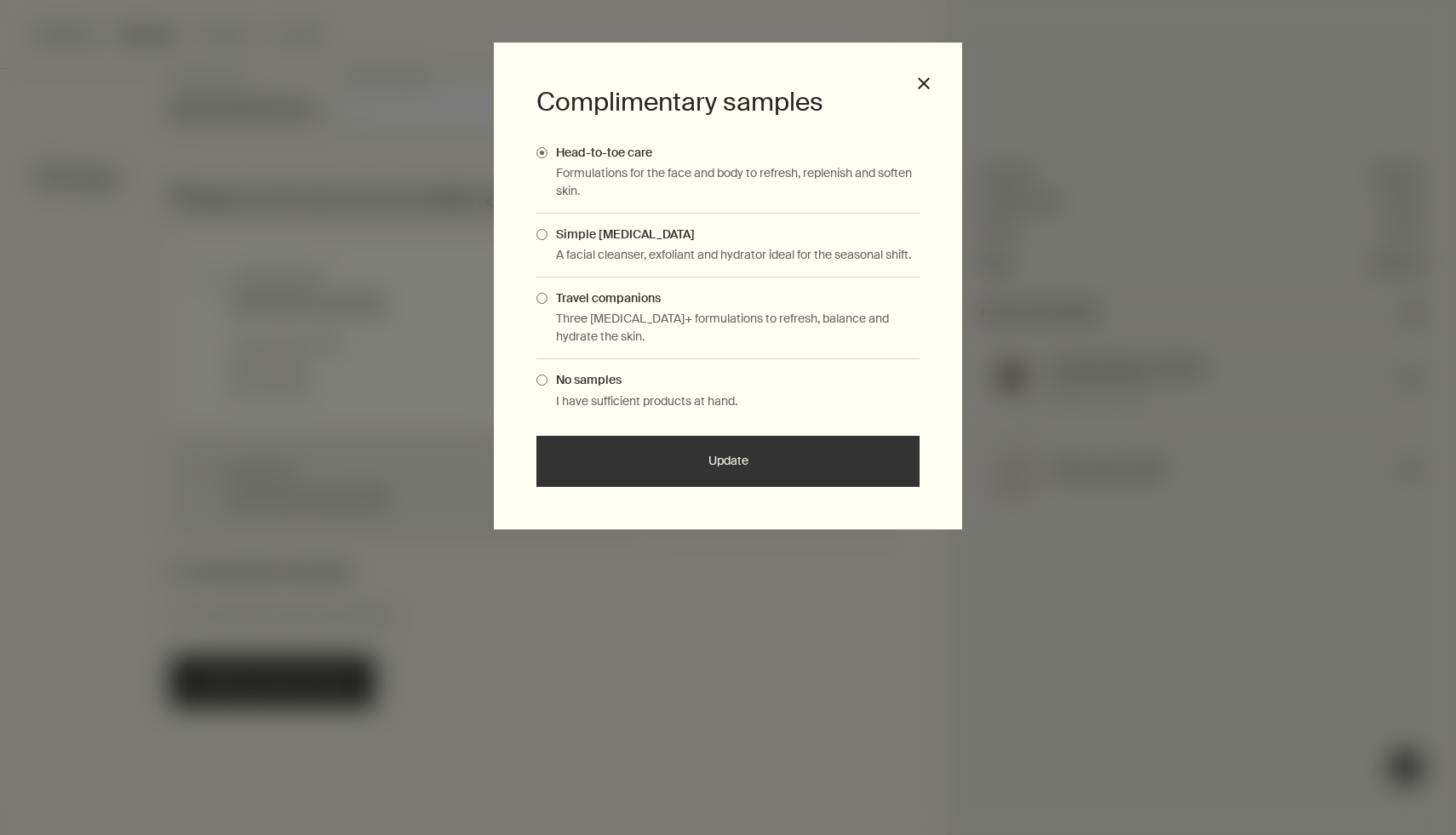
click at [636, 298] on span "Travel companions" at bounding box center [603, 298] width 113 height 16
click at [547, 298] on input "Travel companions" at bounding box center [547, 296] width 0 height 11
click at [804, 454] on button "Update" at bounding box center [728, 462] width 384 height 51
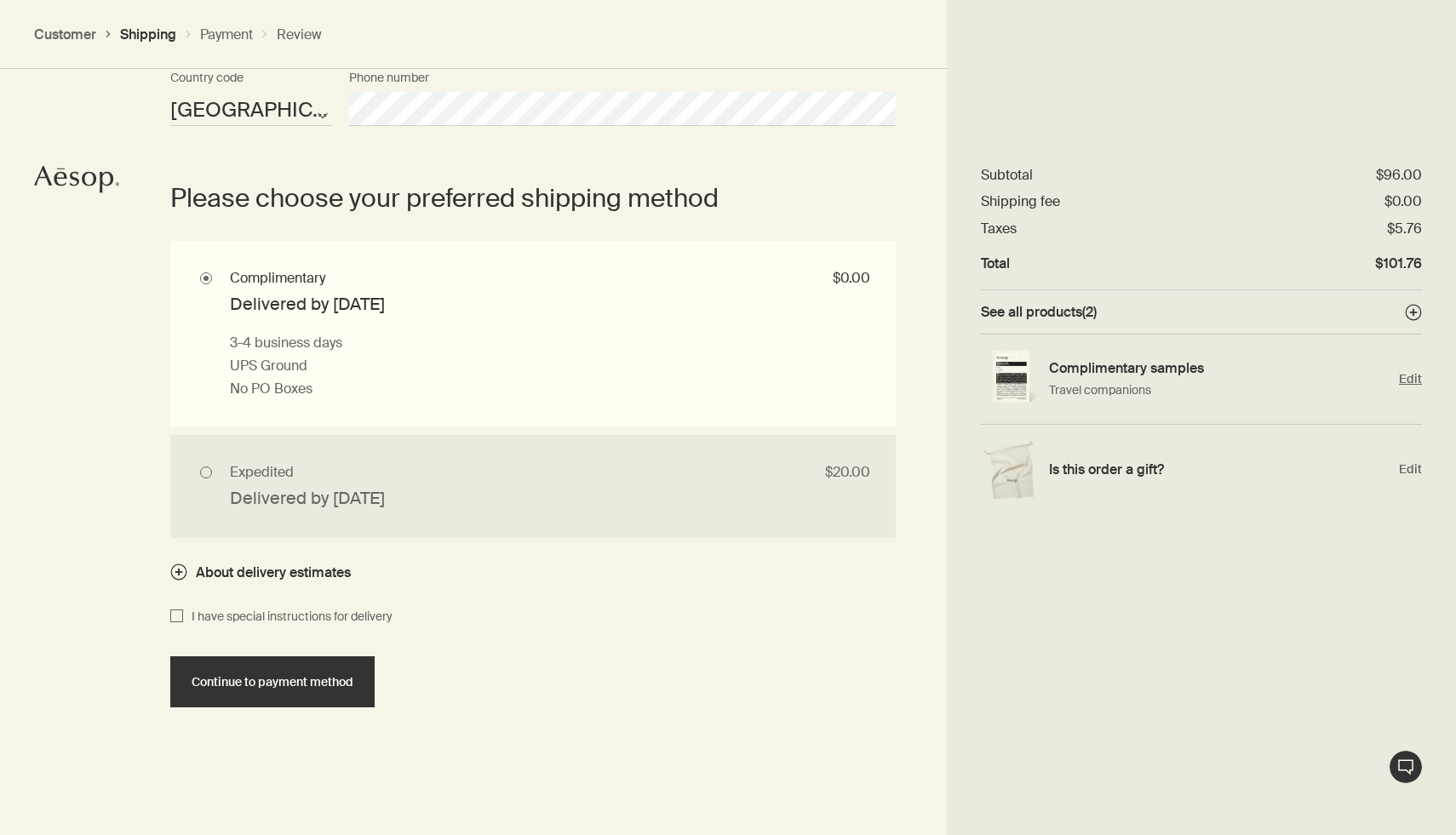
click at [1067, 375] on h4 "Complimentary samples" at bounding box center [1220, 368] width 342 height 17
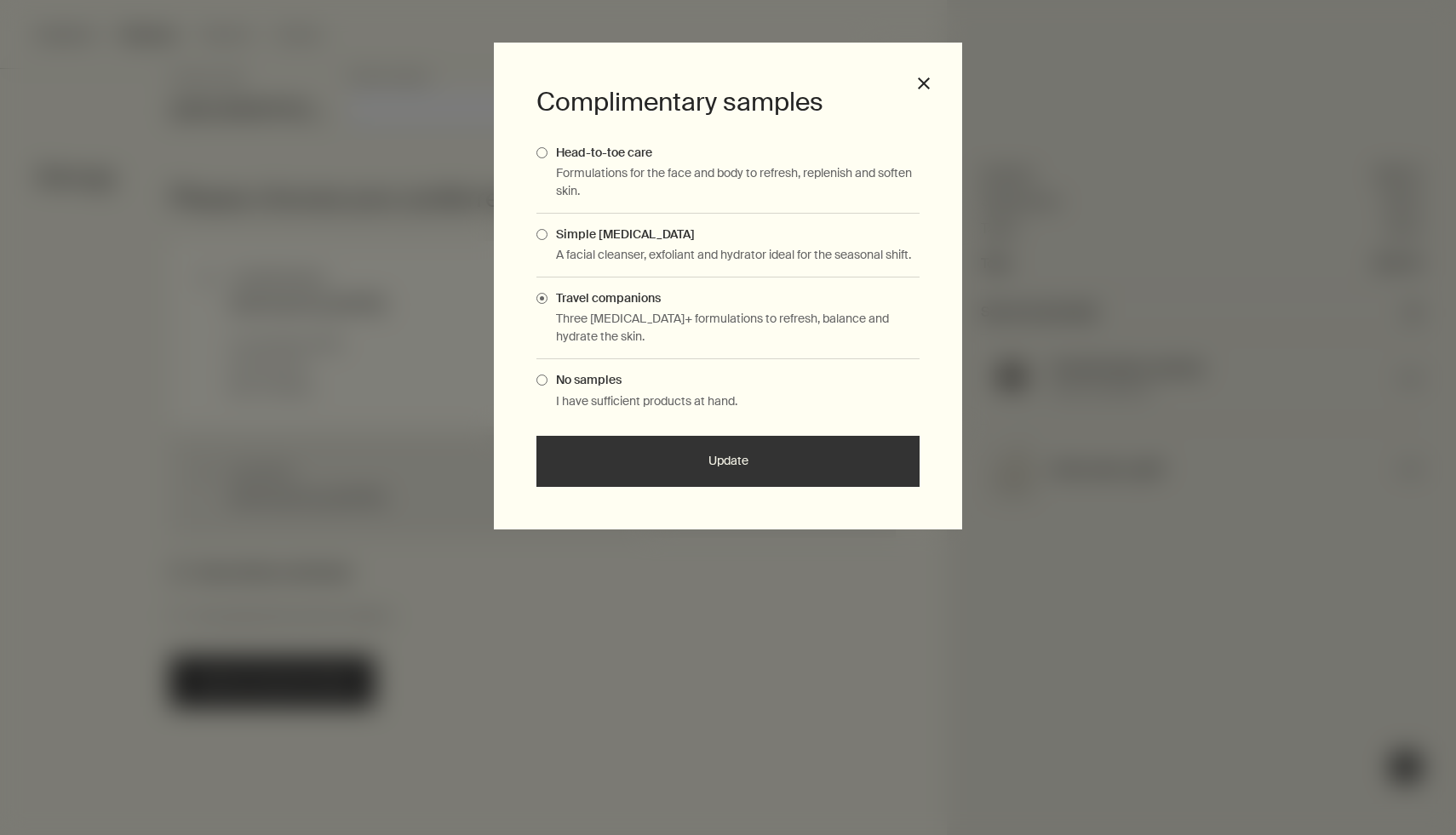
click at [895, 443] on button "Update" at bounding box center [728, 462] width 384 height 51
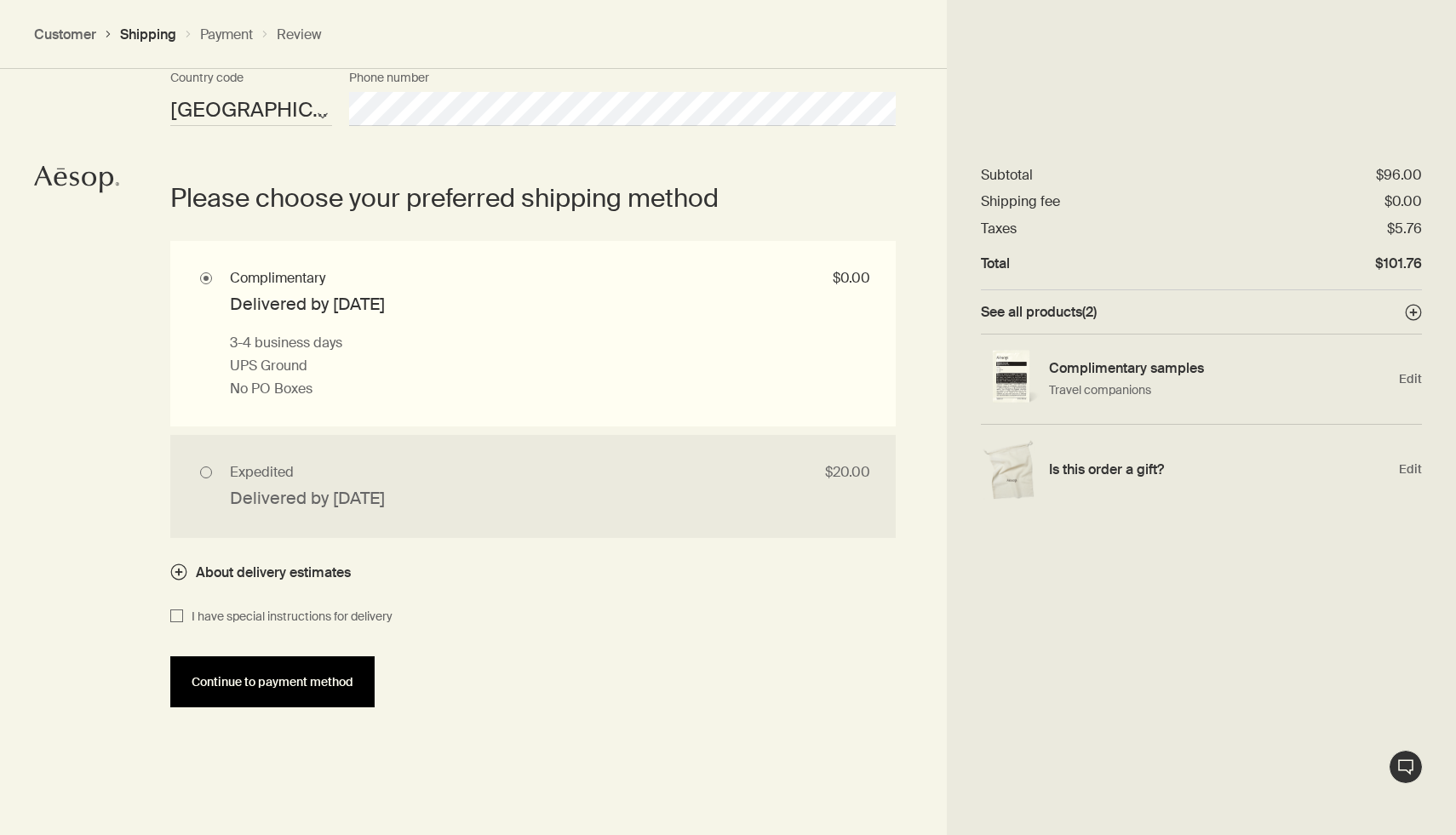
click at [340, 682] on span "Continue to payment method" at bounding box center [272, 682] width 162 height 13
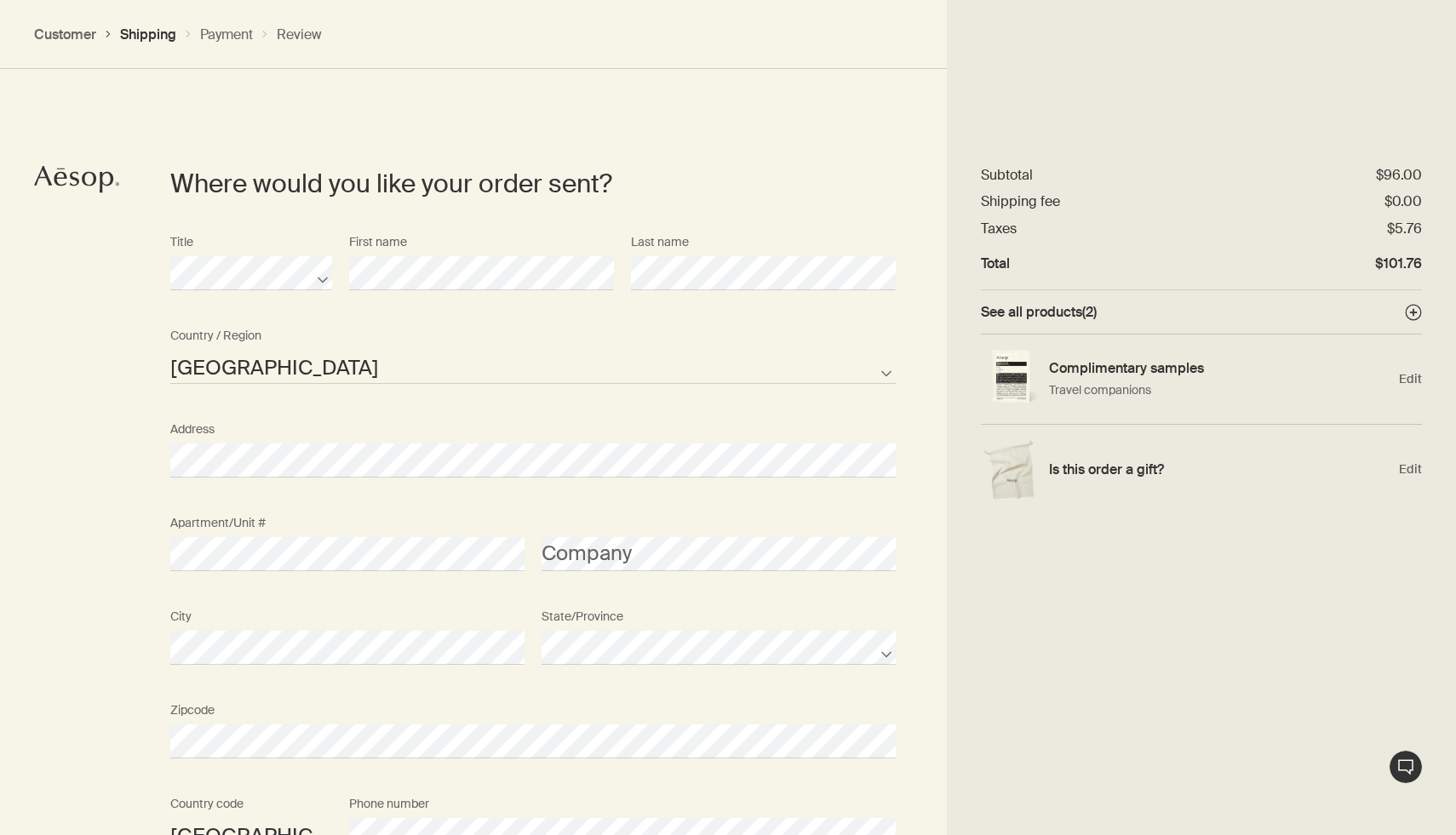
select select "US"
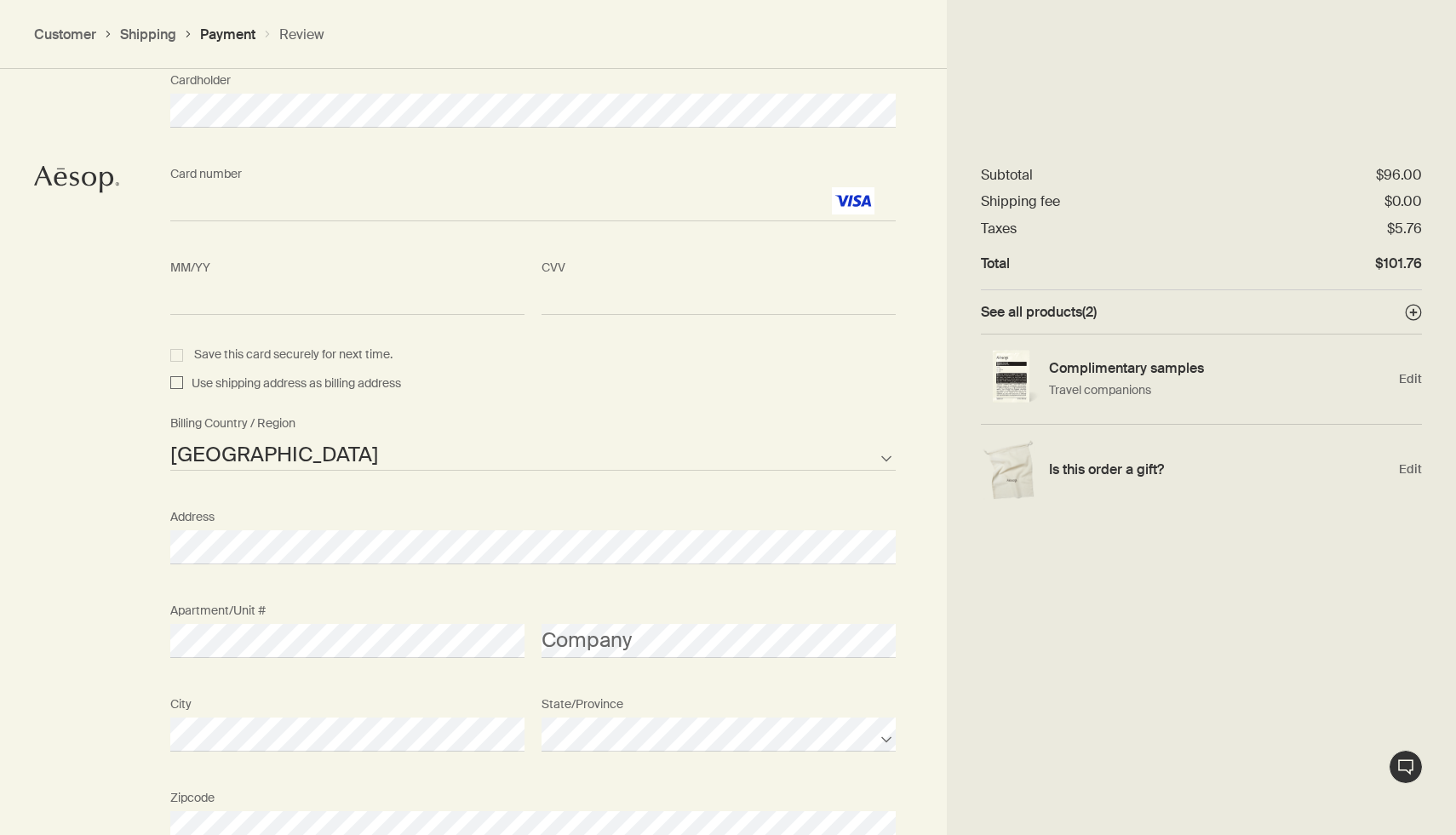
scroll to position [1828, 0]
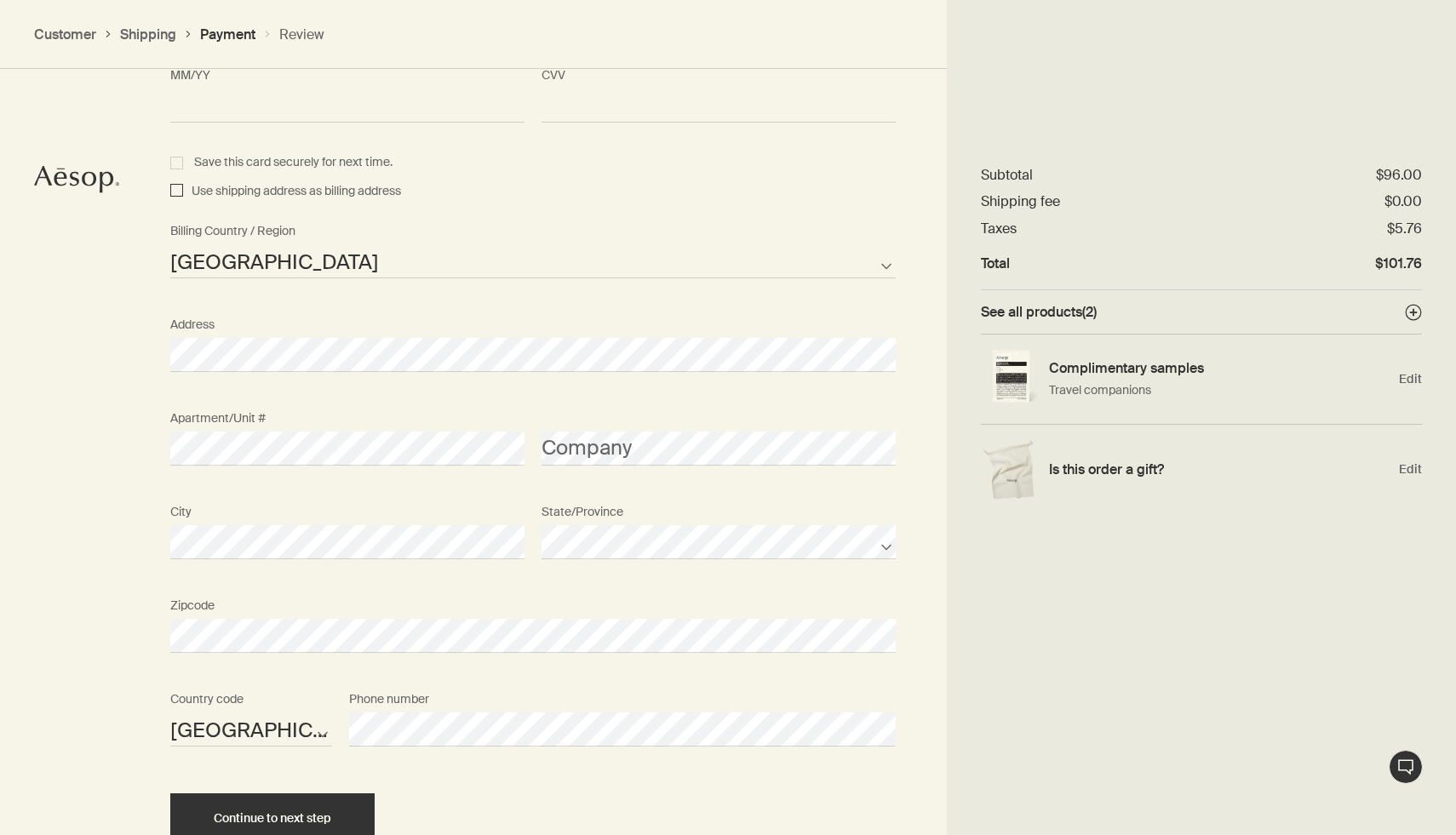
click at [178, 193] on input "Use shipping address as billing address" at bounding box center [177, 191] width 13 height 20
checkbox input "true"
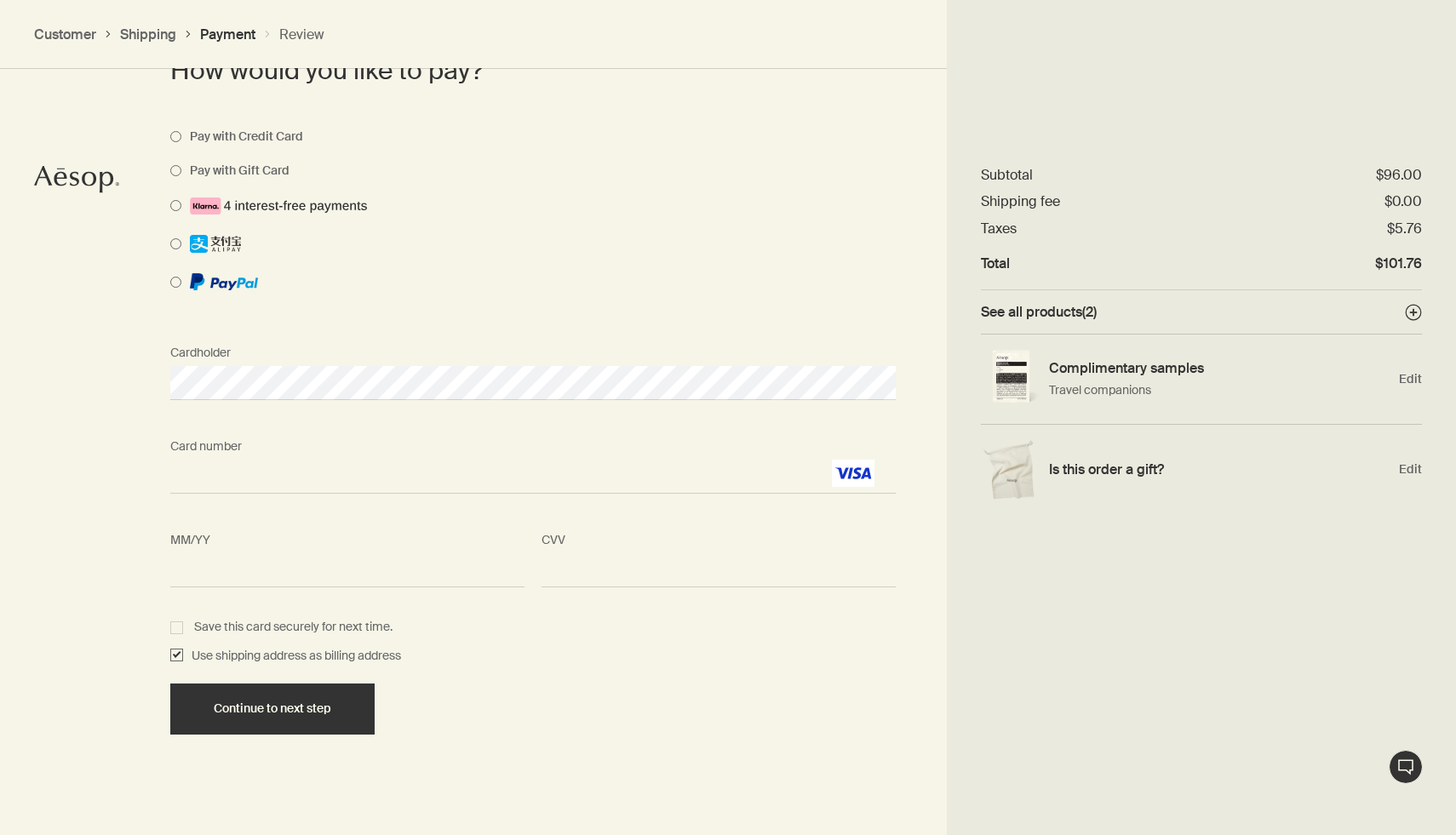
scroll to position [1377, 0]
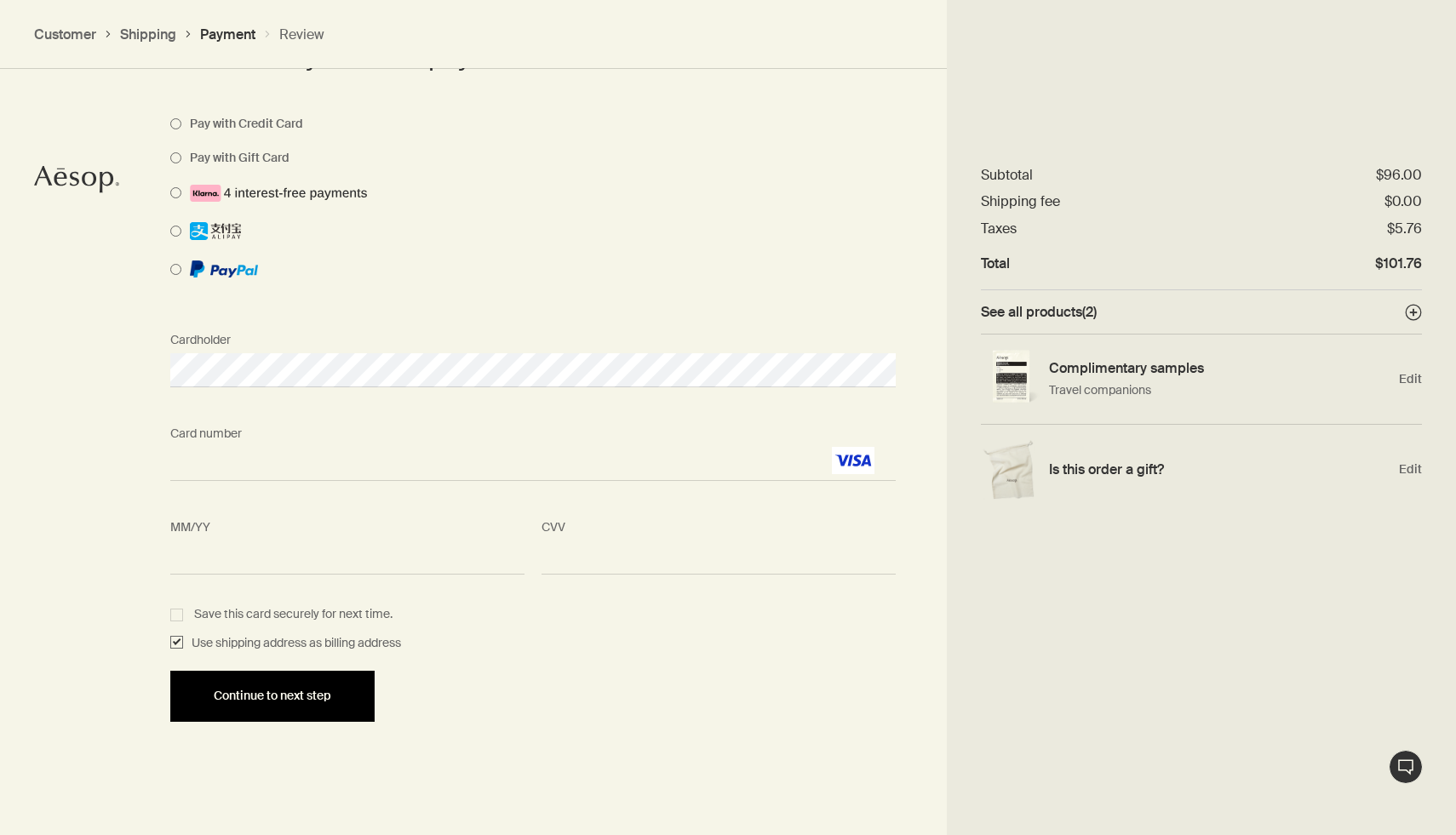
click at [338, 697] on div "Continue to next step" at bounding box center [272, 696] width 164 height 13
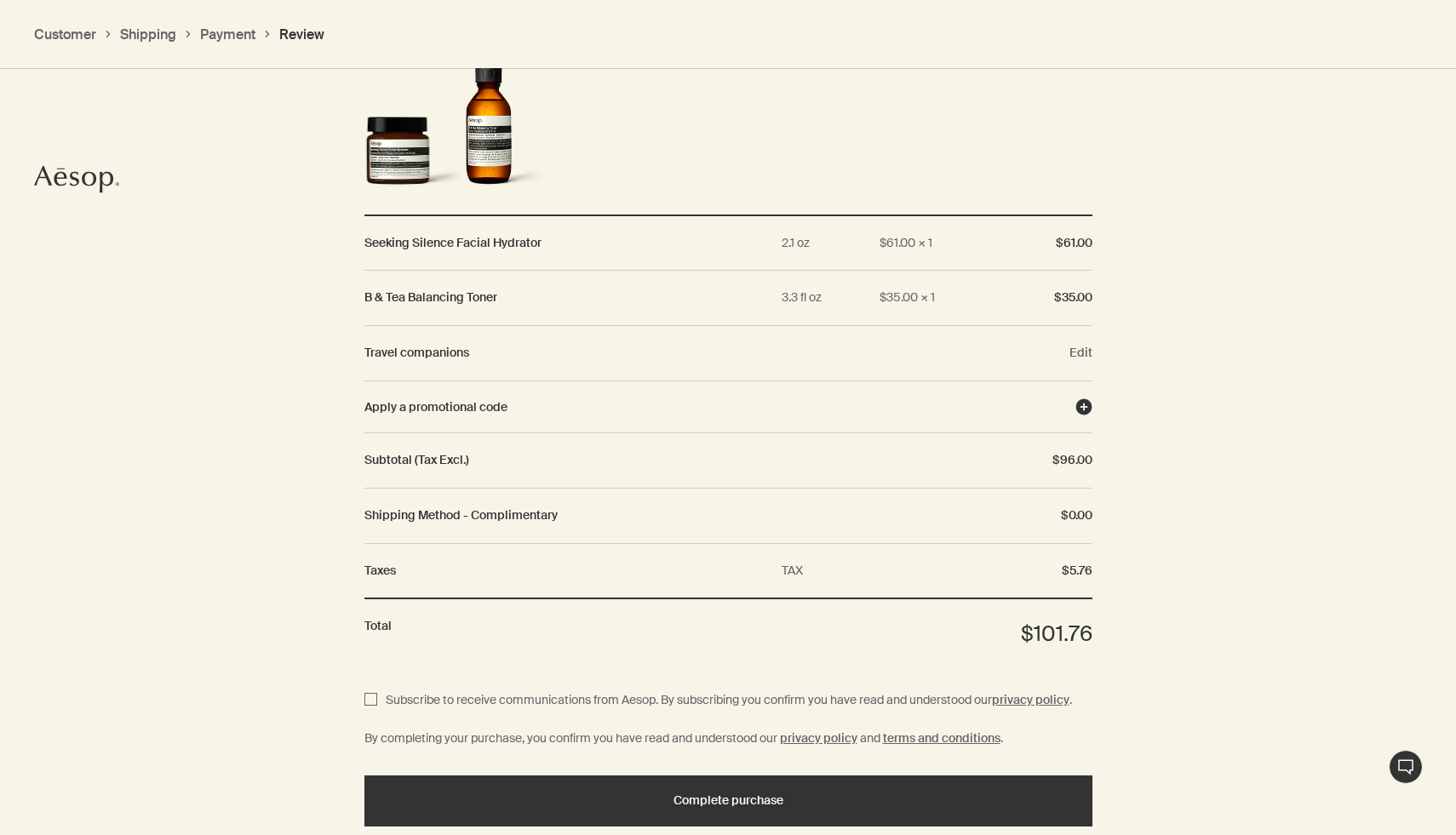
scroll to position [1846, 0]
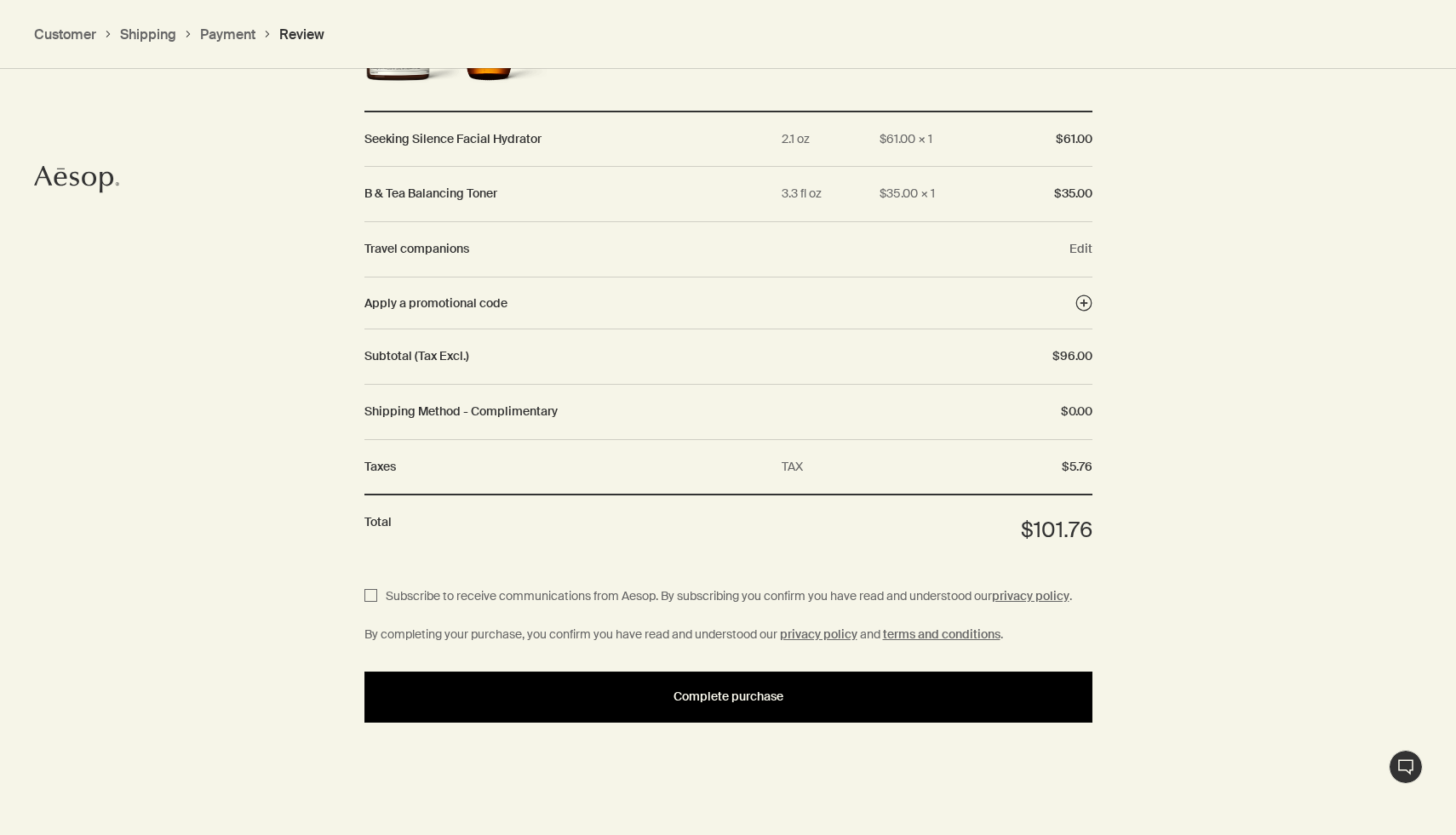
click at [913, 708] on button "Complete purchase" at bounding box center [728, 697] width 728 height 51
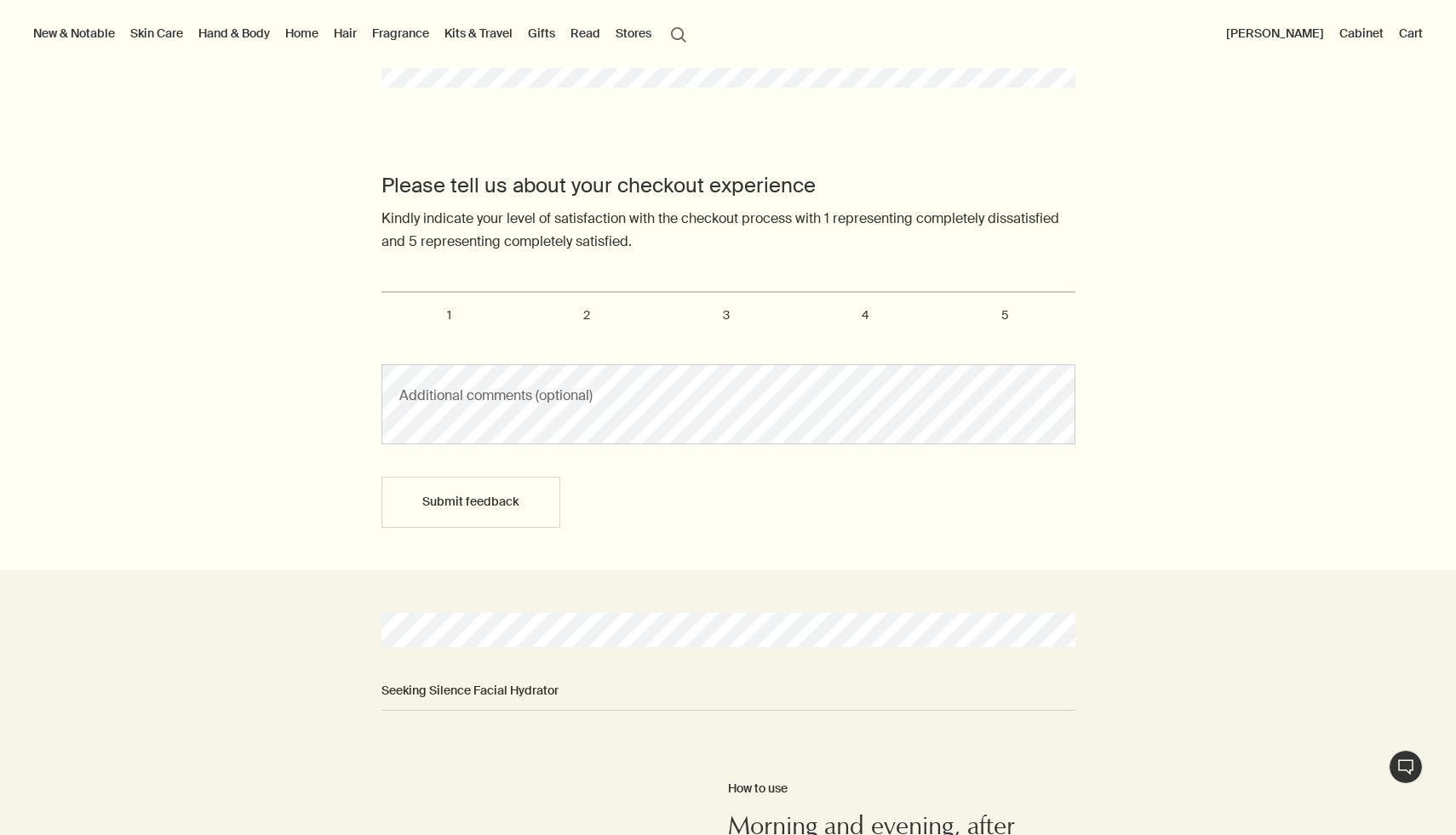
scroll to position [134, 0]
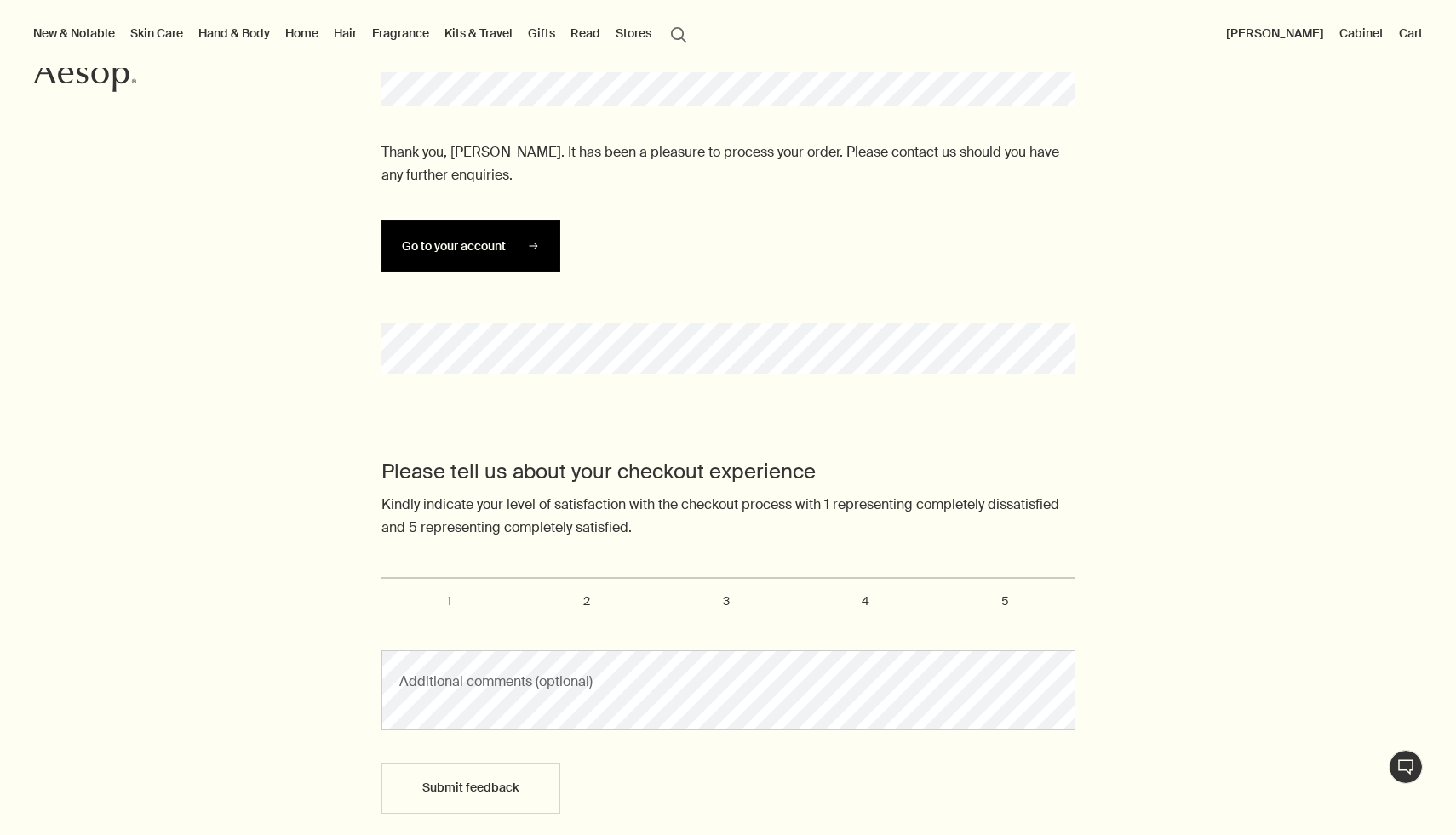
click at [487, 255] on button "Go to your account" at bounding box center [471, 246] width 178 height 51
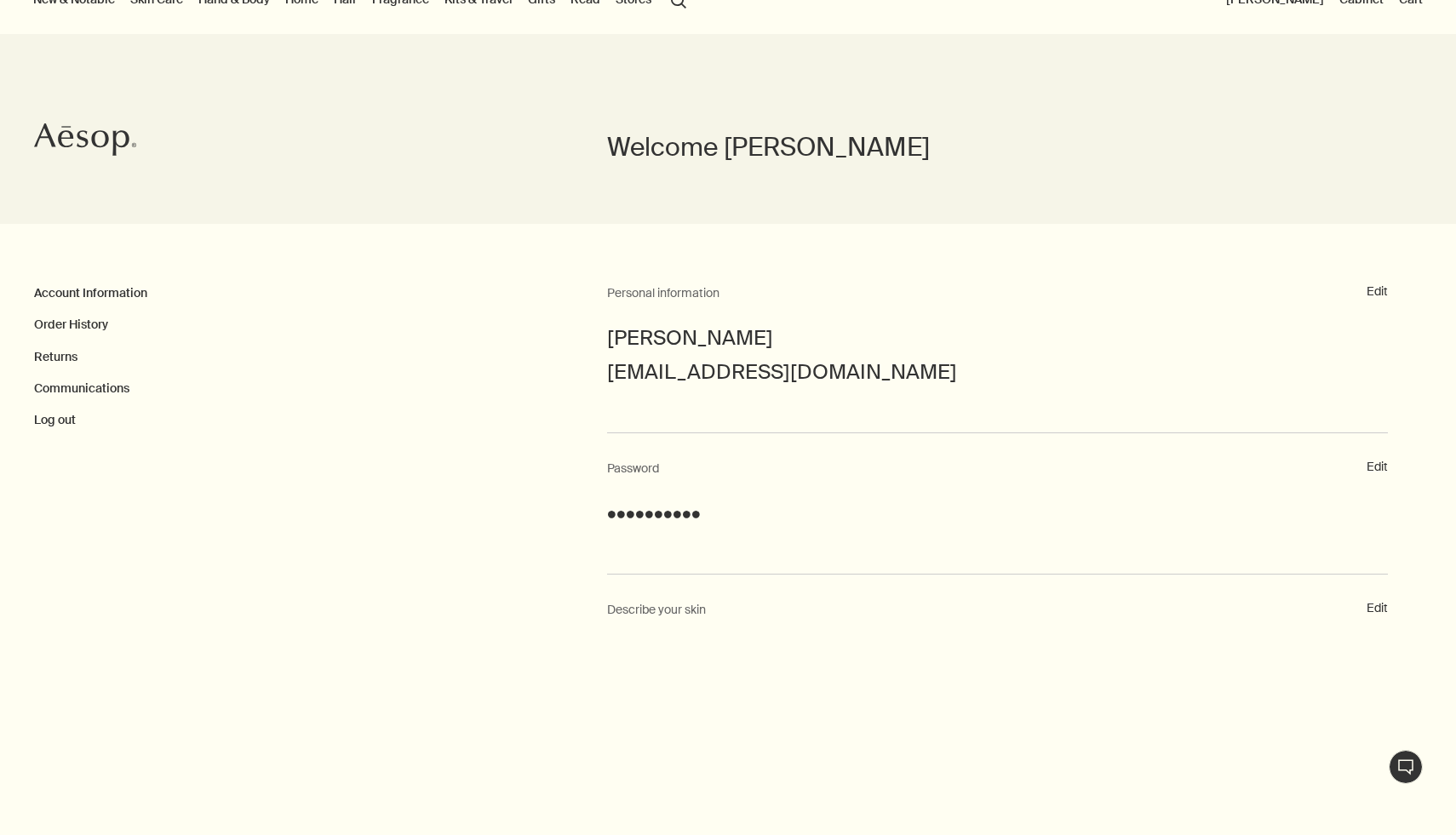
scroll to position [83, 0]
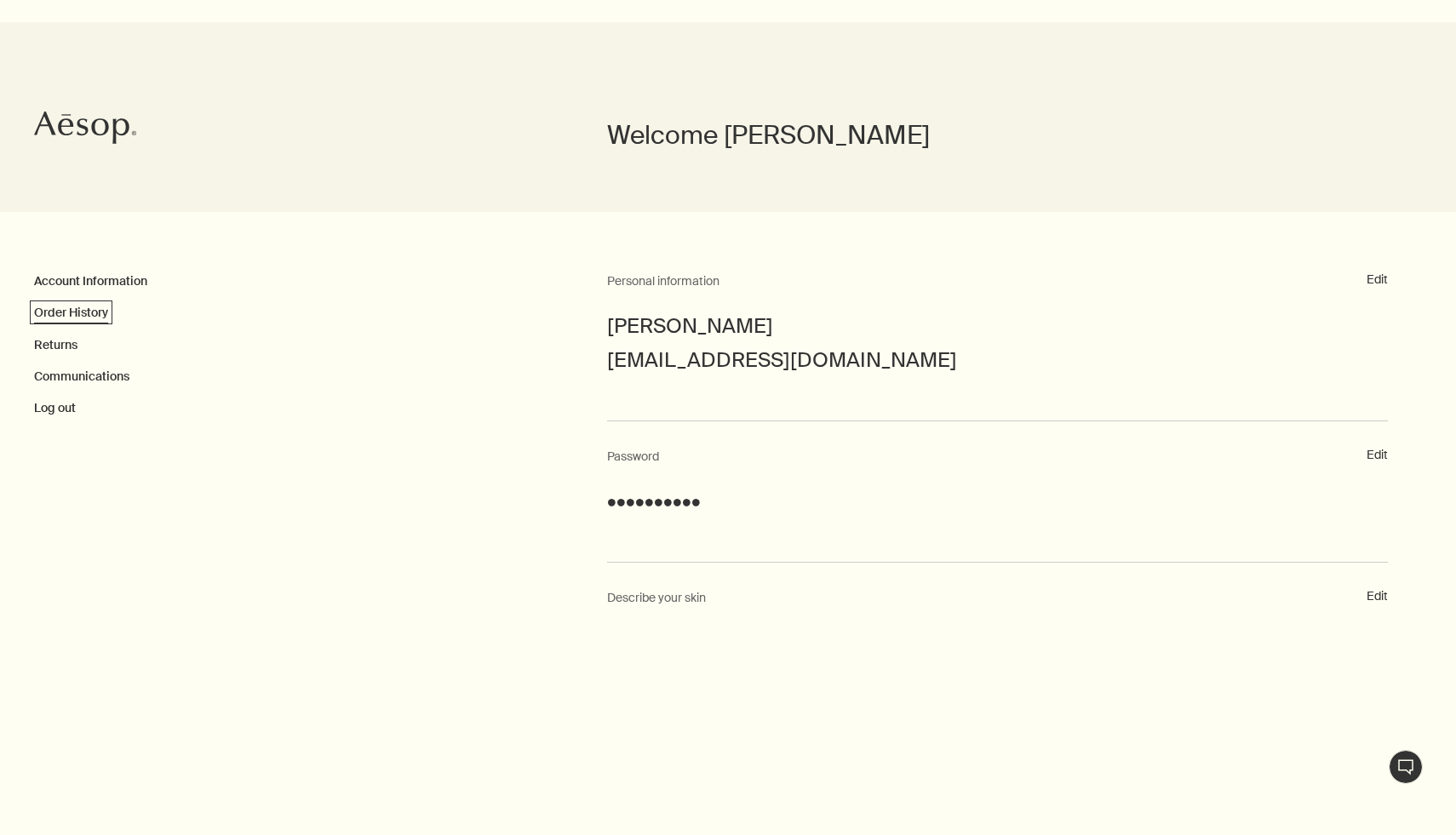
click at [89, 308] on link "Order History" at bounding box center [71, 312] width 75 height 16
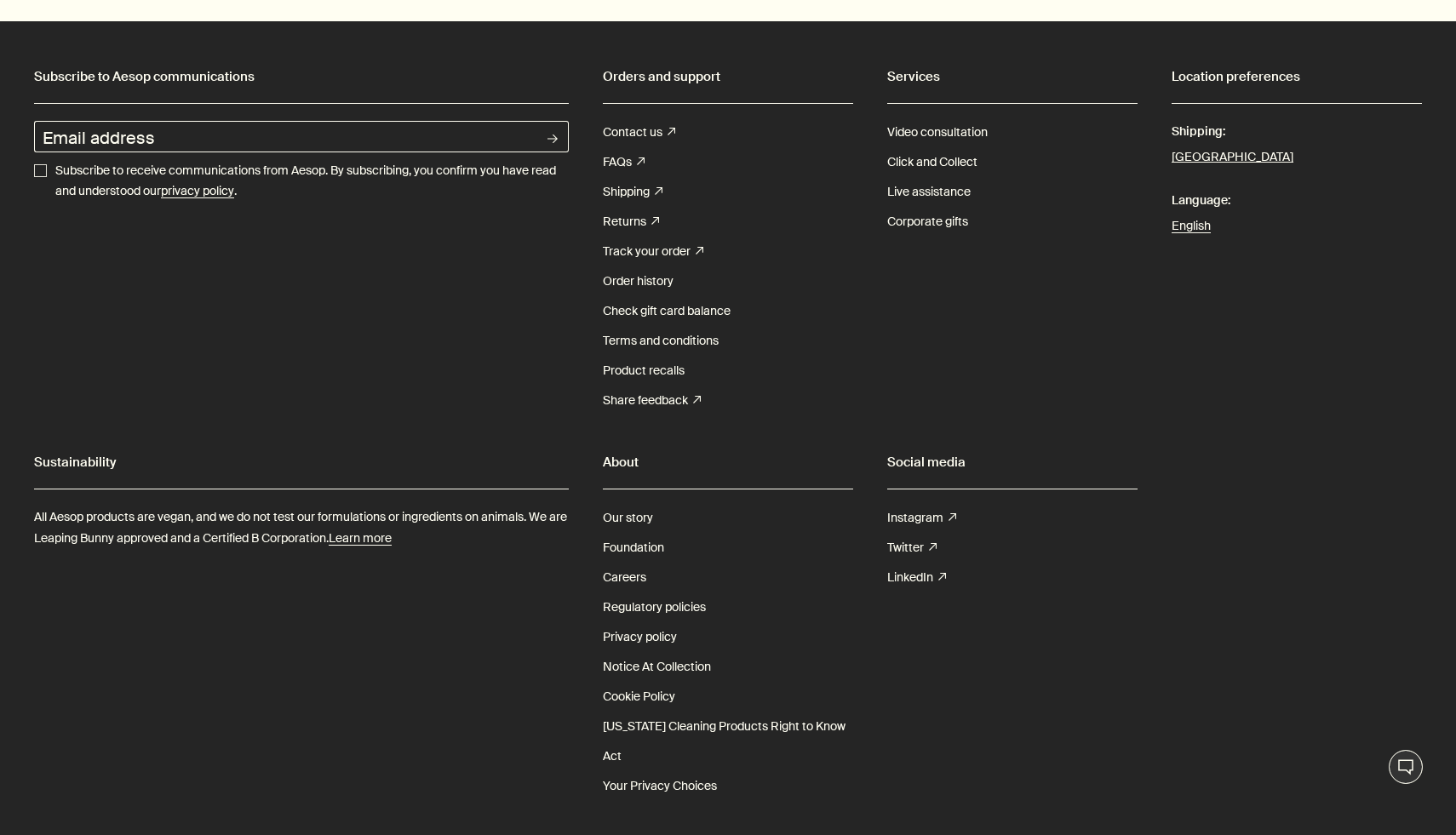
scroll to position [1812, 0]
